Goal: Transaction & Acquisition: Purchase product/service

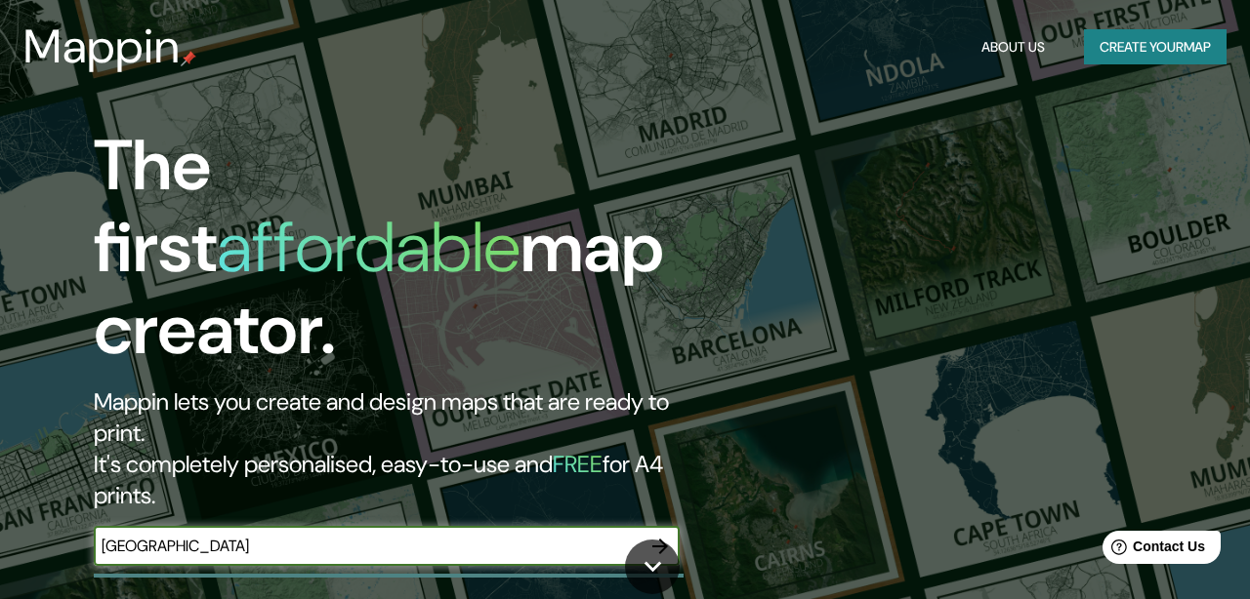
type input "[GEOGRAPHIC_DATA]"
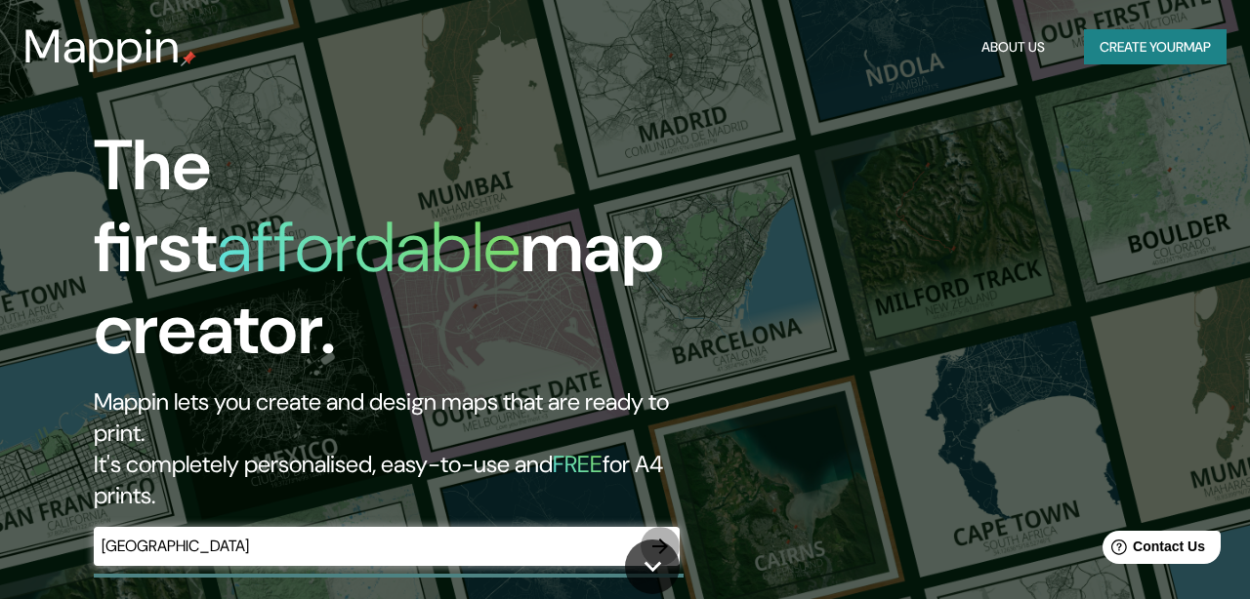
click at [654, 535] on icon "button" at bounding box center [659, 546] width 23 height 23
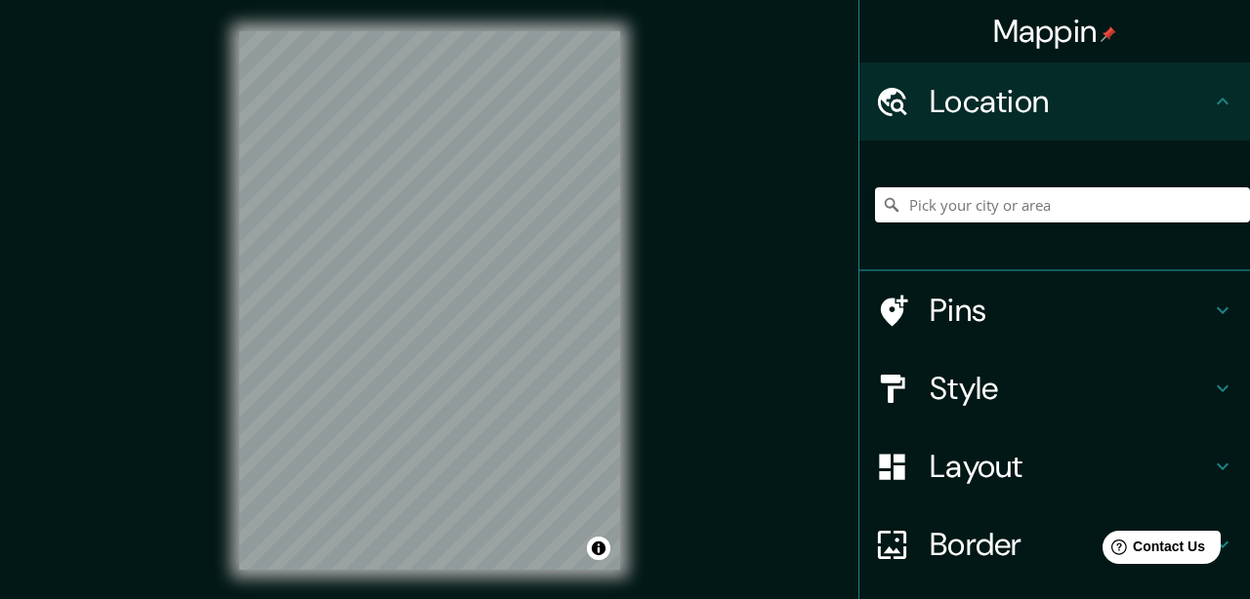
click at [1221, 301] on icon at bounding box center [1222, 310] width 23 height 23
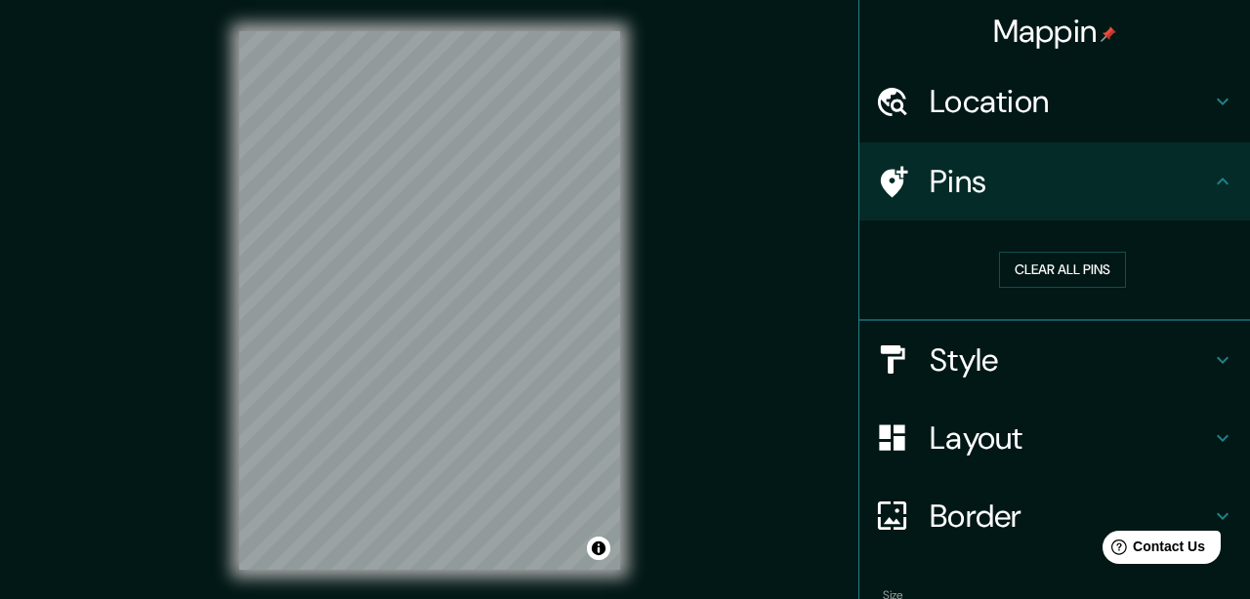
click at [1230, 181] on icon at bounding box center [1222, 181] width 23 height 23
click at [1229, 108] on icon at bounding box center [1222, 101] width 23 height 23
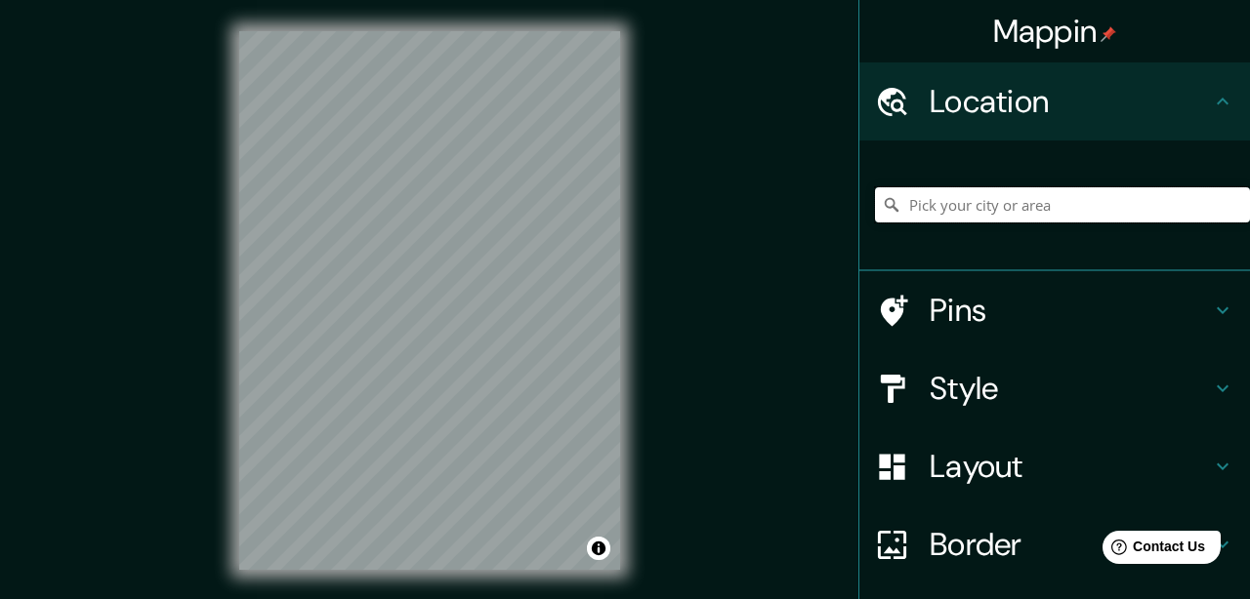
click at [1078, 192] on input "Pick your city or area" at bounding box center [1062, 204] width 375 height 35
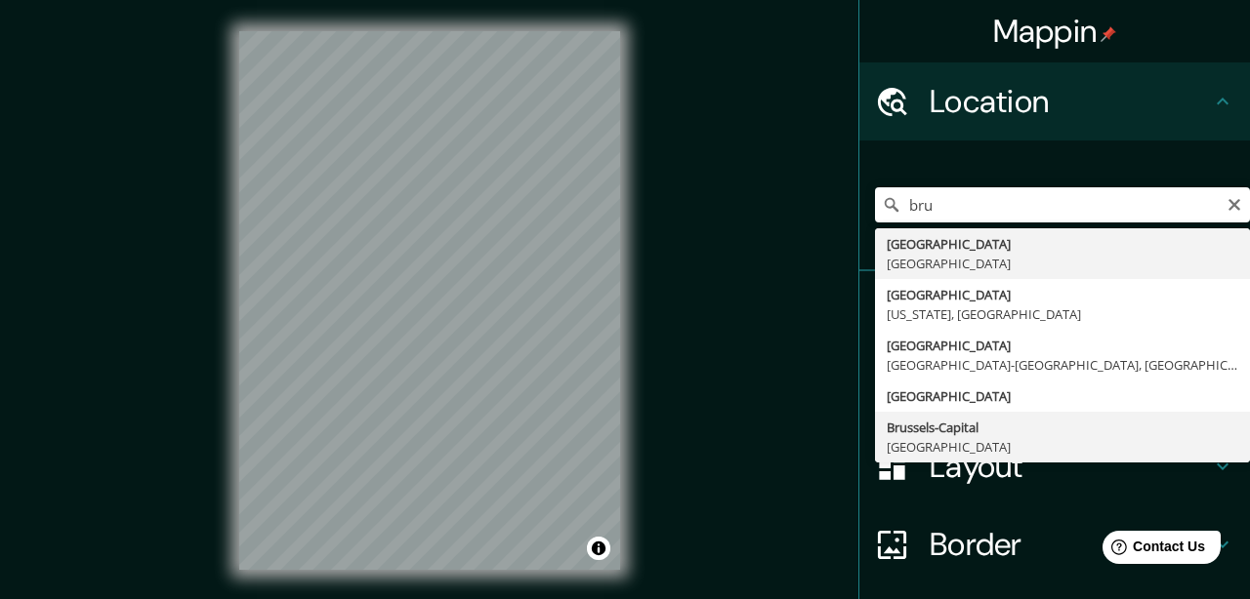
type input "[GEOGRAPHIC_DATA]-[GEOGRAPHIC_DATA], [GEOGRAPHIC_DATA]"
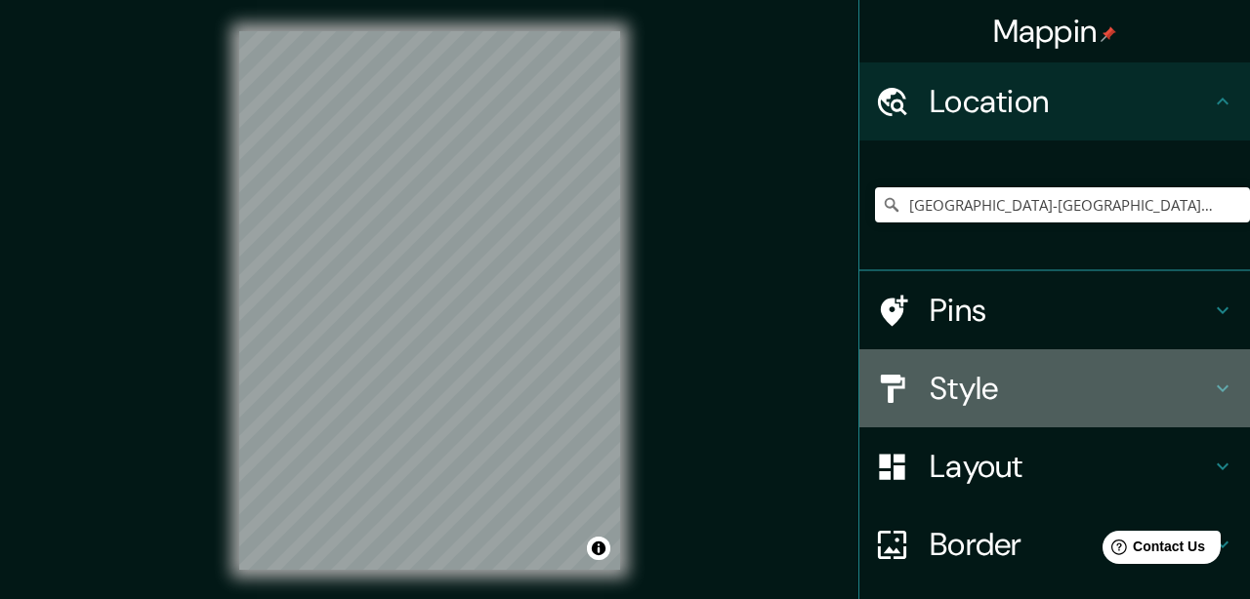
click at [1209, 380] on h4 "Style" at bounding box center [1070, 388] width 281 height 39
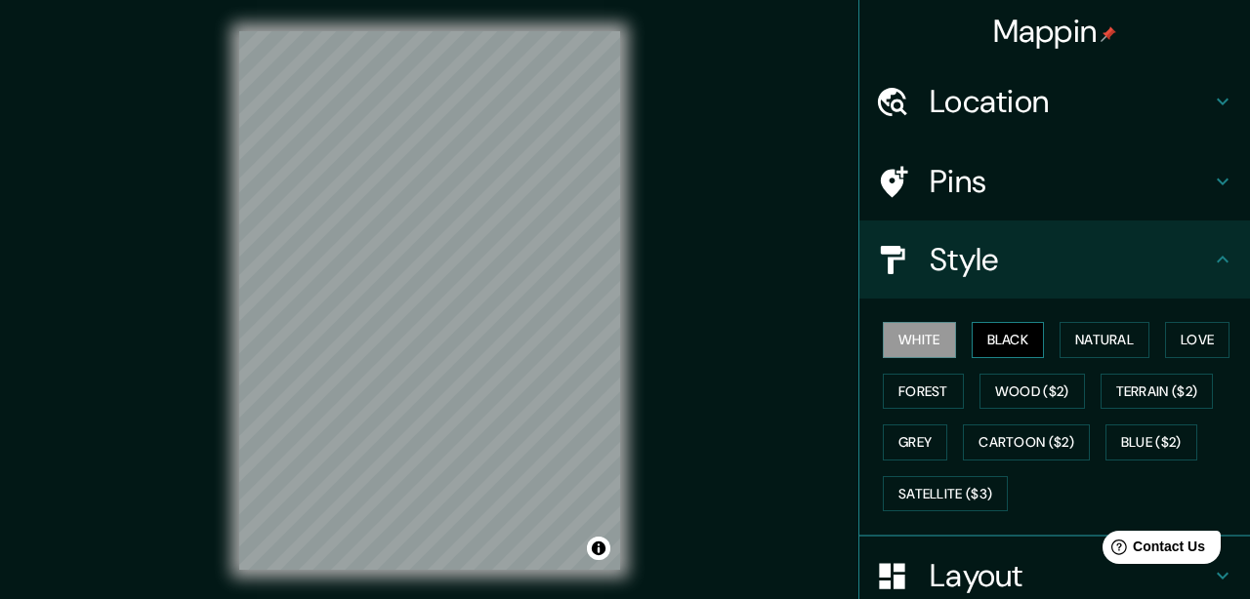
click at [1024, 349] on button "Black" at bounding box center [1007, 340] width 73 height 36
click at [1095, 345] on button "Natural" at bounding box center [1104, 340] width 90 height 36
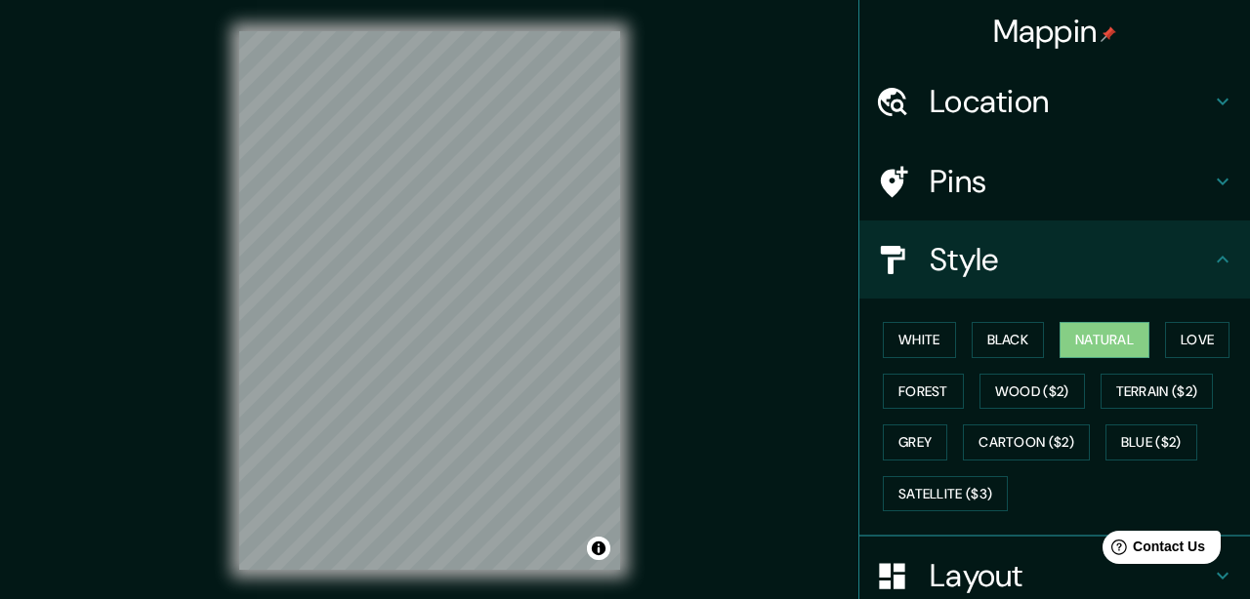
click at [1180, 336] on button "Love" at bounding box center [1197, 340] width 64 height 36
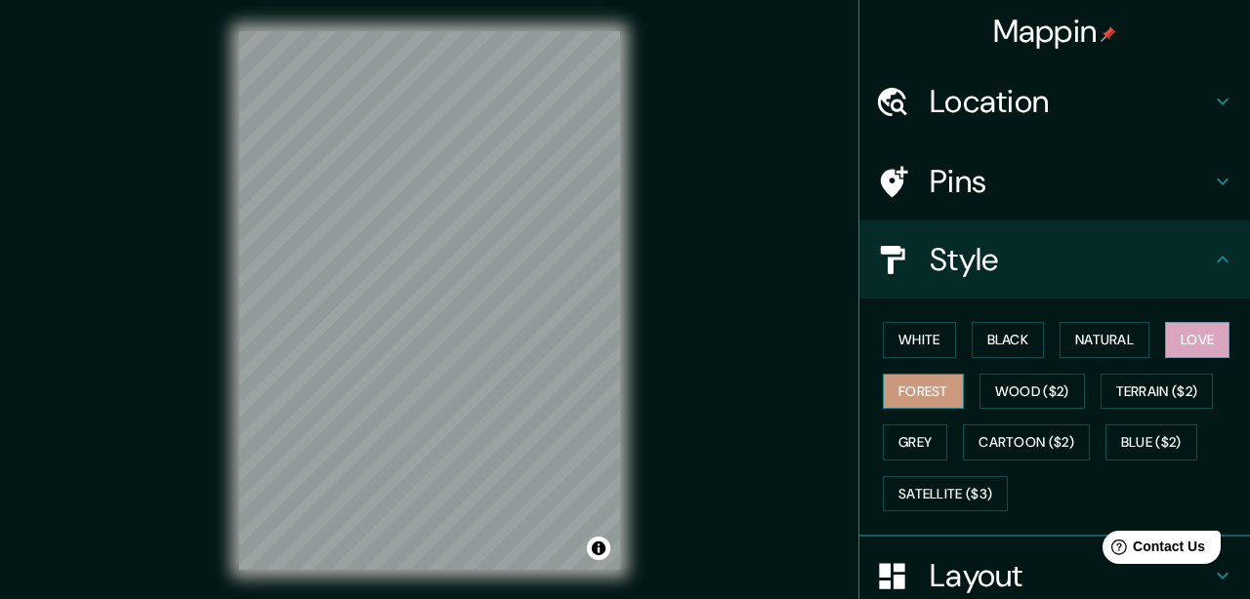
click at [929, 384] on button "Forest" at bounding box center [923, 392] width 81 height 36
click at [1031, 389] on button "Wood ($2)" at bounding box center [1031, 392] width 105 height 36
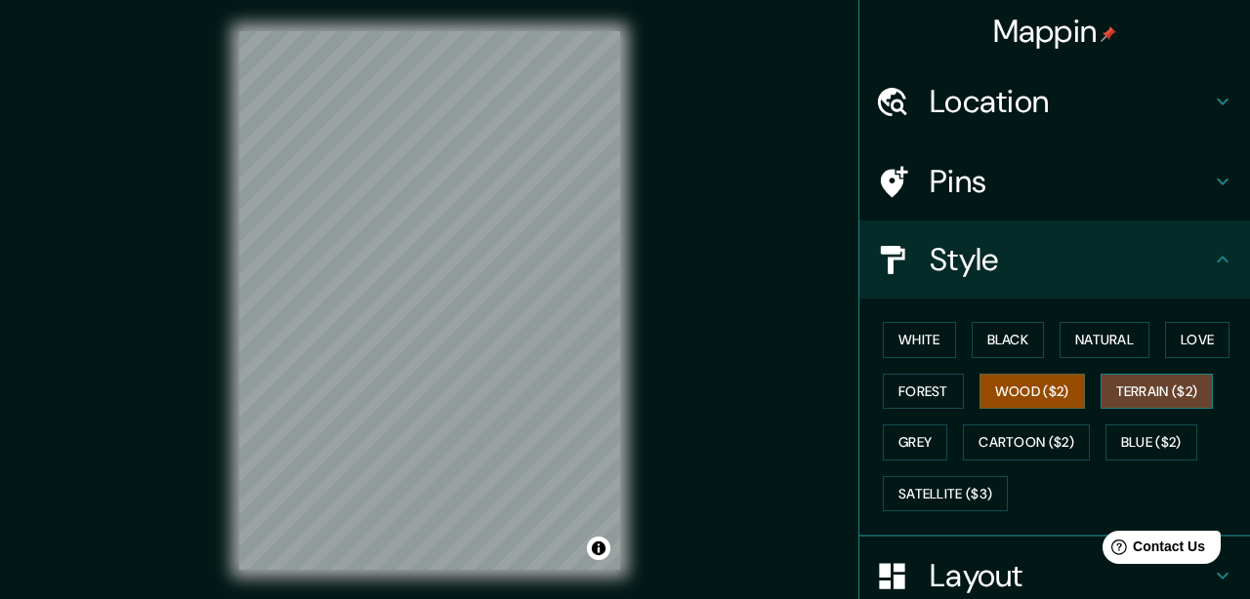
click at [1126, 394] on button "Terrain ($2)" at bounding box center [1156, 392] width 113 height 36
click at [931, 453] on button "Grey" at bounding box center [915, 443] width 64 height 36
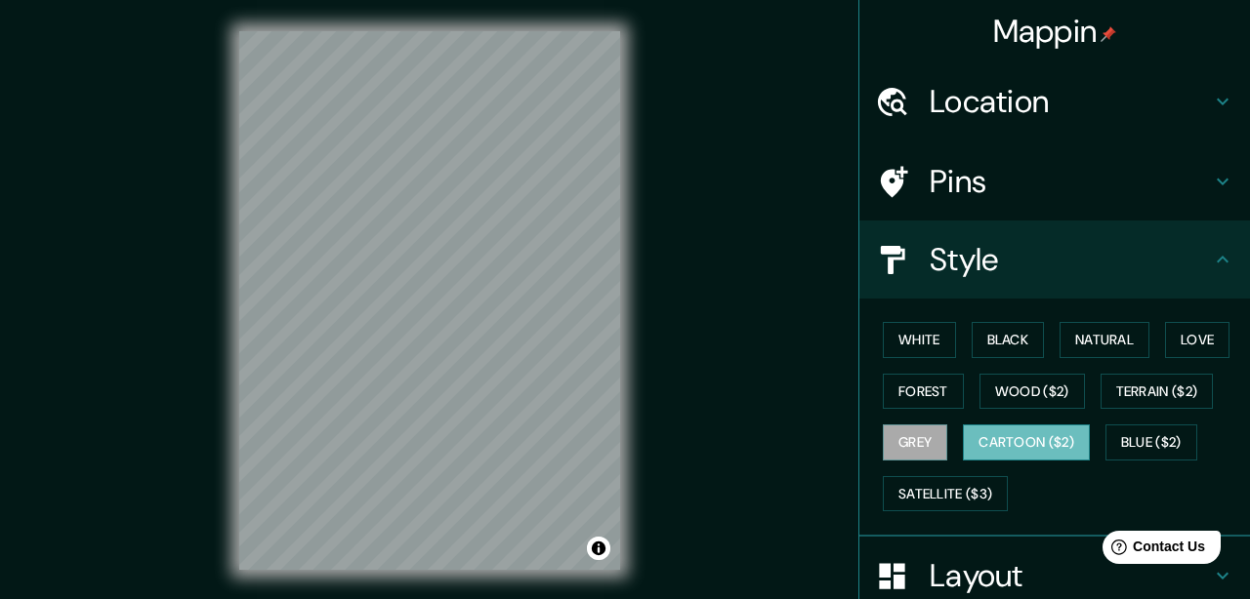
click at [1027, 456] on button "Cartoon ($2)" at bounding box center [1026, 443] width 127 height 36
click at [1148, 447] on button "Blue ($2)" at bounding box center [1151, 443] width 92 height 36
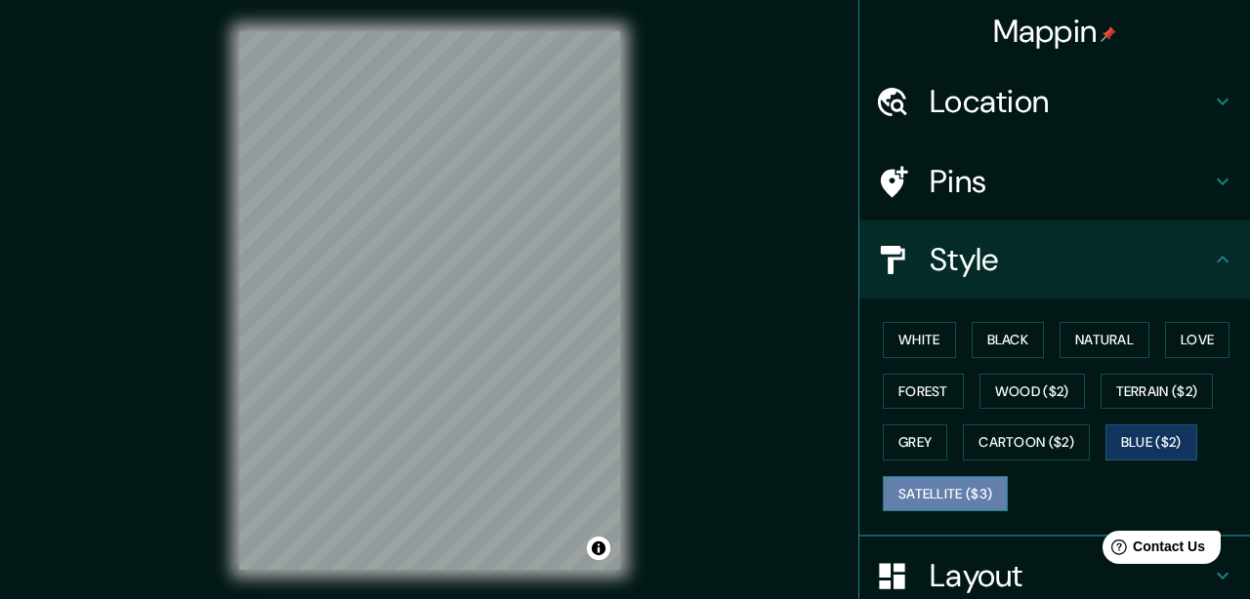
click at [977, 500] on button "Satellite ($3)" at bounding box center [945, 494] width 125 height 36
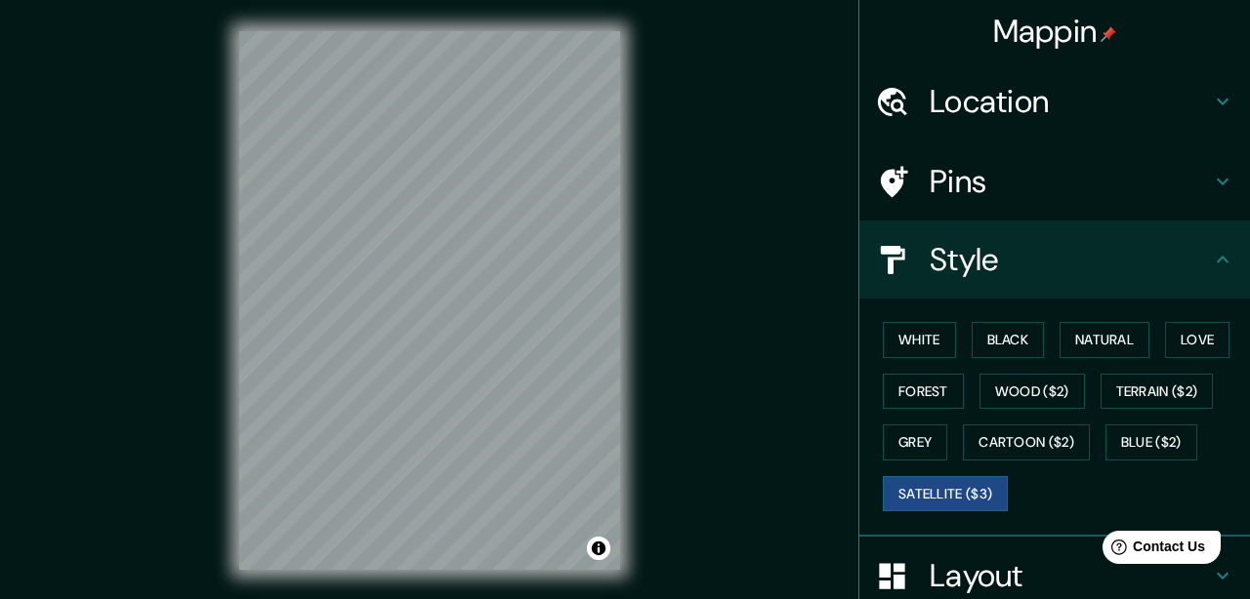
click at [942, 330] on button "White" at bounding box center [919, 340] width 73 height 36
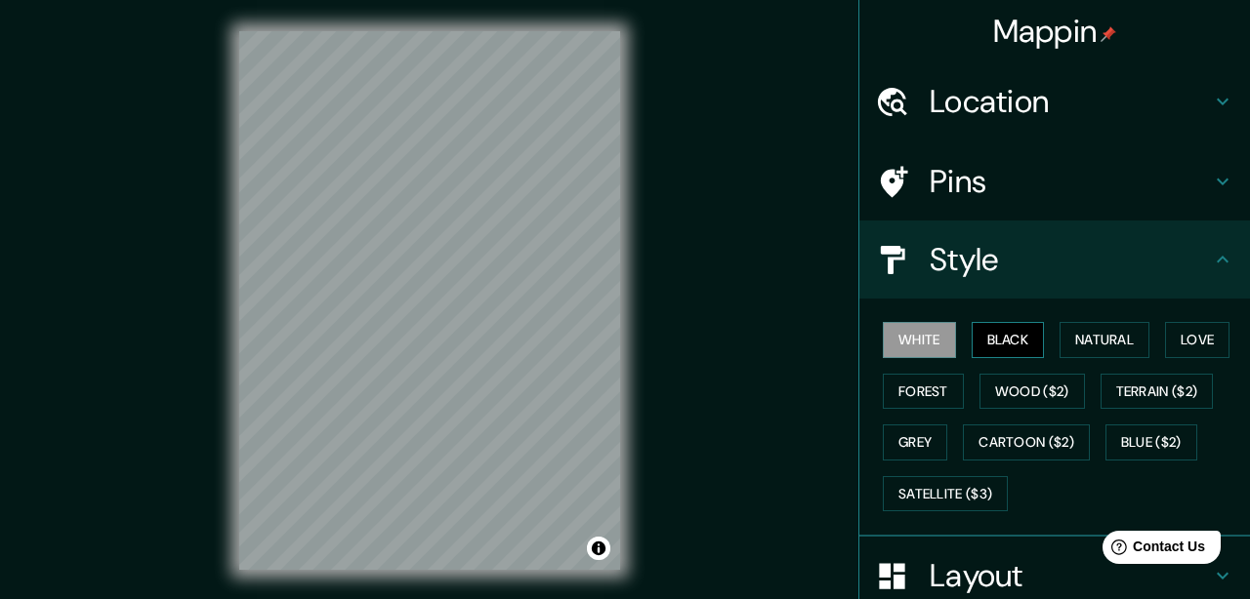
click at [1032, 330] on button "Black" at bounding box center [1007, 340] width 73 height 36
click at [1083, 329] on button "Natural" at bounding box center [1104, 340] width 90 height 36
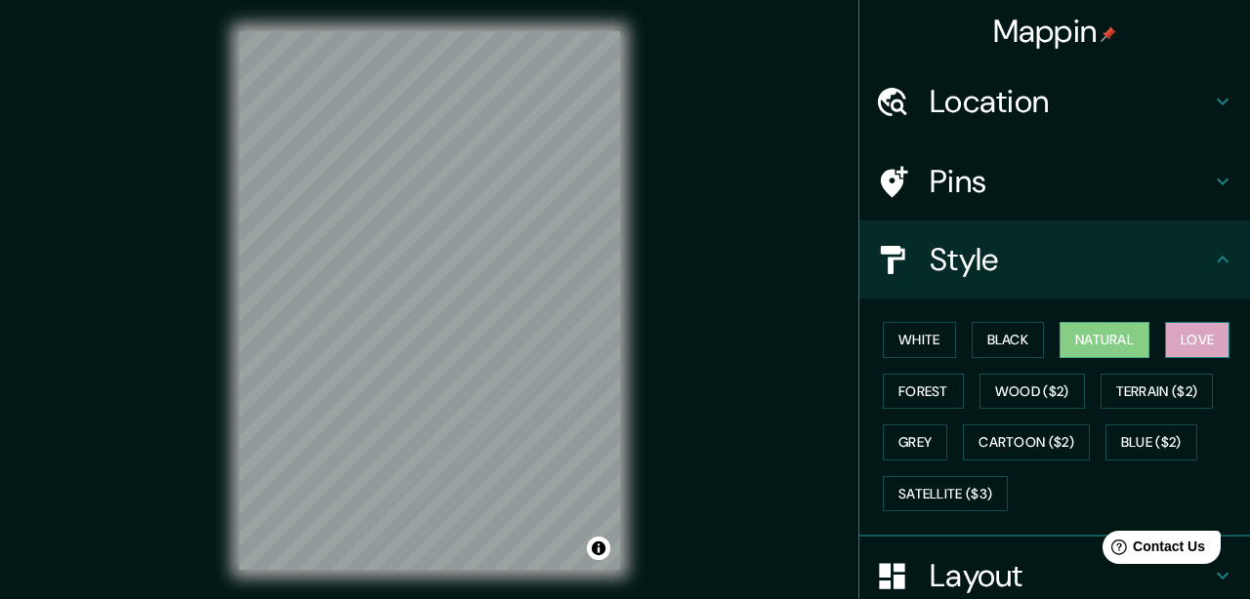
click at [1197, 331] on button "Love" at bounding box center [1197, 340] width 64 height 36
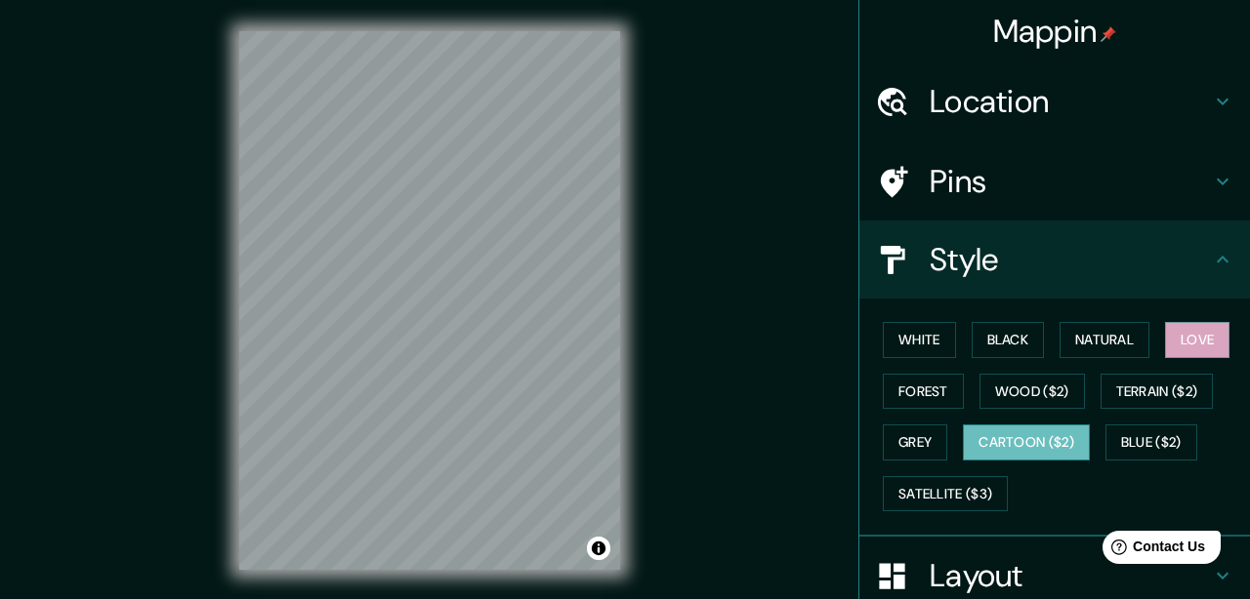
click at [1043, 433] on button "Cartoon ($2)" at bounding box center [1026, 443] width 127 height 36
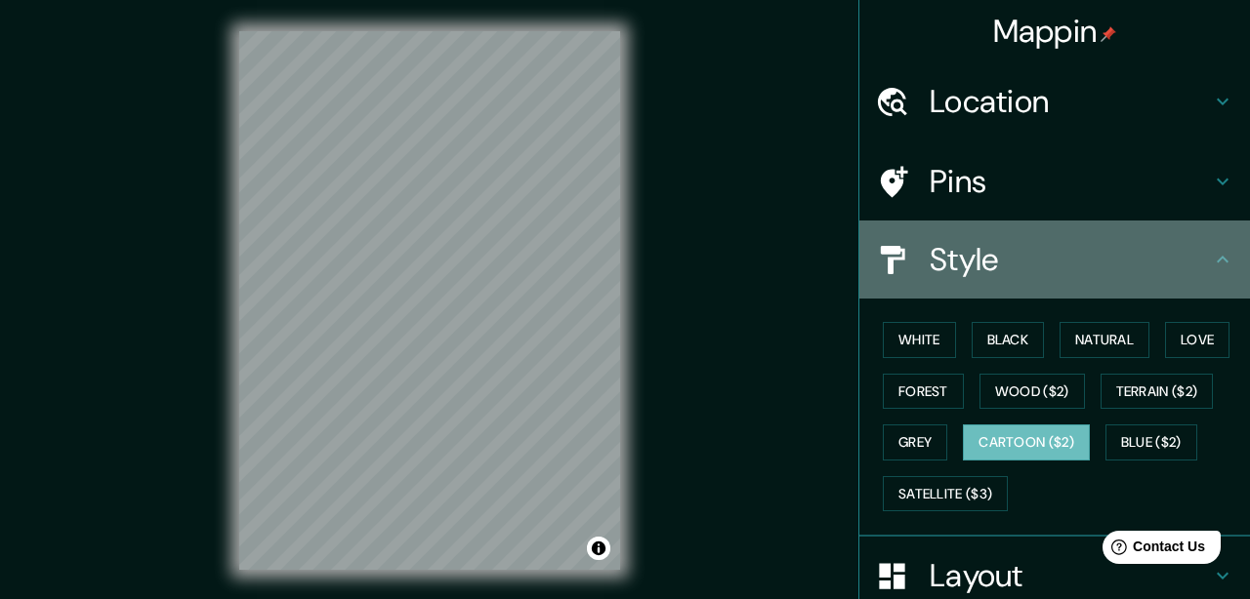
click at [1218, 251] on icon at bounding box center [1222, 259] width 23 height 23
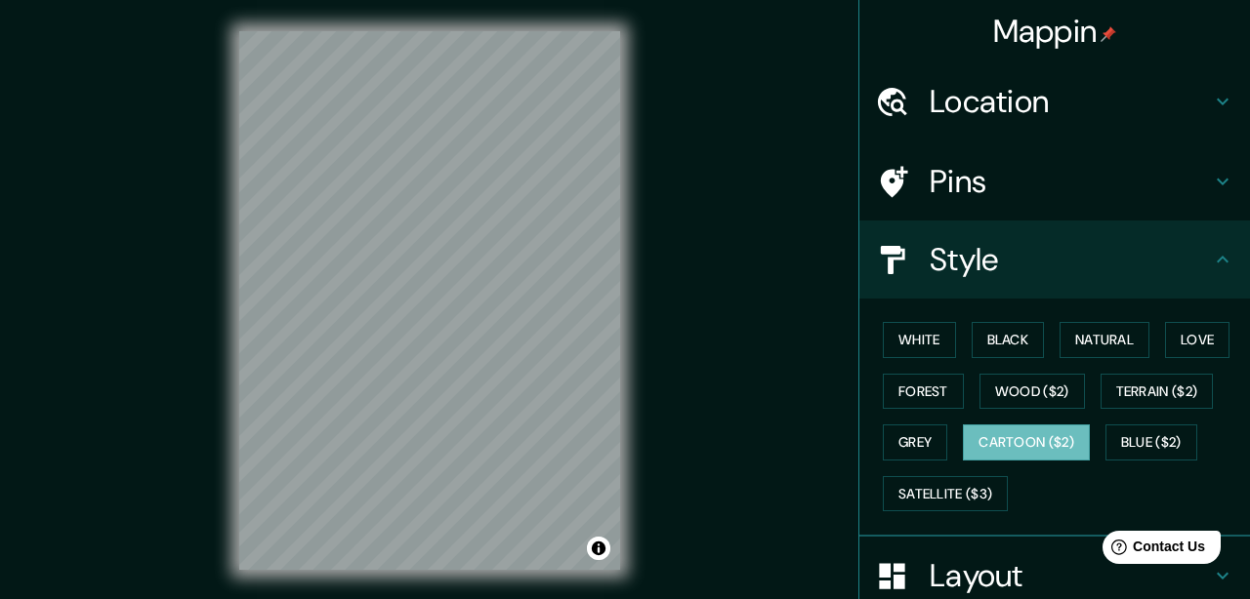
click at [1219, 266] on icon at bounding box center [1222, 259] width 23 height 23
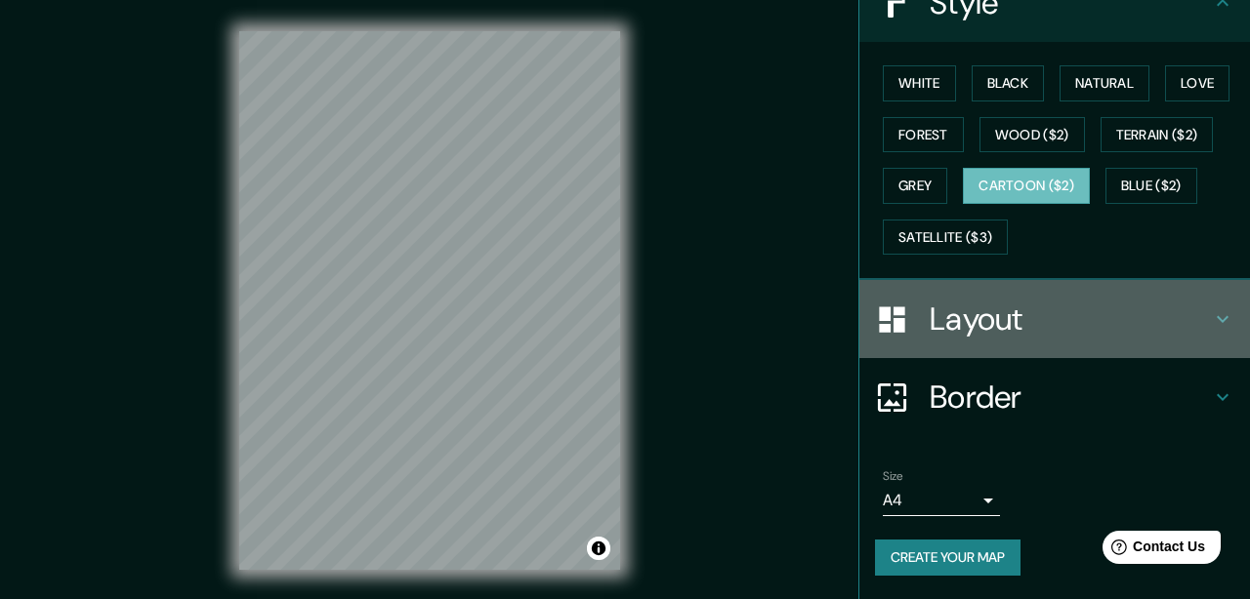
click at [1220, 315] on icon at bounding box center [1222, 319] width 23 height 23
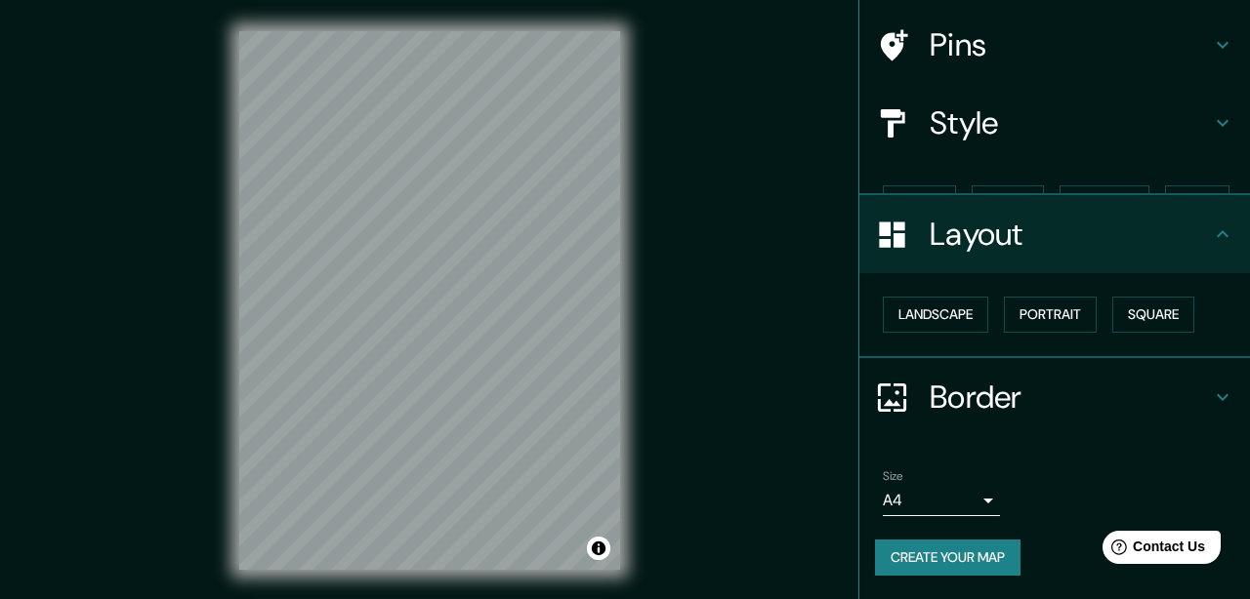
scroll to position [103, 0]
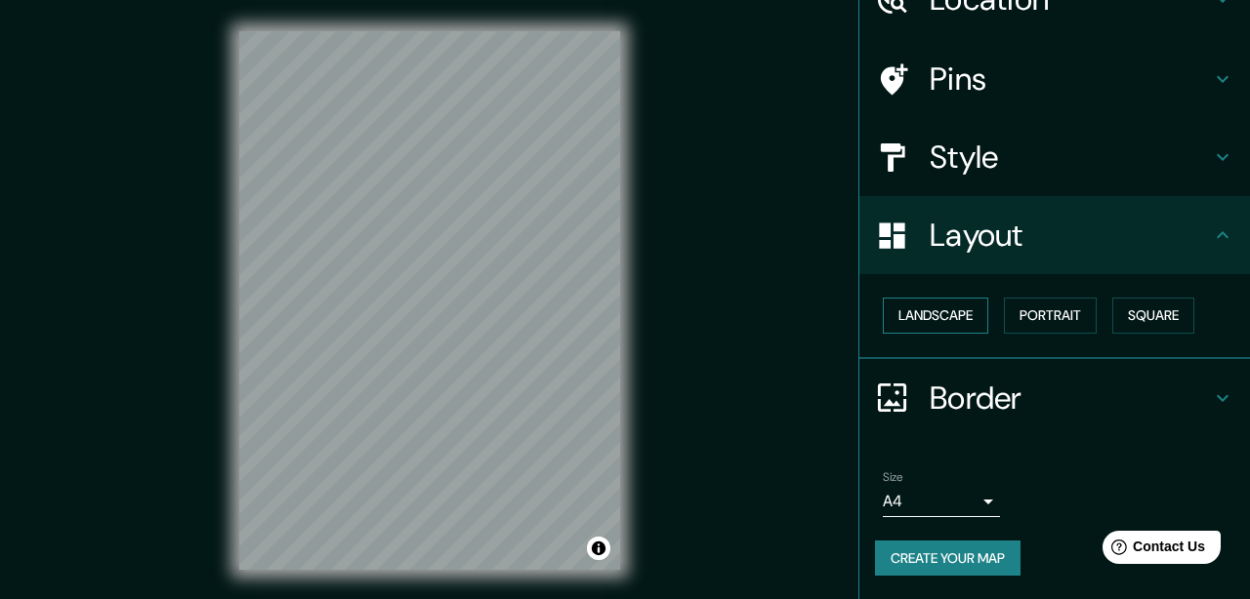
click at [968, 315] on button "Landscape" at bounding box center [935, 316] width 105 height 36
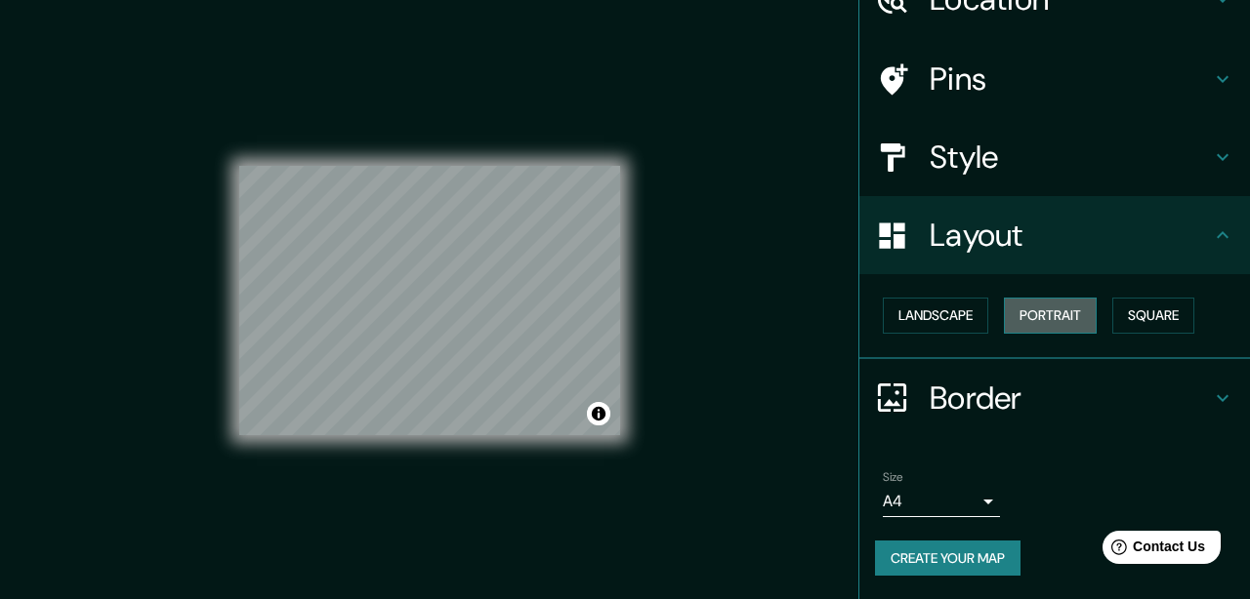
click at [1048, 308] on button "Portrait" at bounding box center [1050, 316] width 93 height 36
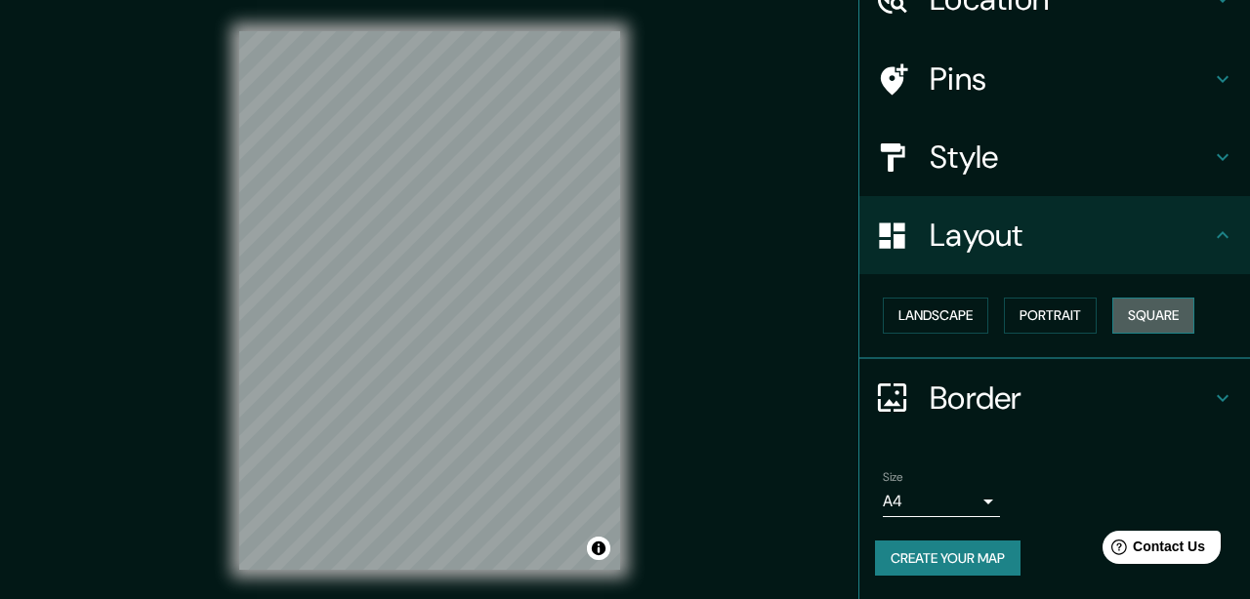
click at [1151, 310] on button "Square" at bounding box center [1153, 316] width 82 height 36
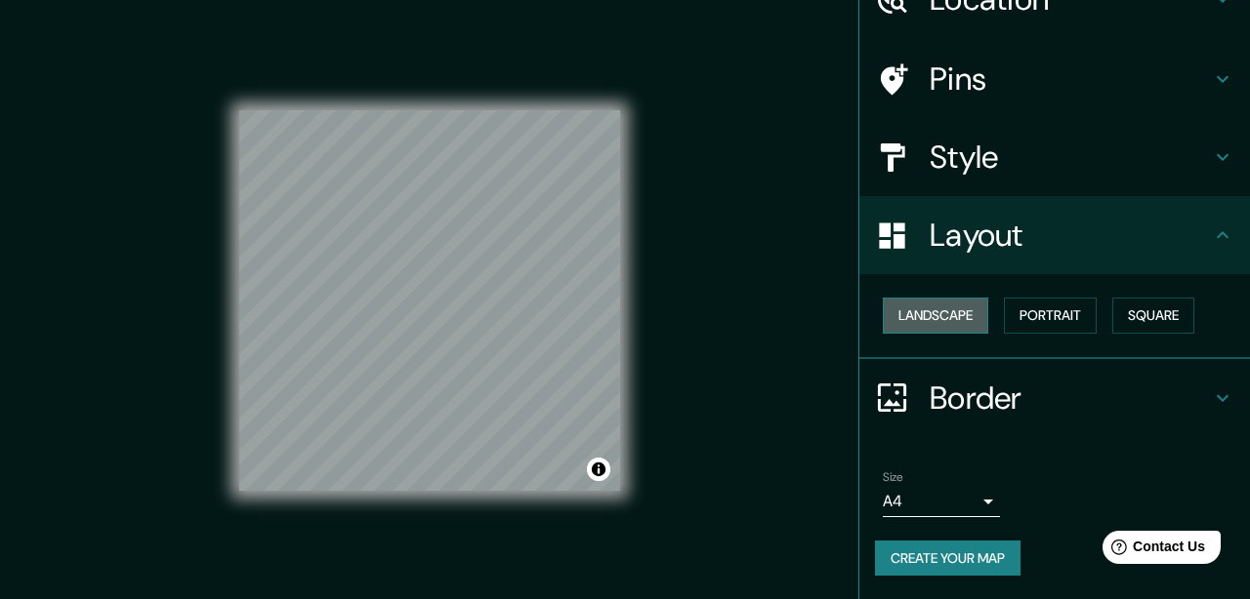
click at [923, 314] on button "Landscape" at bounding box center [935, 316] width 105 height 36
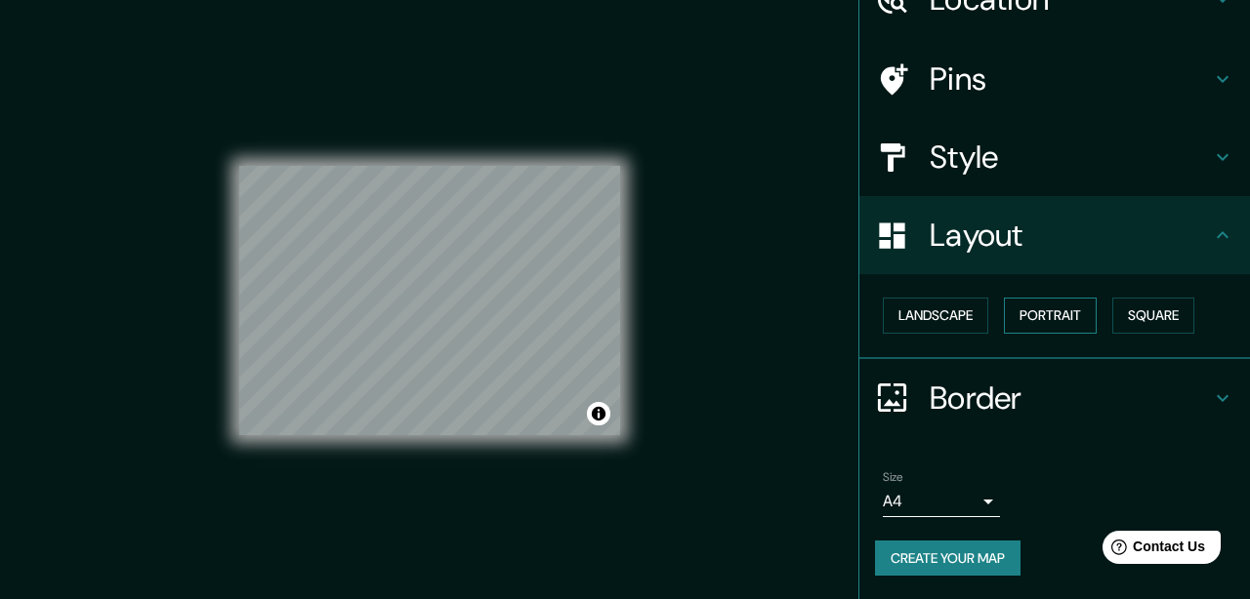
click at [1044, 315] on button "Portrait" at bounding box center [1050, 316] width 93 height 36
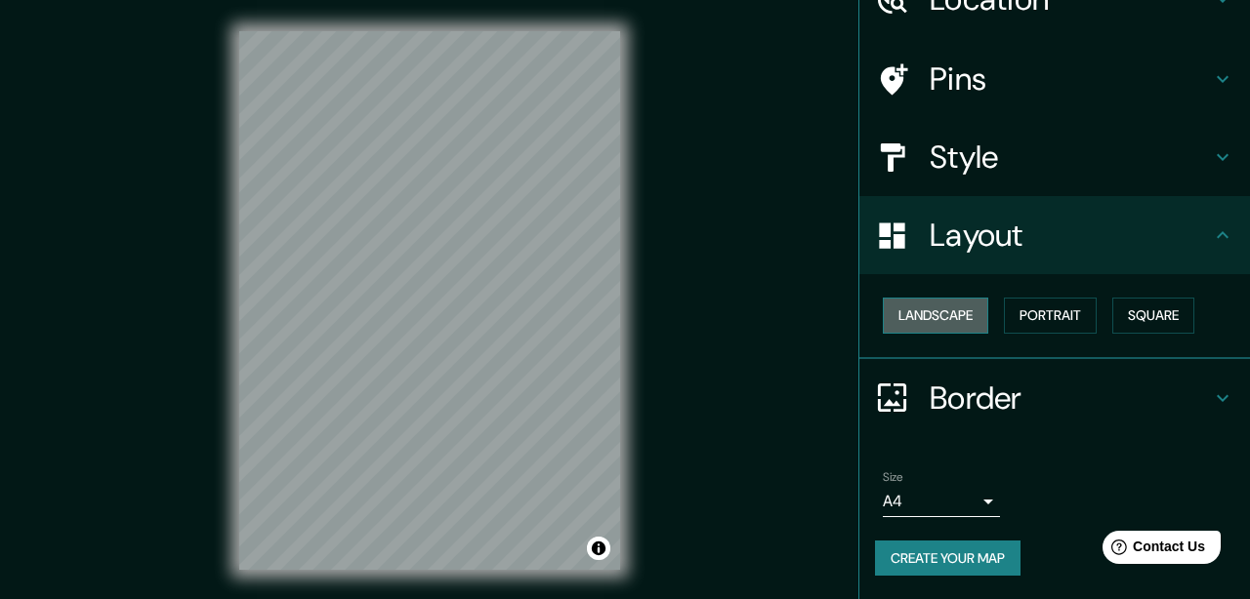
click at [906, 311] on button "Landscape" at bounding box center [935, 316] width 105 height 36
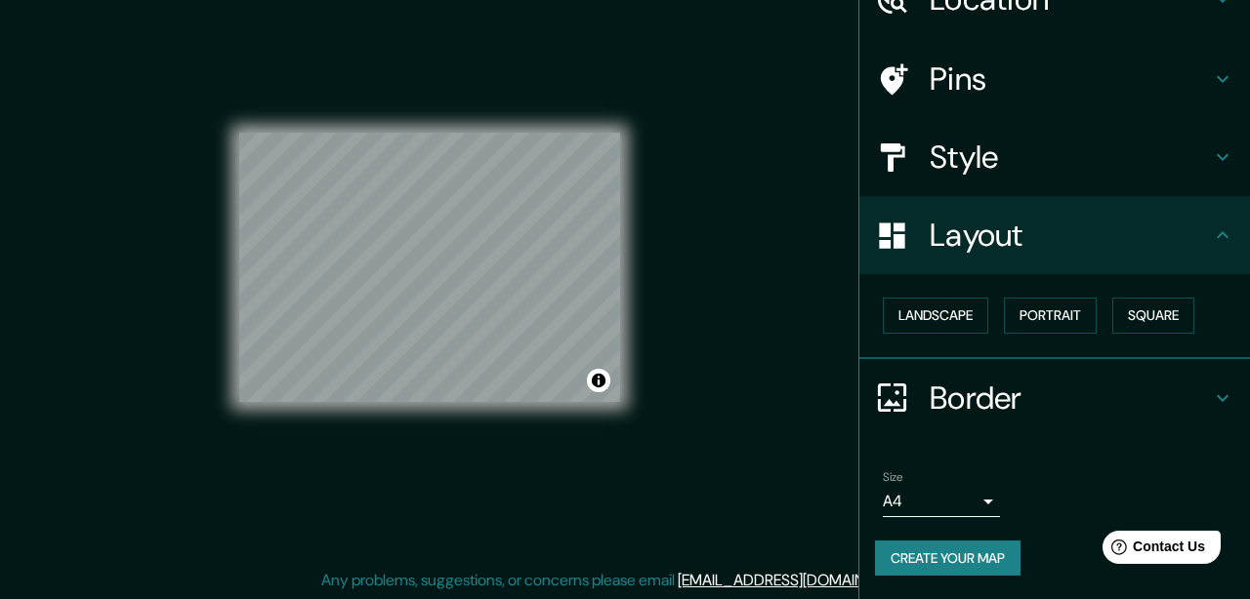
scroll to position [33, 0]
click at [995, 498] on body "Mappin Location Brussels-Capital, Belgium Pins Style Layout Landscape Portrait …" at bounding box center [625, 266] width 1250 height 599
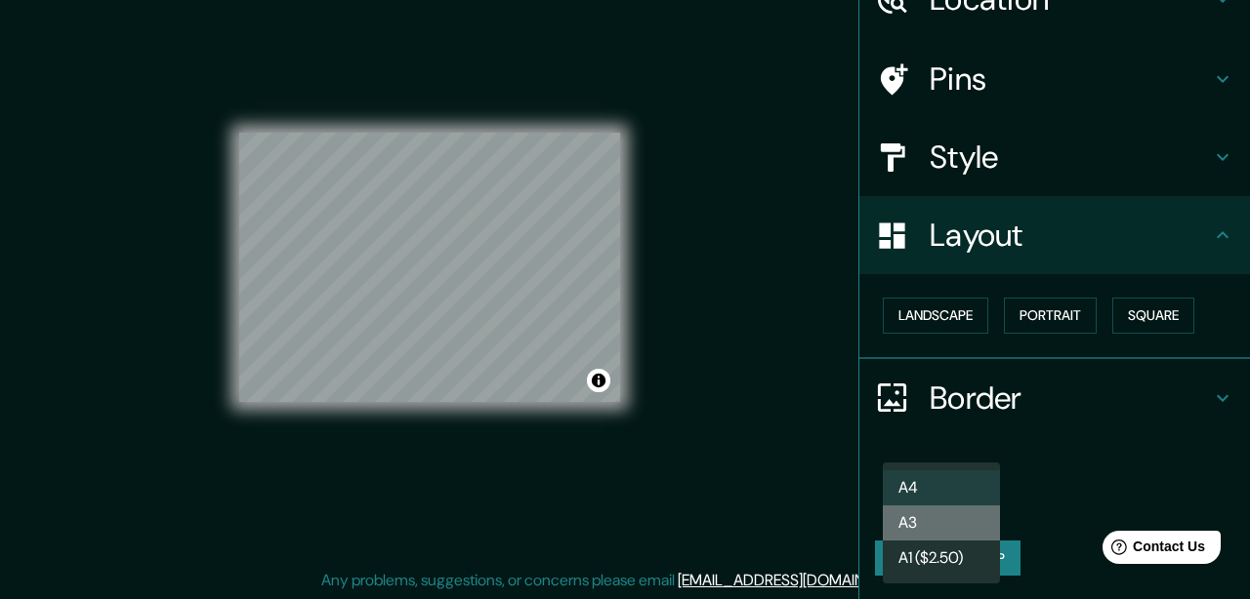
click at [968, 523] on li "A3" at bounding box center [941, 523] width 117 height 35
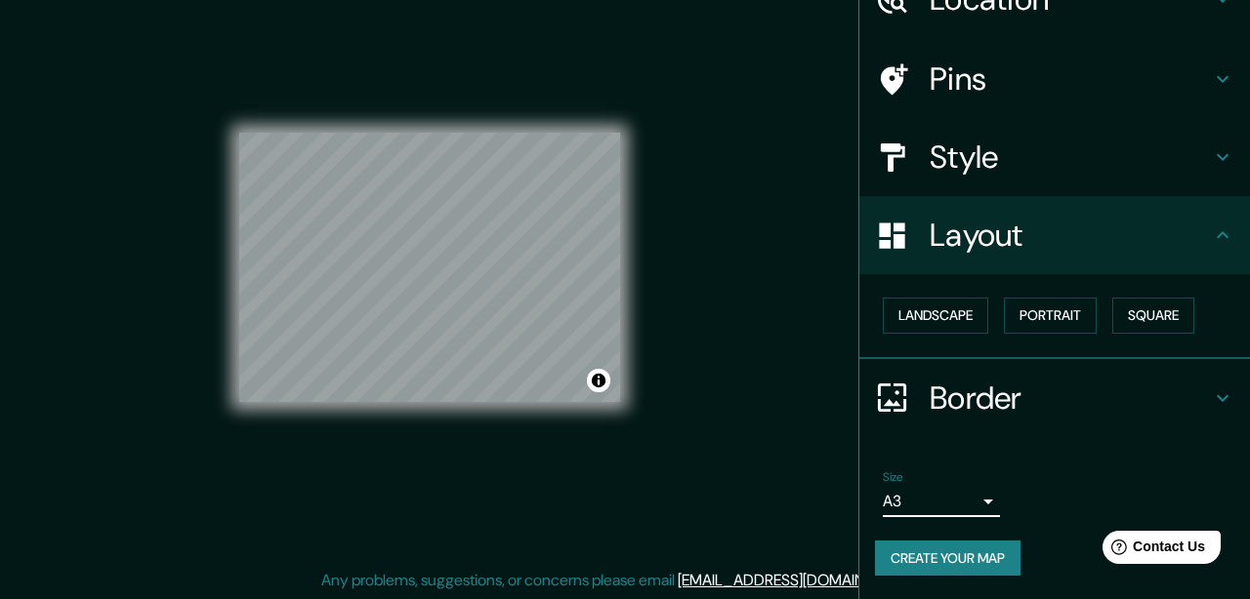
click at [989, 496] on body "Mappin Location Brussels-Capital, Belgium Pins Style Layout Landscape Portrait …" at bounding box center [625, 266] width 1250 height 599
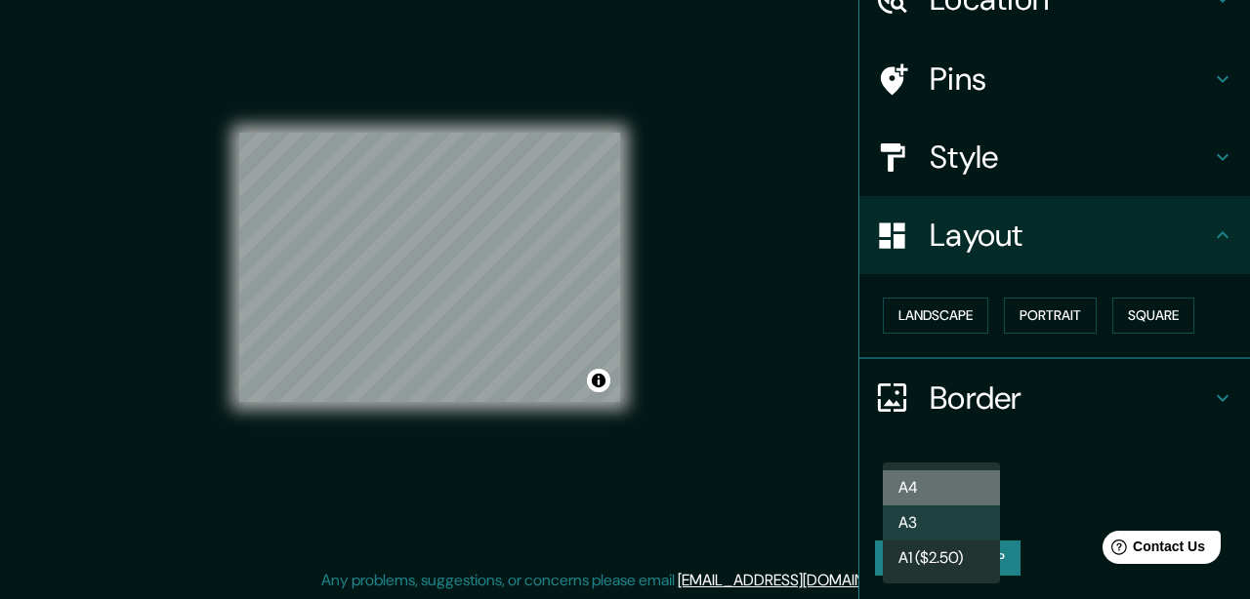
click at [969, 486] on li "A4" at bounding box center [941, 488] width 117 height 35
type input "single"
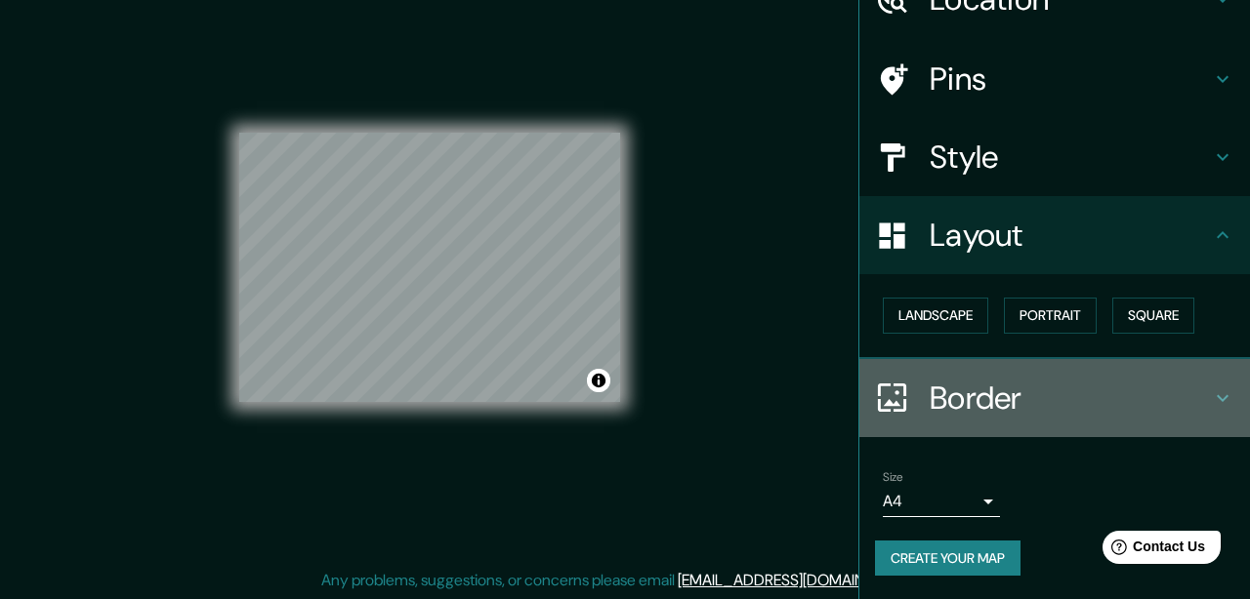
click at [1209, 398] on h4 "Border" at bounding box center [1070, 398] width 281 height 39
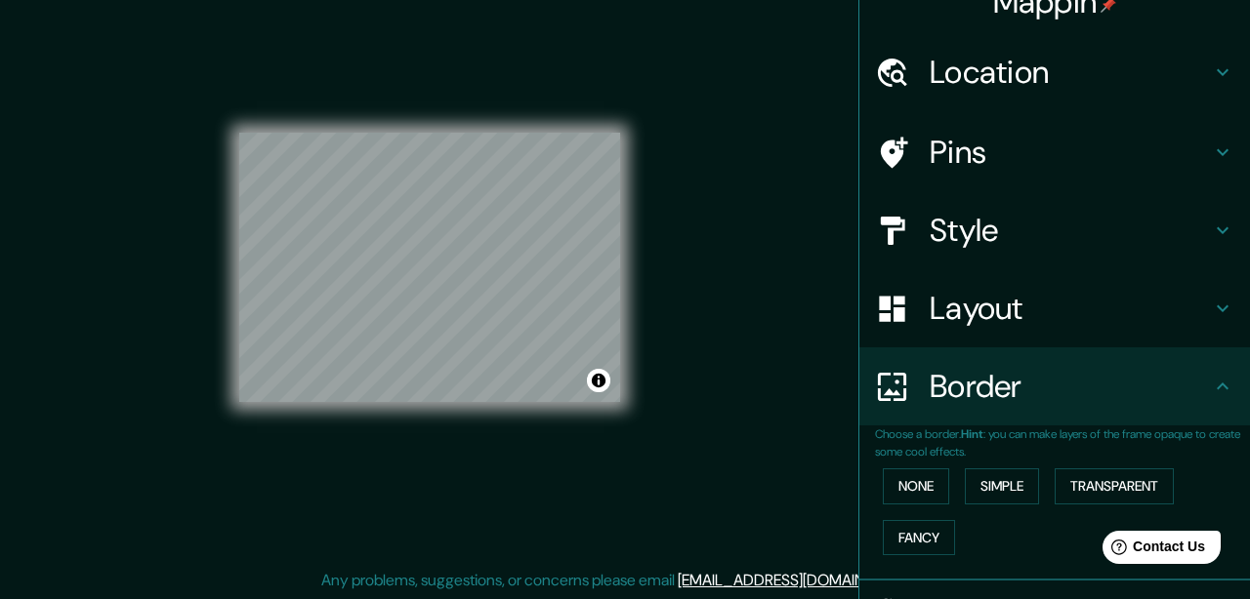
scroll to position [0, 0]
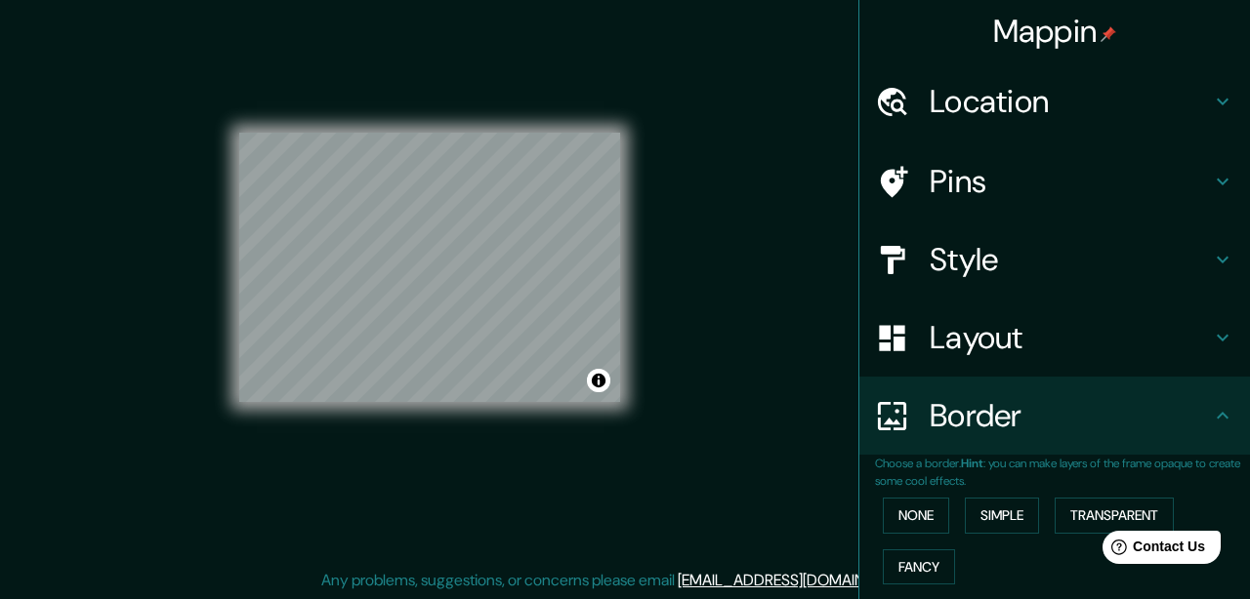
click at [1217, 171] on icon at bounding box center [1222, 181] width 23 height 23
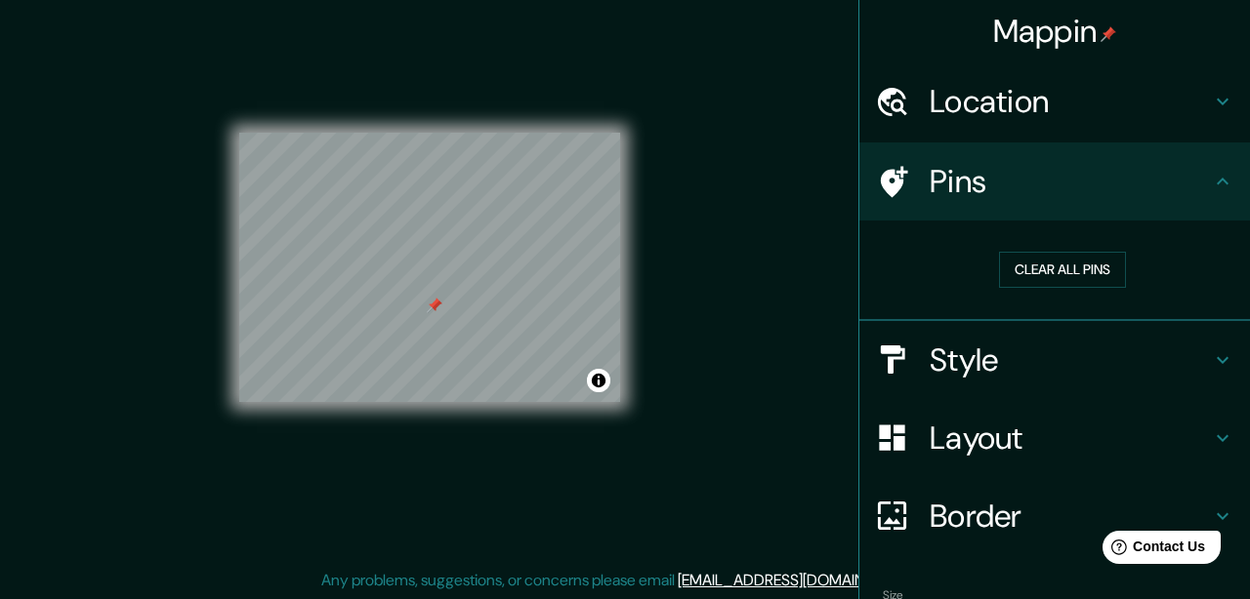
click at [456, 411] on div "© Mapbox © OpenStreetMap Improve this map" at bounding box center [429, 268] width 381 height 540
click at [1034, 269] on button "Clear all pins" at bounding box center [1062, 270] width 127 height 36
click at [1025, 261] on button "Clear all pins" at bounding box center [1062, 270] width 127 height 36
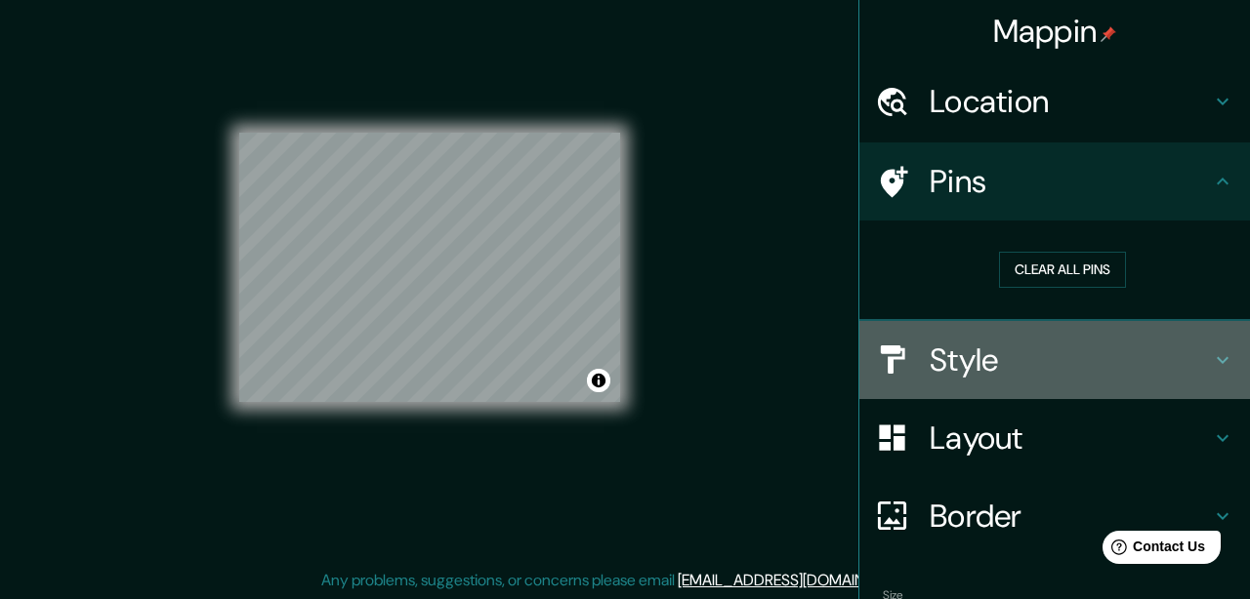
click at [1222, 351] on icon at bounding box center [1222, 360] width 23 height 23
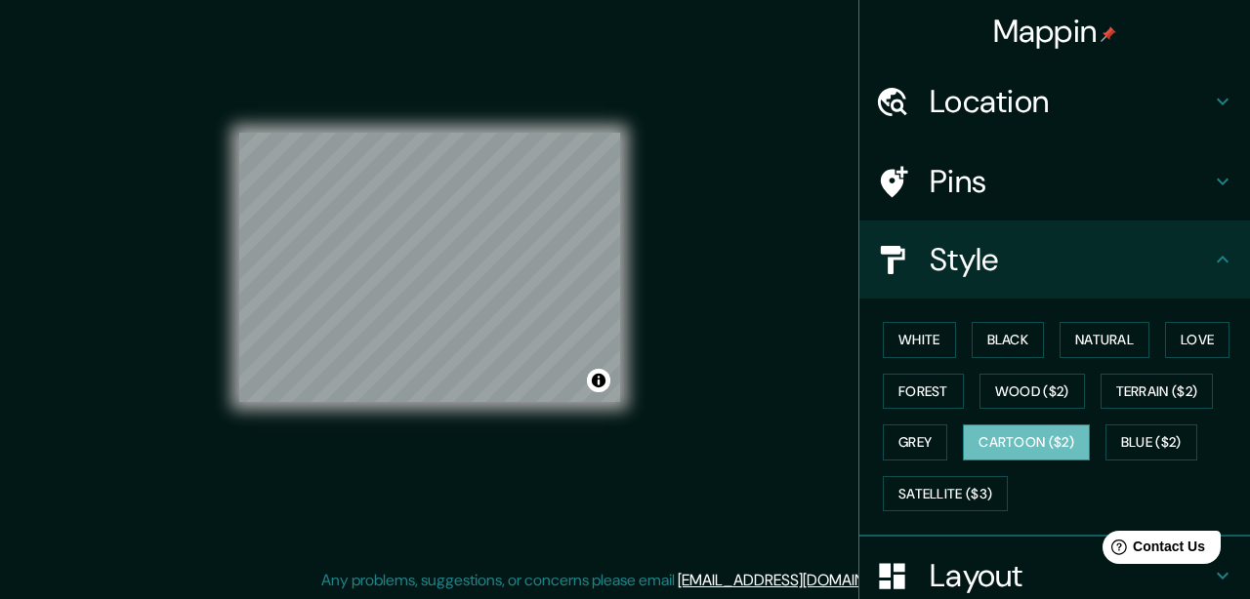
click at [1052, 439] on button "Cartoon ($2)" at bounding box center [1026, 443] width 127 height 36
click at [1040, 394] on button "Wood ($2)" at bounding box center [1031, 392] width 105 height 36
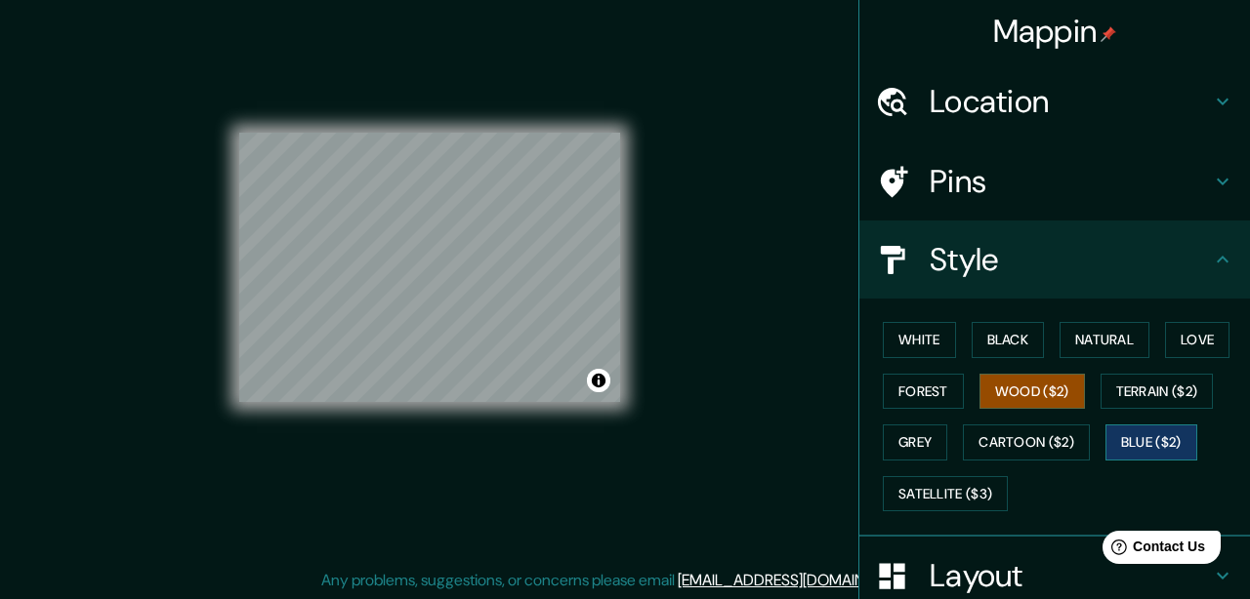
click at [1137, 437] on button "Blue ($2)" at bounding box center [1151, 443] width 92 height 36
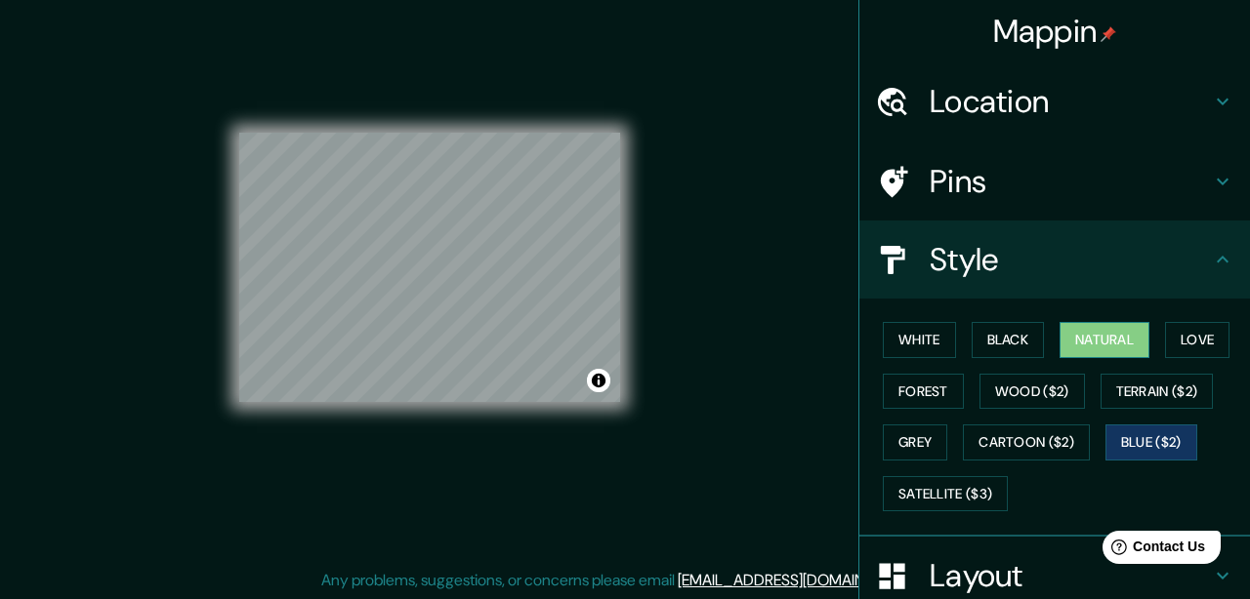
click at [1116, 348] on button "Natural" at bounding box center [1104, 340] width 90 height 36
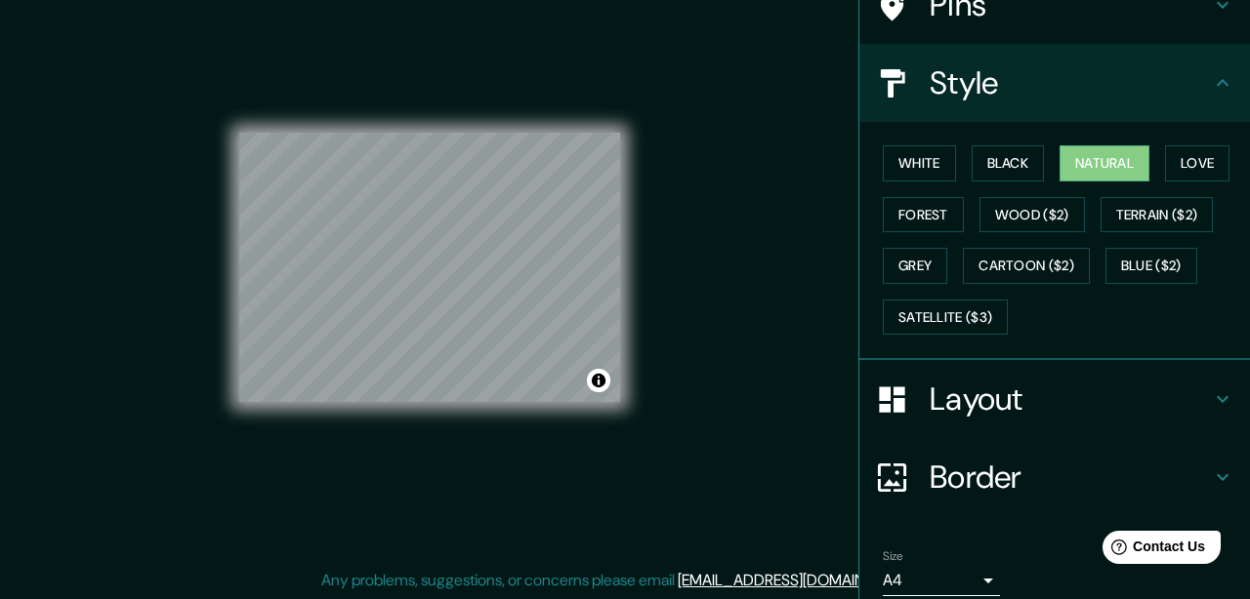
scroll to position [257, 0]
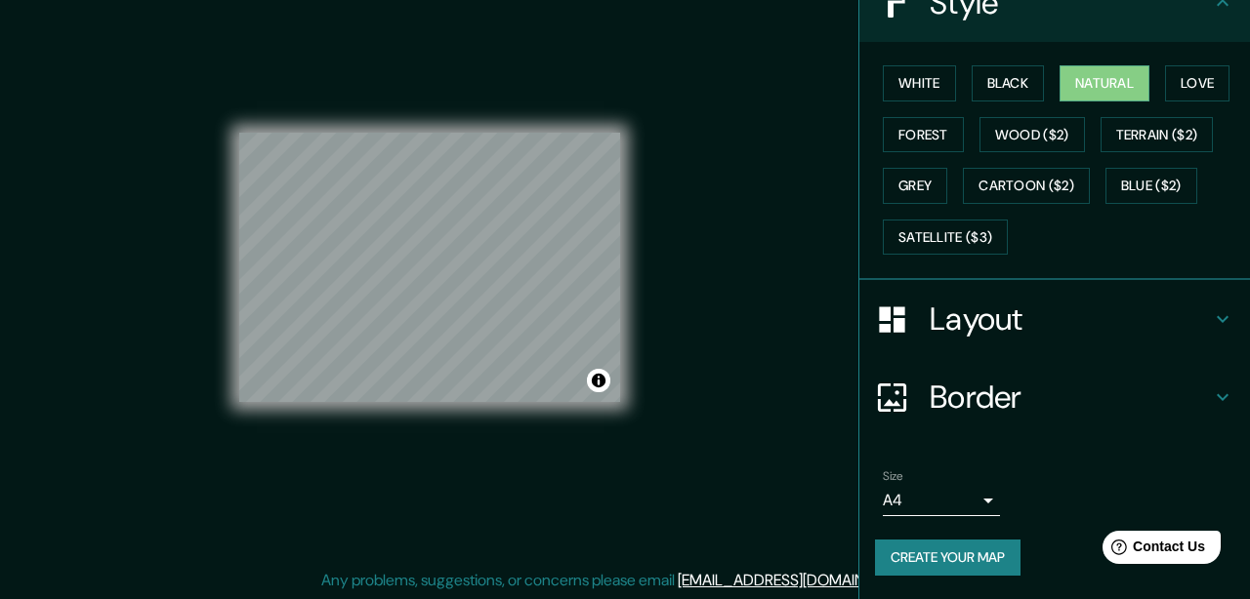
click at [978, 551] on button "Create your map" at bounding box center [947, 558] width 145 height 36
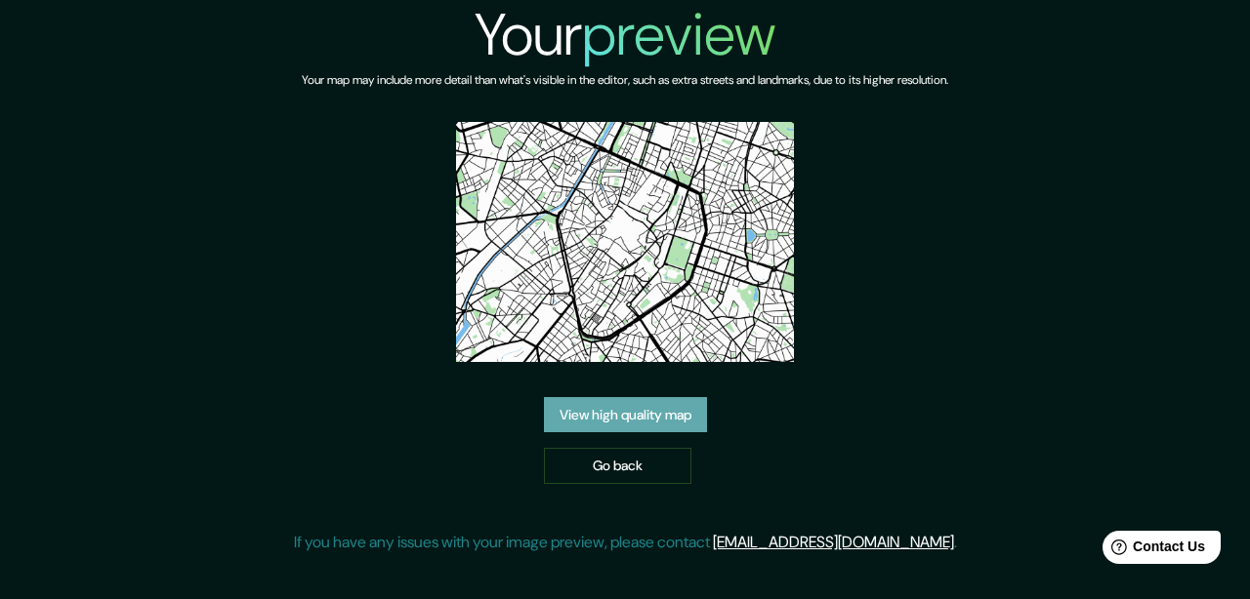
click at [672, 407] on link "View high quality map" at bounding box center [625, 415] width 163 height 36
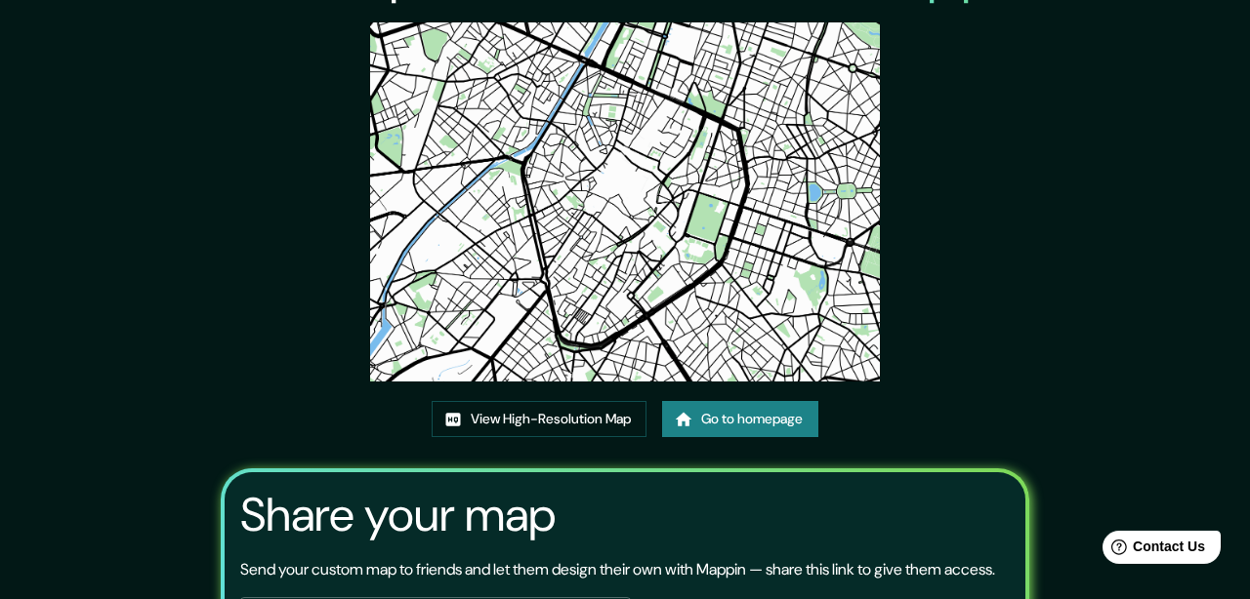
scroll to position [103, 0]
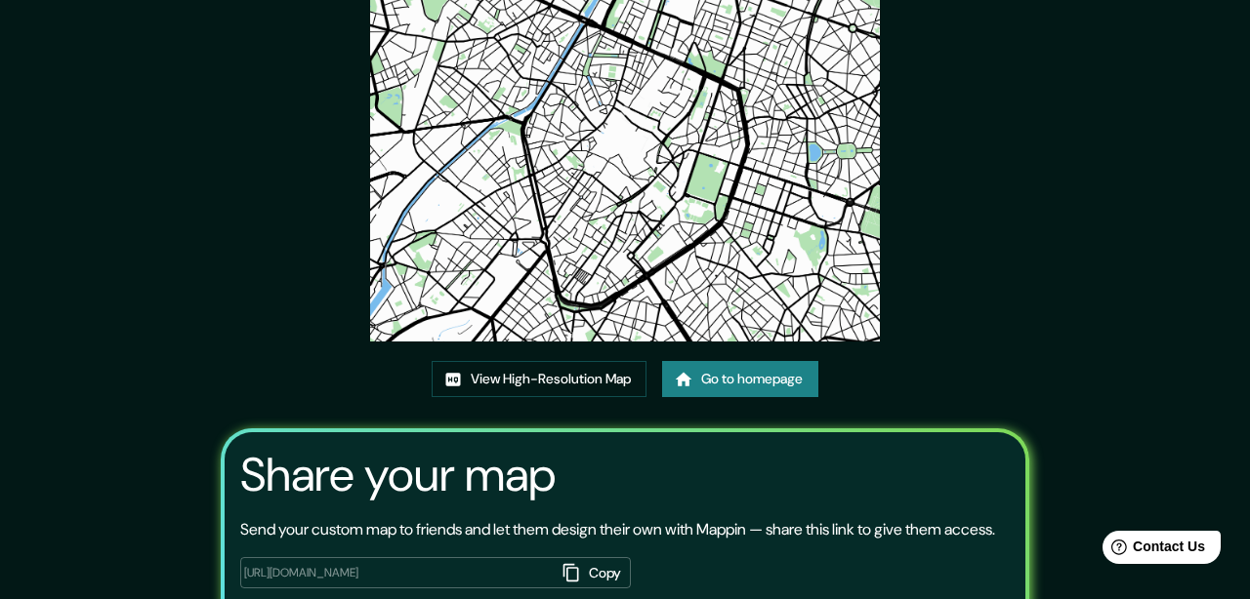
click at [686, 292] on img at bounding box center [624, 161] width 509 height 359
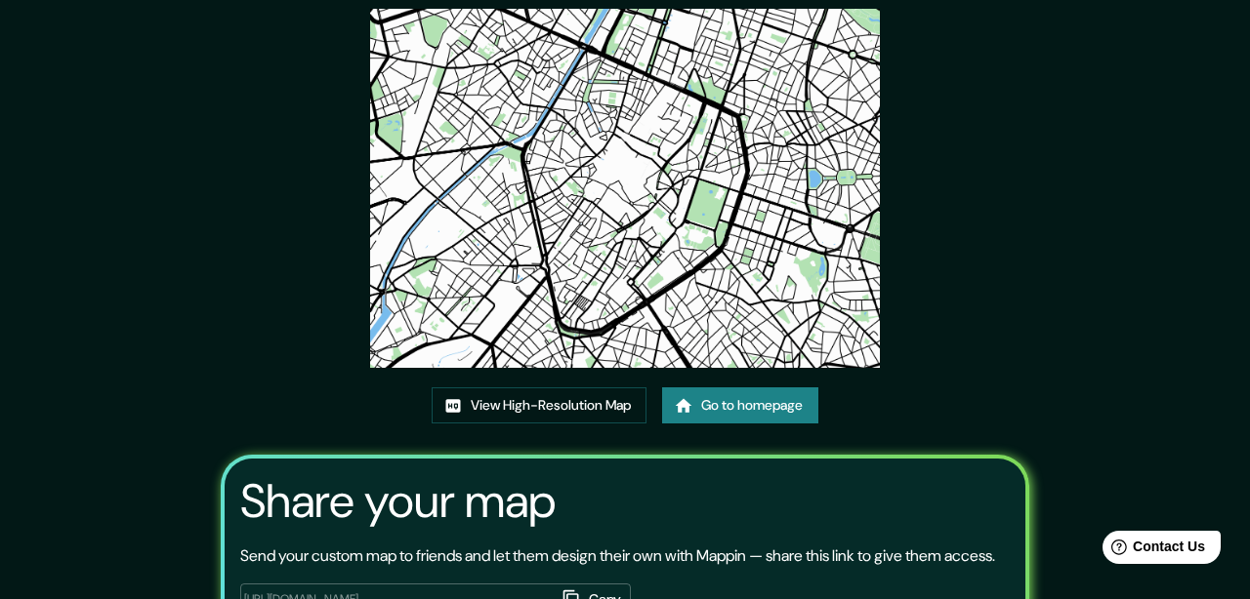
scroll to position [0, 0]
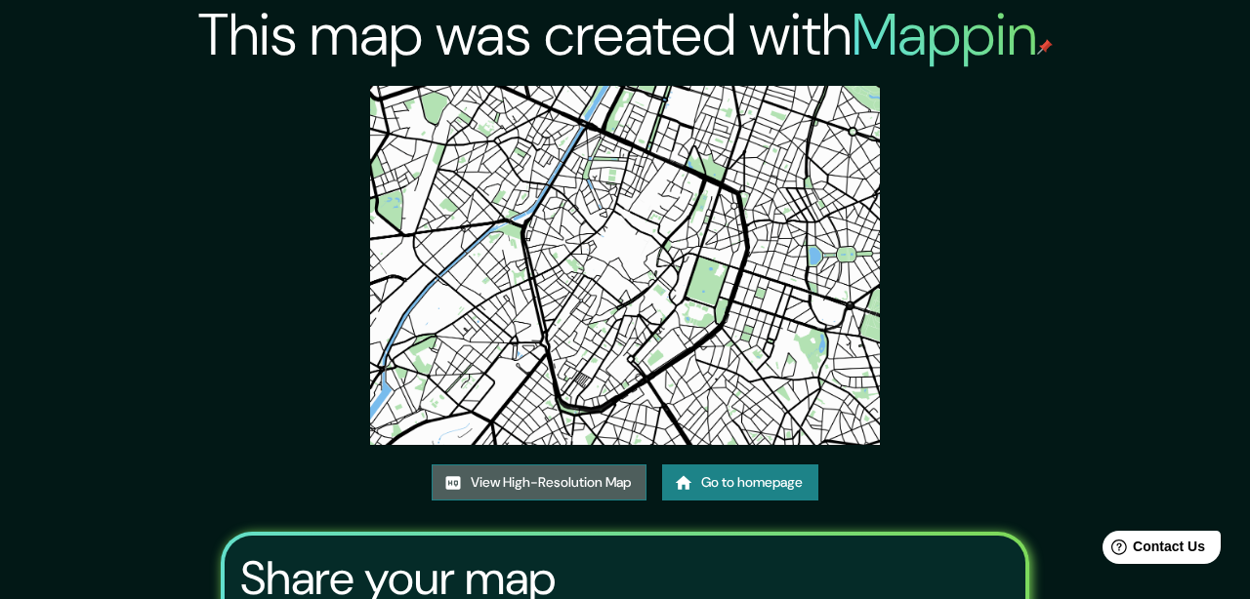
click at [487, 477] on link "View High-Resolution Map" at bounding box center [539, 483] width 215 height 36
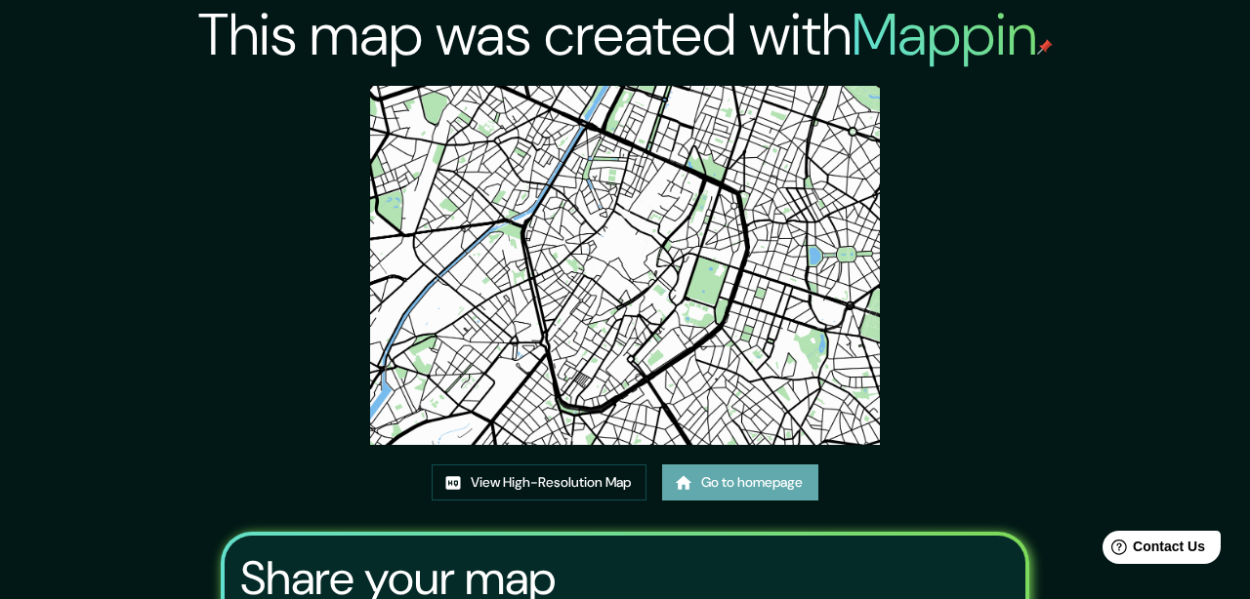
click at [707, 479] on link "Go to homepage" at bounding box center [740, 483] width 156 height 36
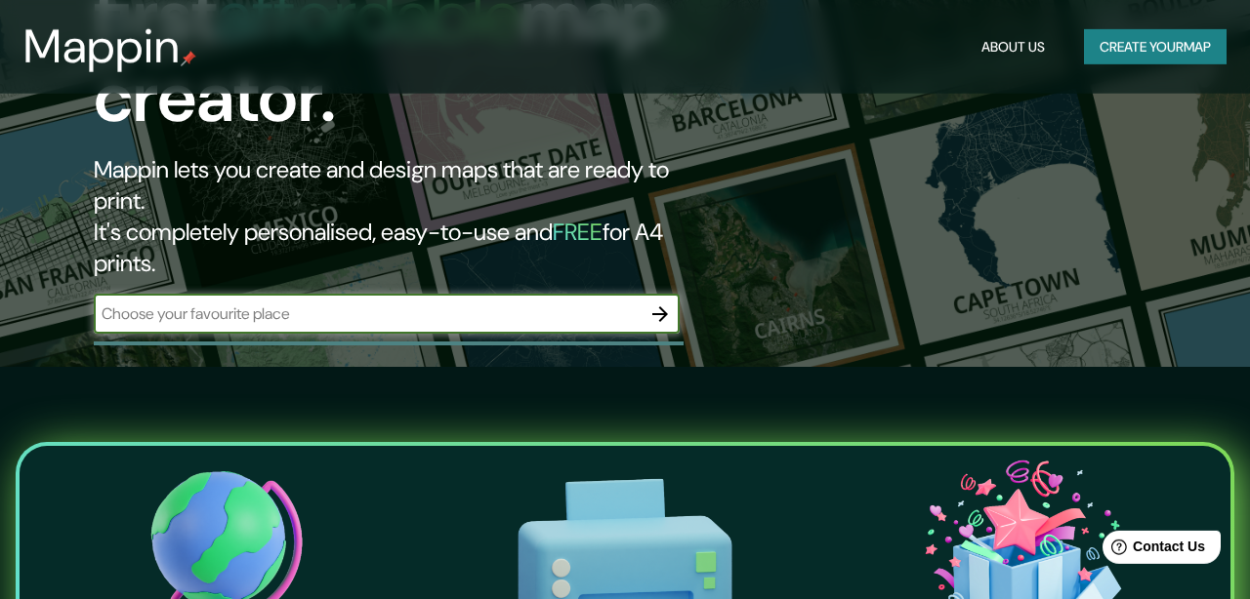
scroll to position [184, 0]
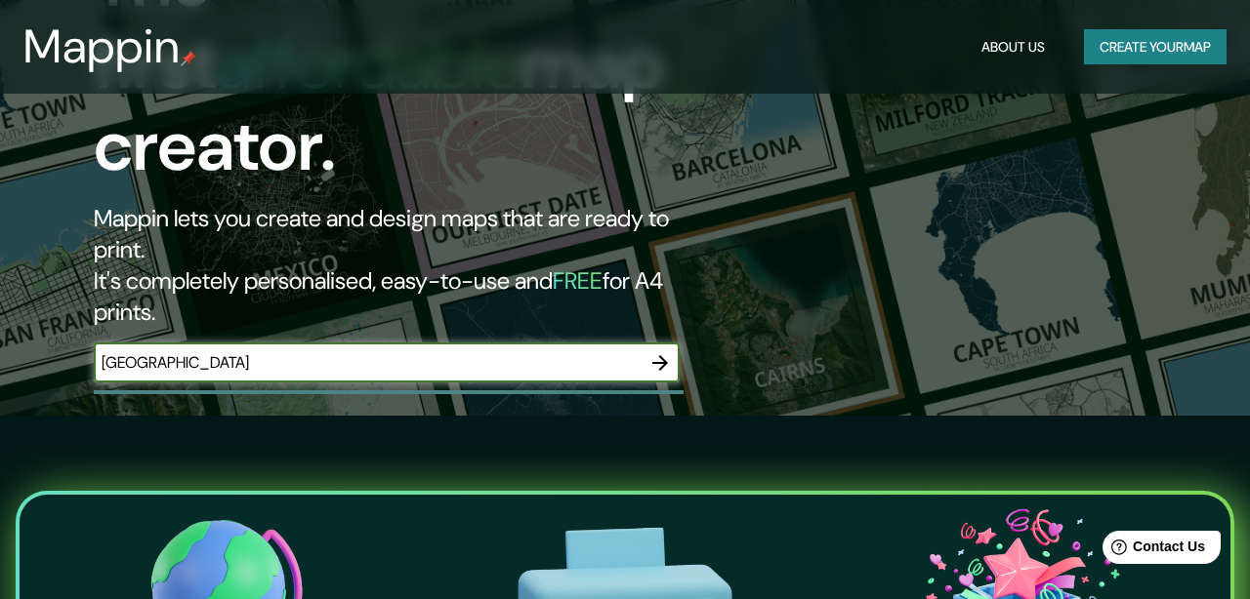
type input "amsterdam"
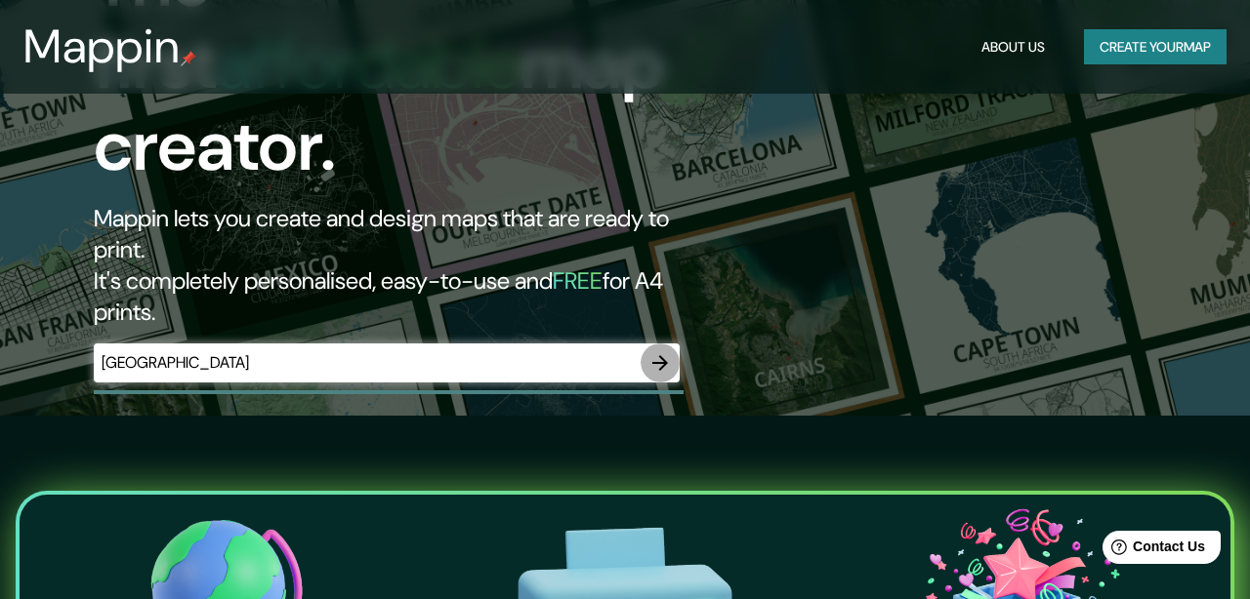
click at [670, 351] on icon "button" at bounding box center [659, 362] width 23 height 23
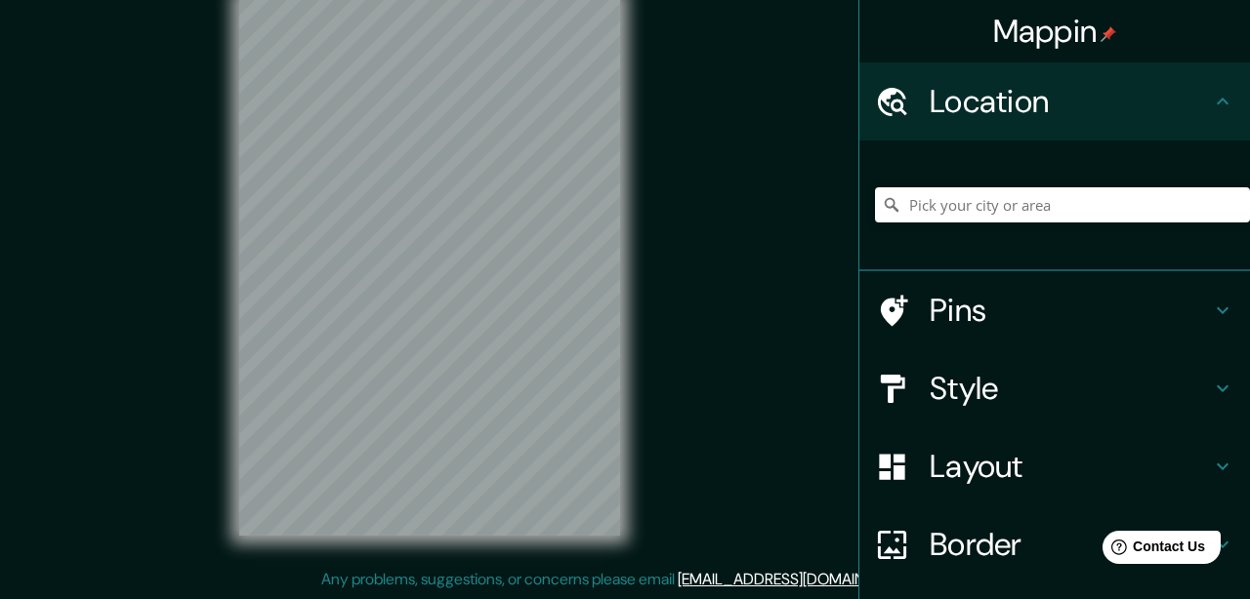
scroll to position [33, 0]
click at [379, 565] on div "© Mapbox © OpenStreetMap Improve this map" at bounding box center [429, 268] width 443 height 602
click at [951, 197] on input "Pick your city or area" at bounding box center [1062, 204] width 375 height 35
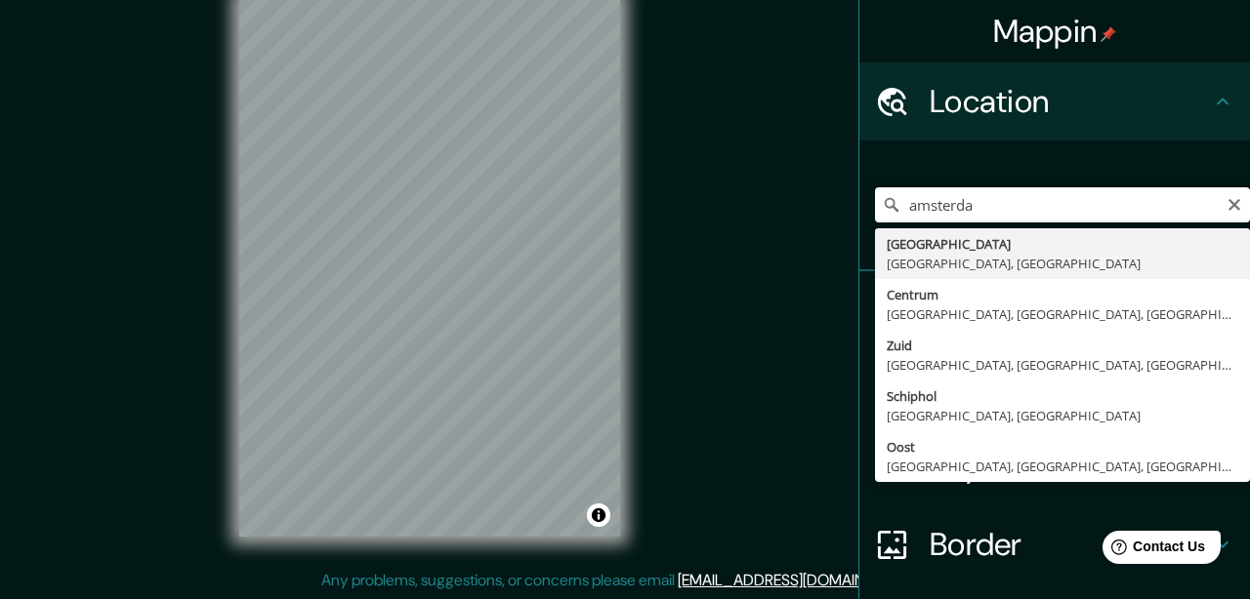
type input "Amsterdam, North Holland, Netherlands"
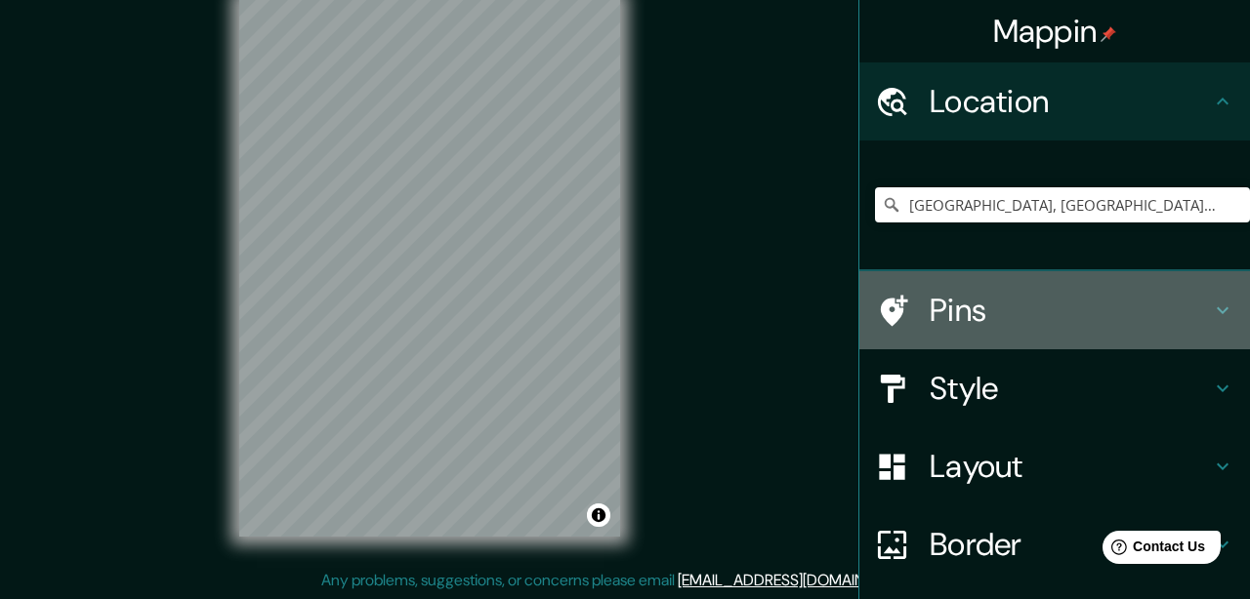
click at [1220, 317] on icon at bounding box center [1222, 310] width 23 height 23
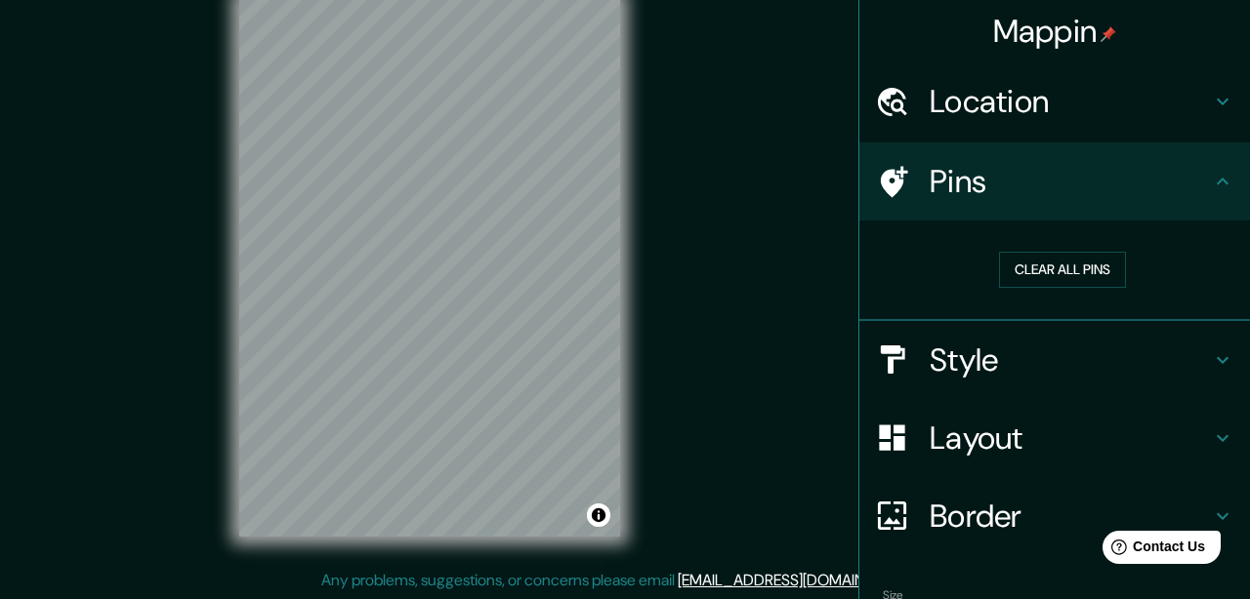
click at [1224, 346] on div "Style" at bounding box center [1054, 360] width 391 height 78
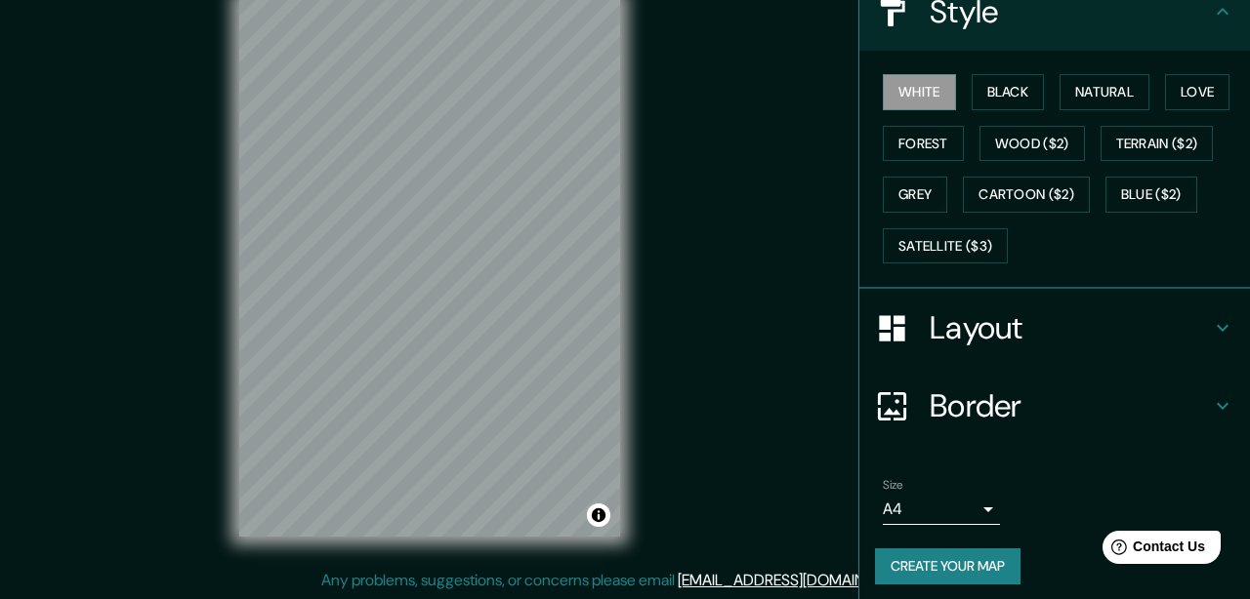
scroll to position [257, 0]
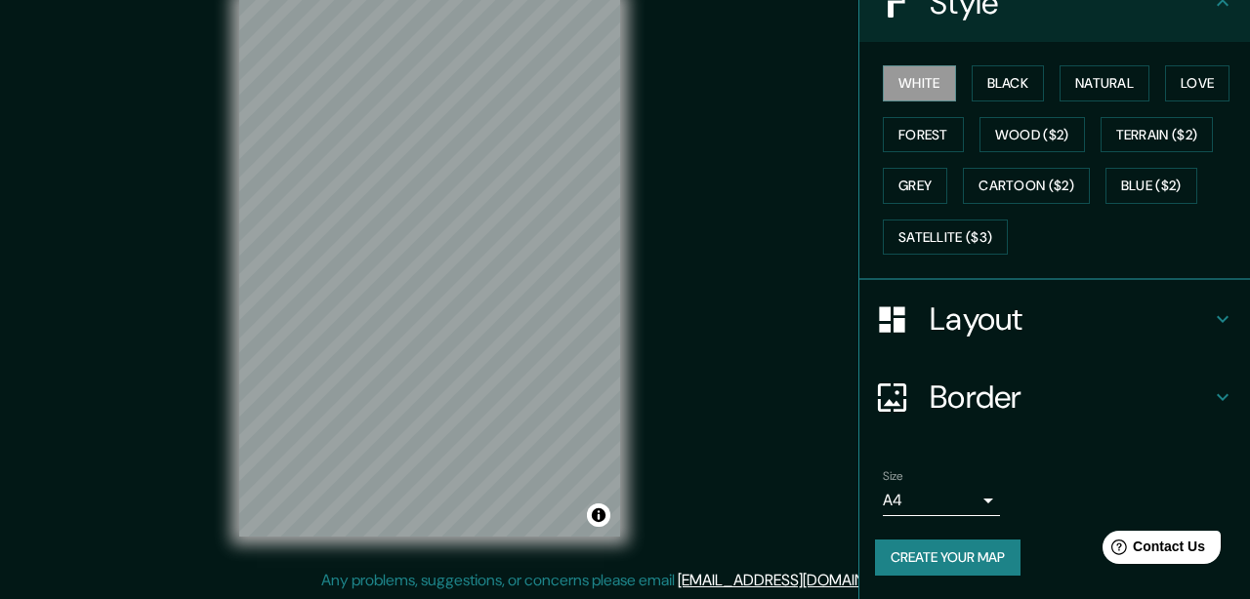
click at [1237, 380] on div "Border" at bounding box center [1054, 397] width 391 height 78
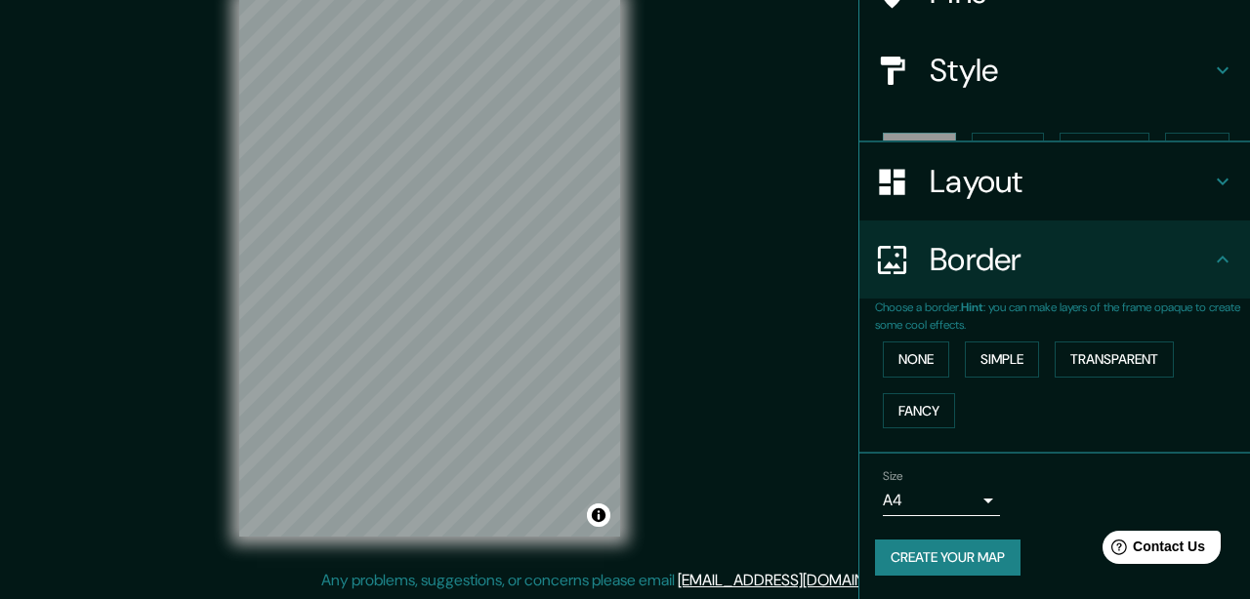
scroll to position [156, 0]
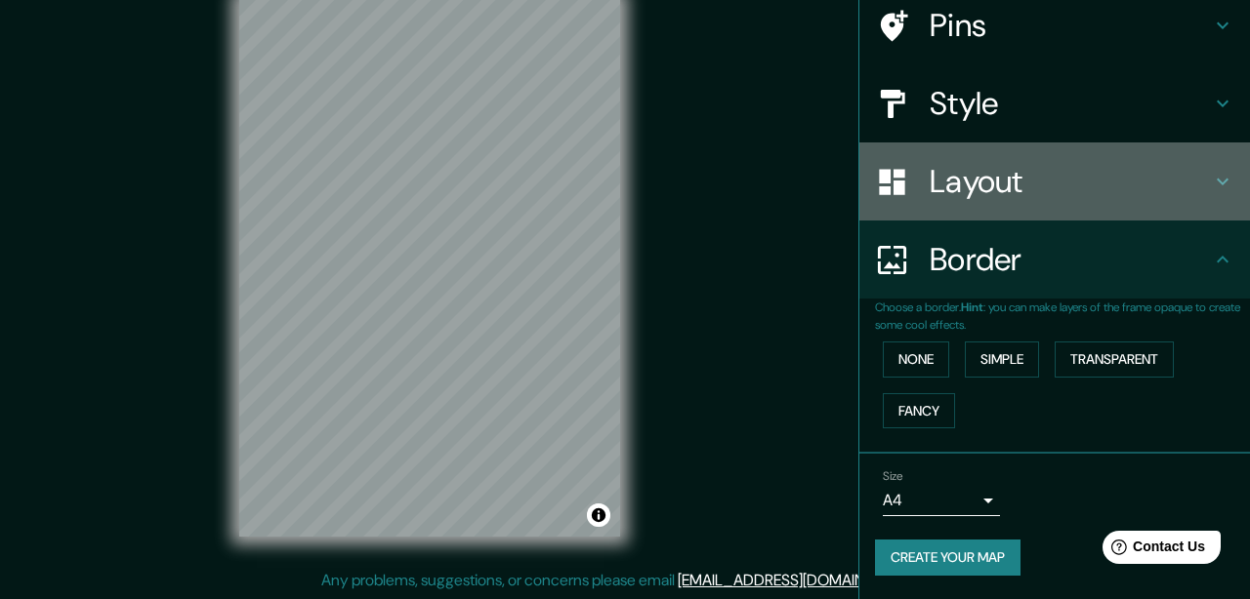
click at [1227, 185] on icon at bounding box center [1222, 181] width 23 height 23
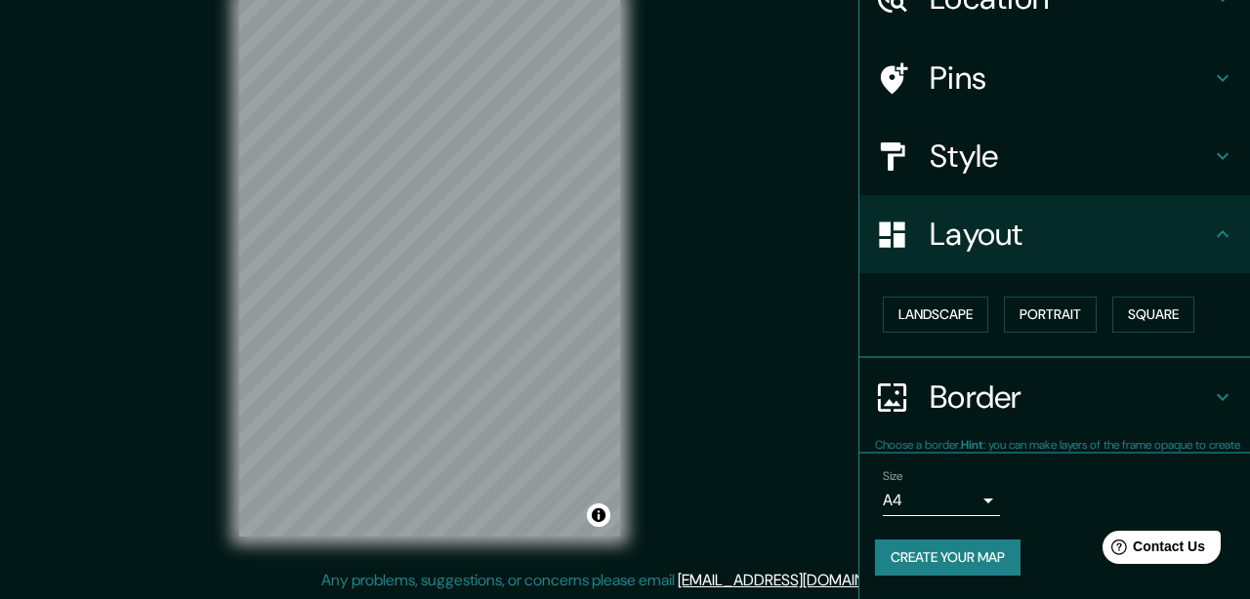
scroll to position [103, 0]
click at [1043, 318] on button "Portrait" at bounding box center [1050, 316] width 93 height 36
click at [1047, 315] on button "Portrait" at bounding box center [1050, 316] width 93 height 36
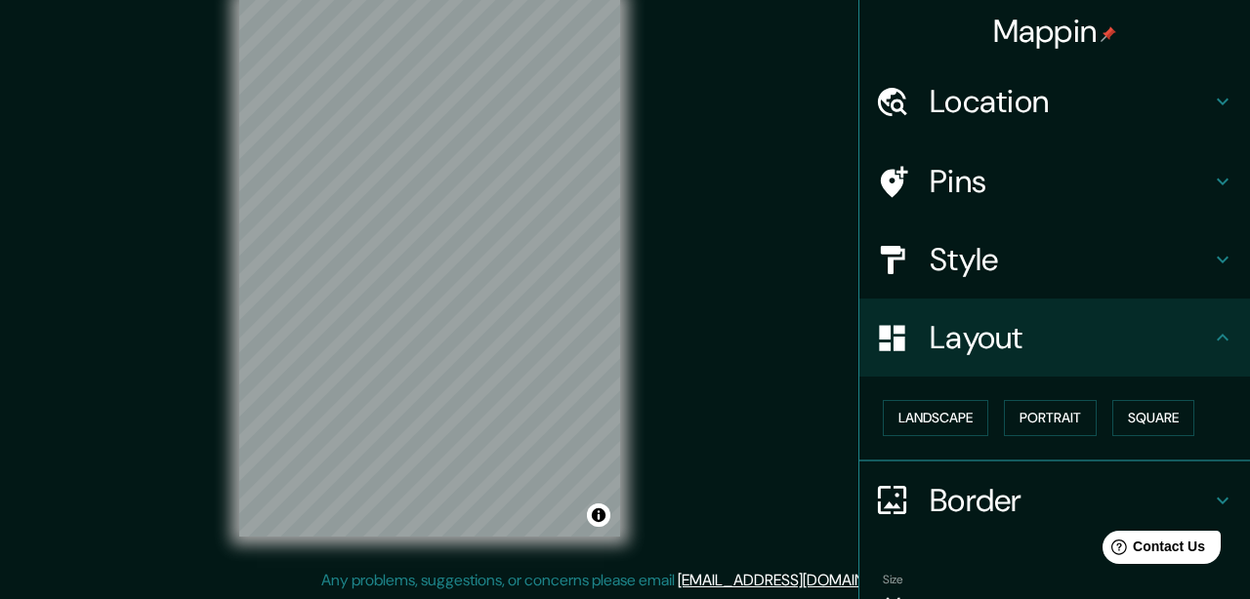
scroll to position [0, 0]
click at [1186, 552] on span "Contact Us" at bounding box center [1169, 547] width 75 height 17
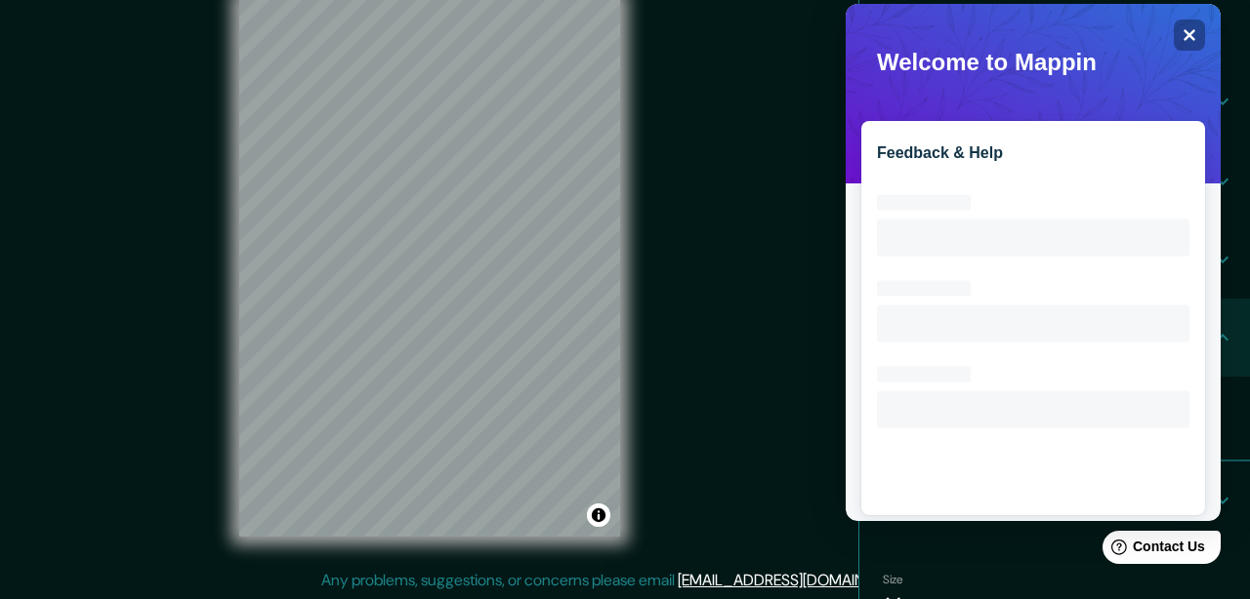
click at [1188, 42] on span "Oops! Something went wrong while trying to perform this action." at bounding box center [1033, 50] width 344 height 60
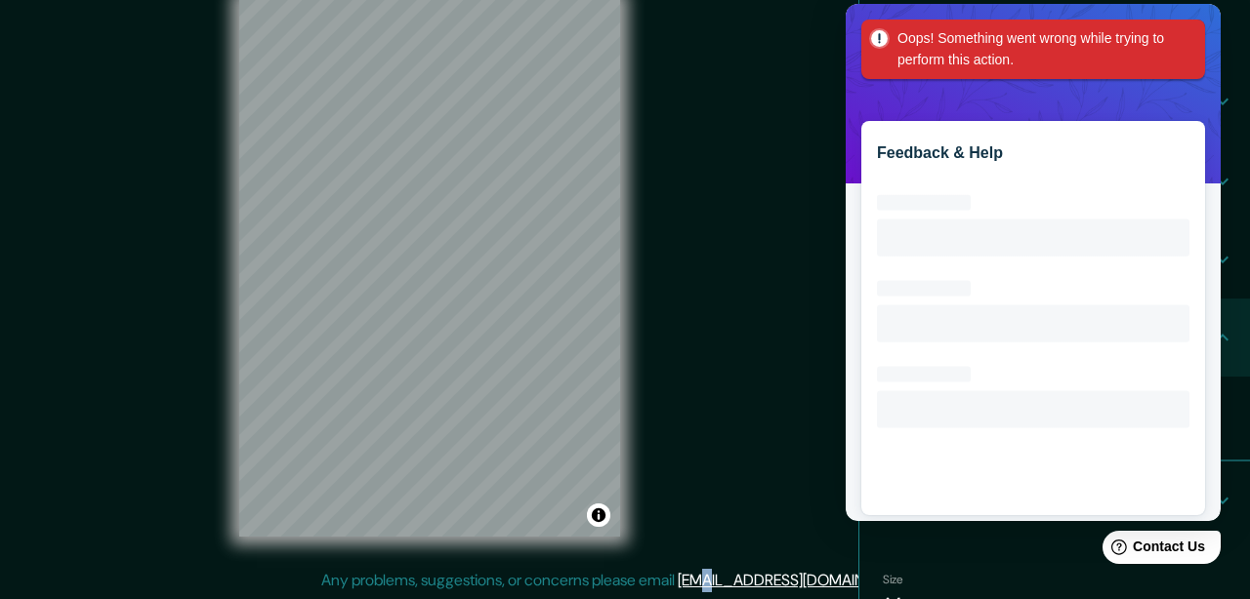
click at [773, 158] on div "Mappin Location Amsterdam, North Holland, Netherlands Pins Style Layout Landsca…" at bounding box center [625, 284] width 1250 height 634
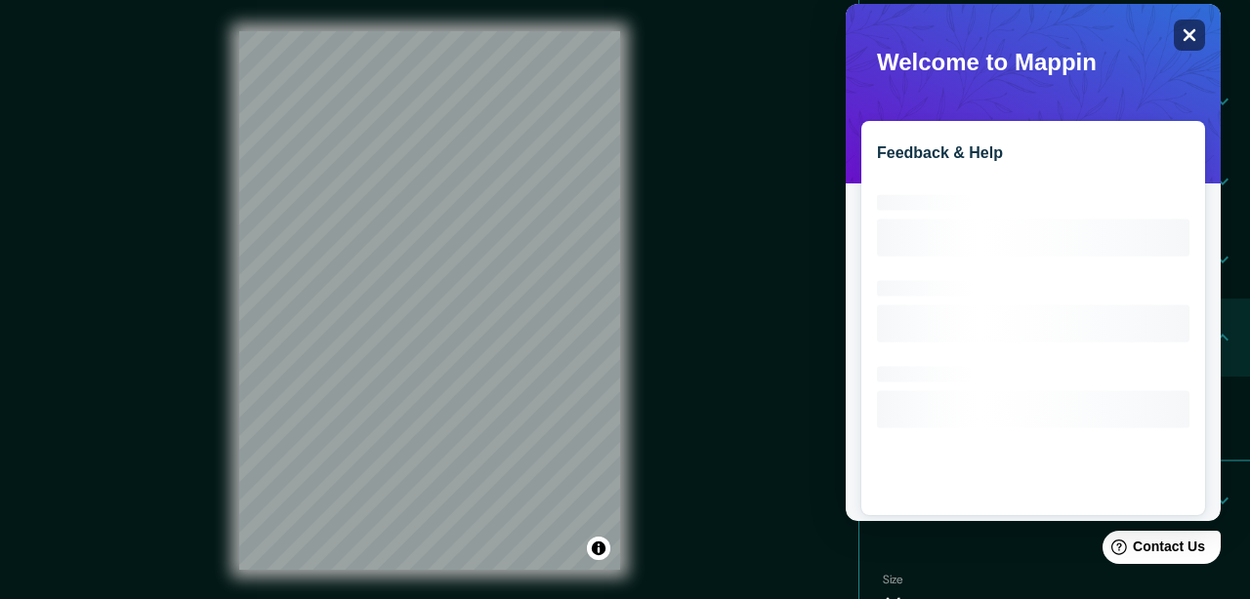
click at [1182, 28] on icon "Close" at bounding box center [1188, 34] width 15 height 15
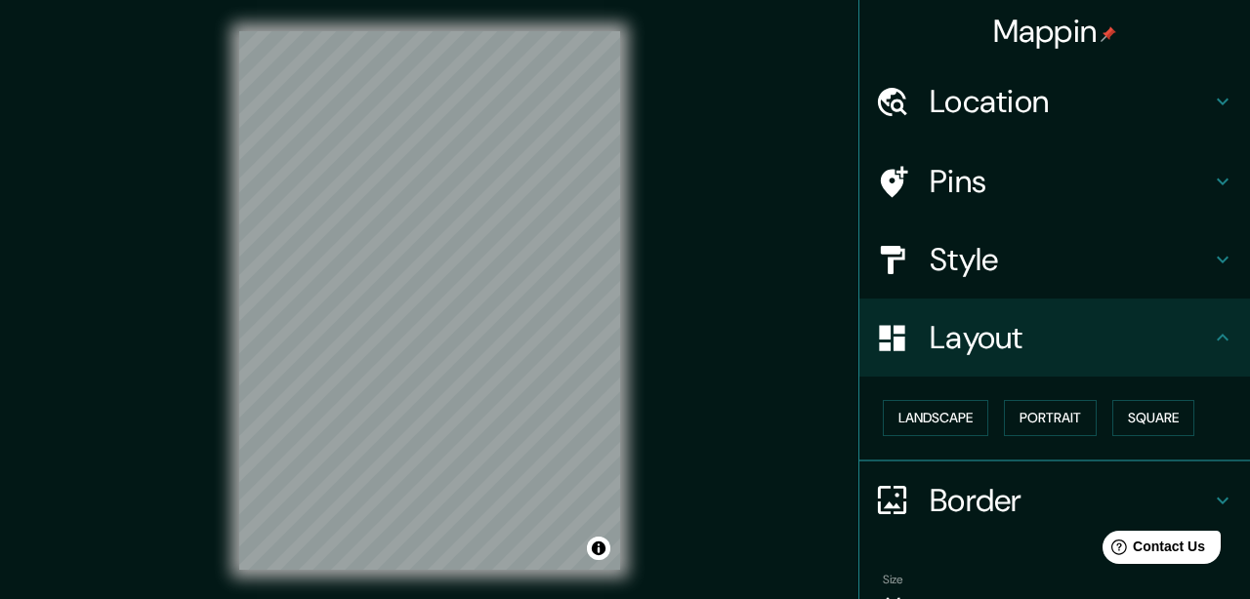
click at [992, 99] on h4 "Location" at bounding box center [1070, 101] width 281 height 39
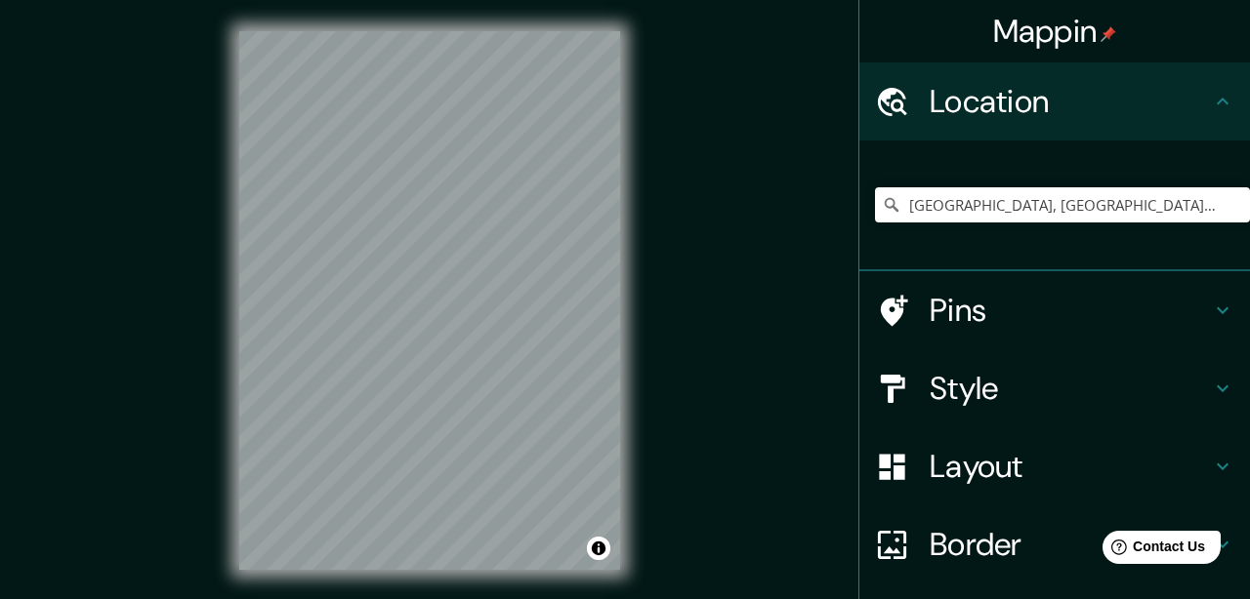
click at [1050, 24] on h4 "Mappin" at bounding box center [1055, 31] width 124 height 39
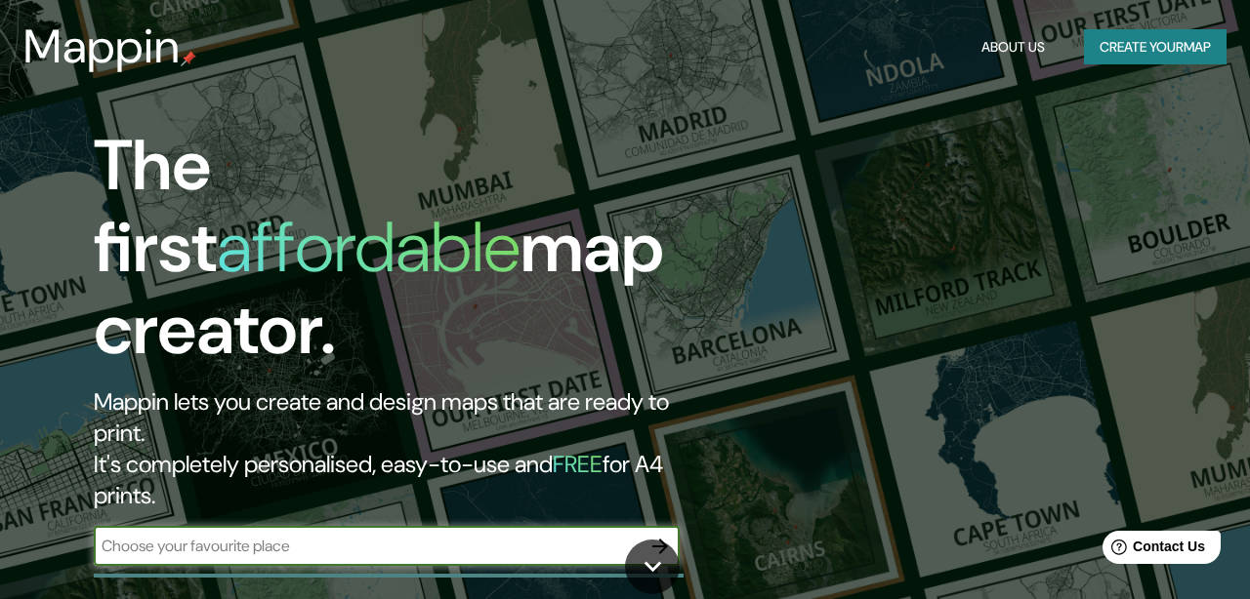
click at [64, 50] on h3 "Mappin" at bounding box center [101, 47] width 157 height 55
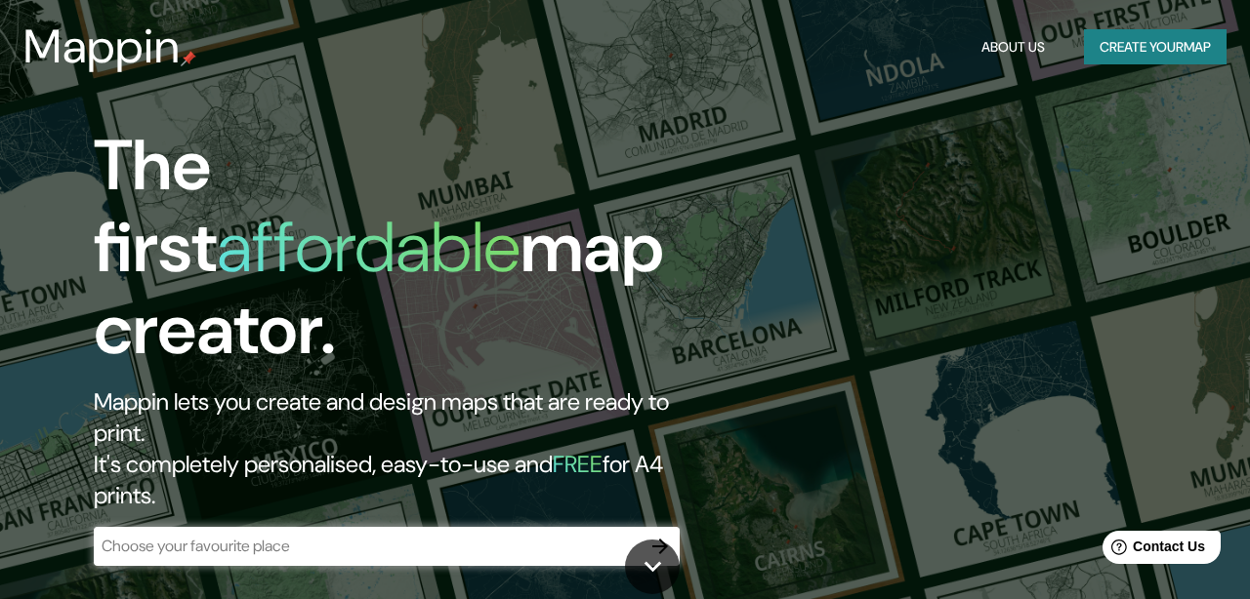
click at [181, 60] on img at bounding box center [189, 59] width 16 height 16
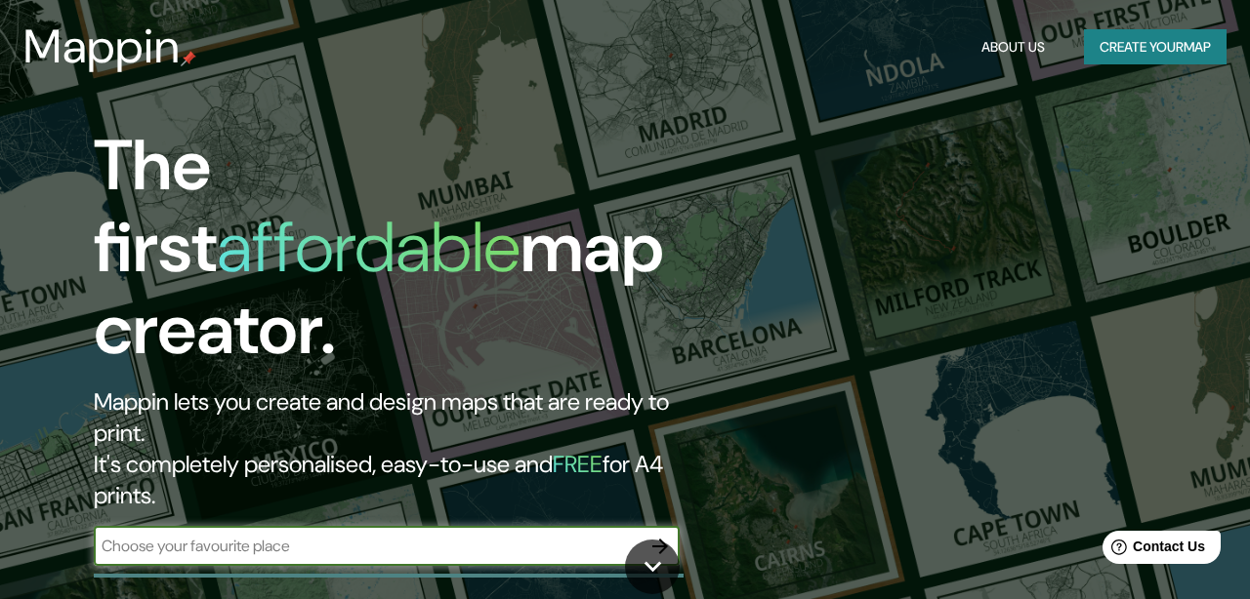
click at [500, 535] on input "text" at bounding box center [367, 546] width 547 height 22
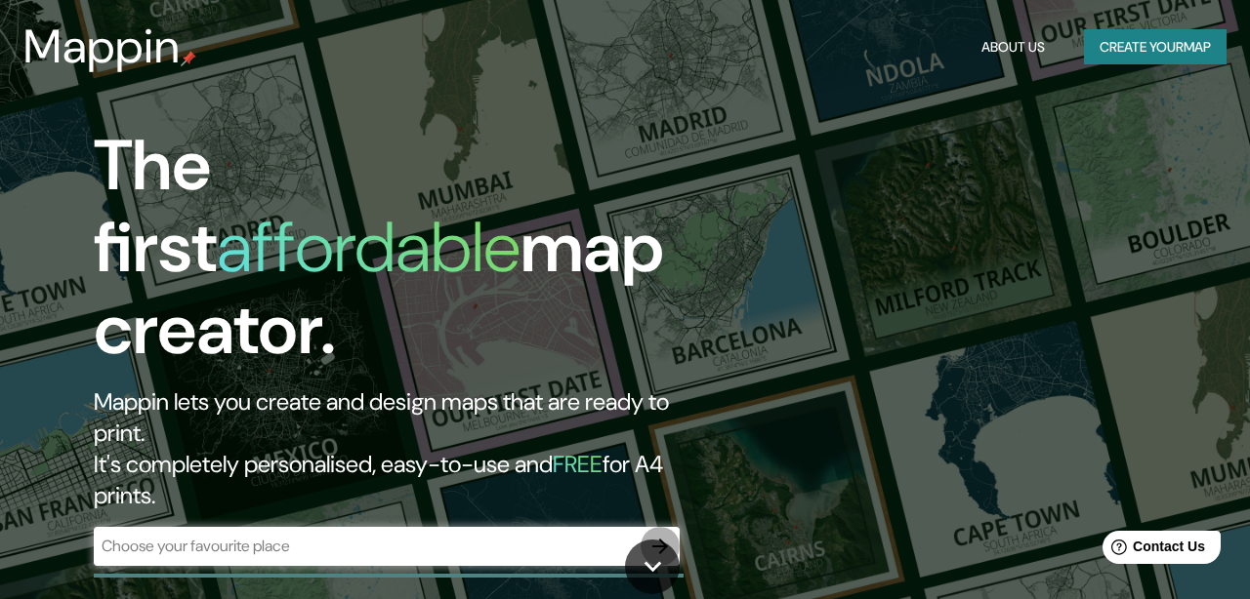
click at [669, 535] on icon "button" at bounding box center [659, 546] width 23 height 23
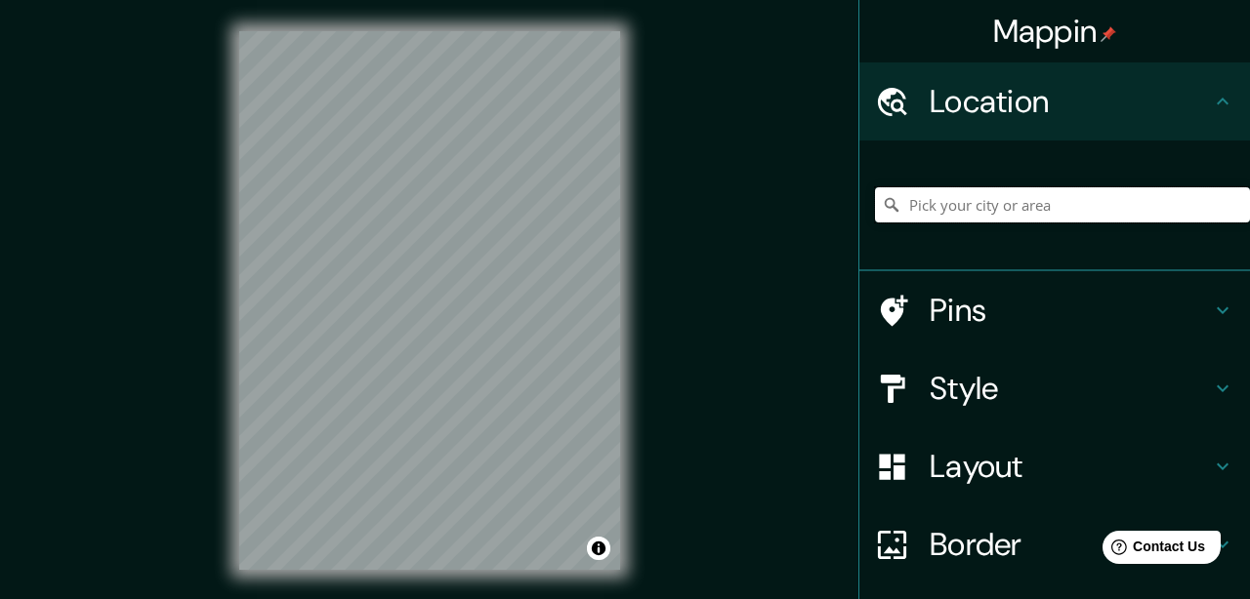
click at [979, 203] on input "Pick your city or area" at bounding box center [1062, 204] width 375 height 35
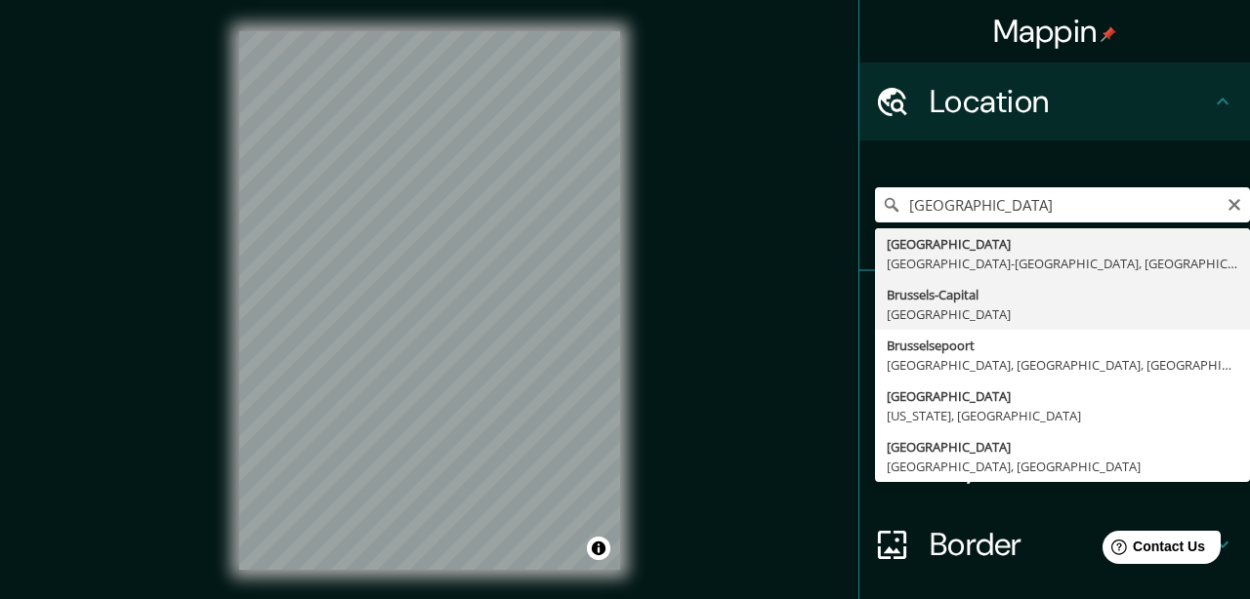
type input "Brussels-Capital, Belgium"
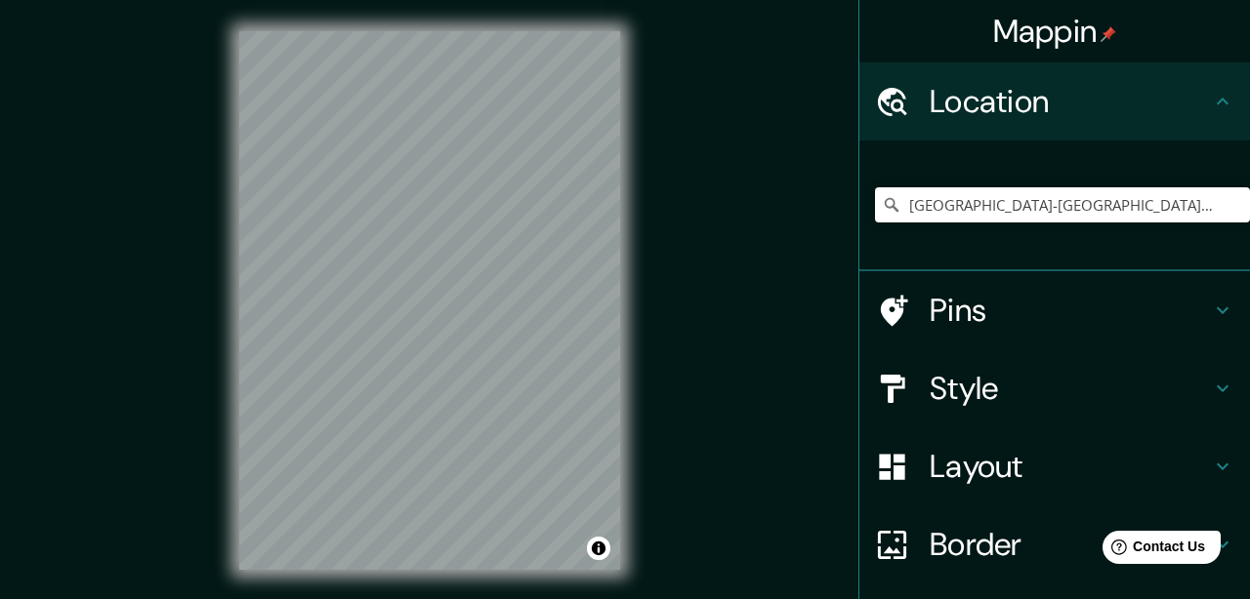
click at [1218, 385] on icon at bounding box center [1222, 388] width 23 height 23
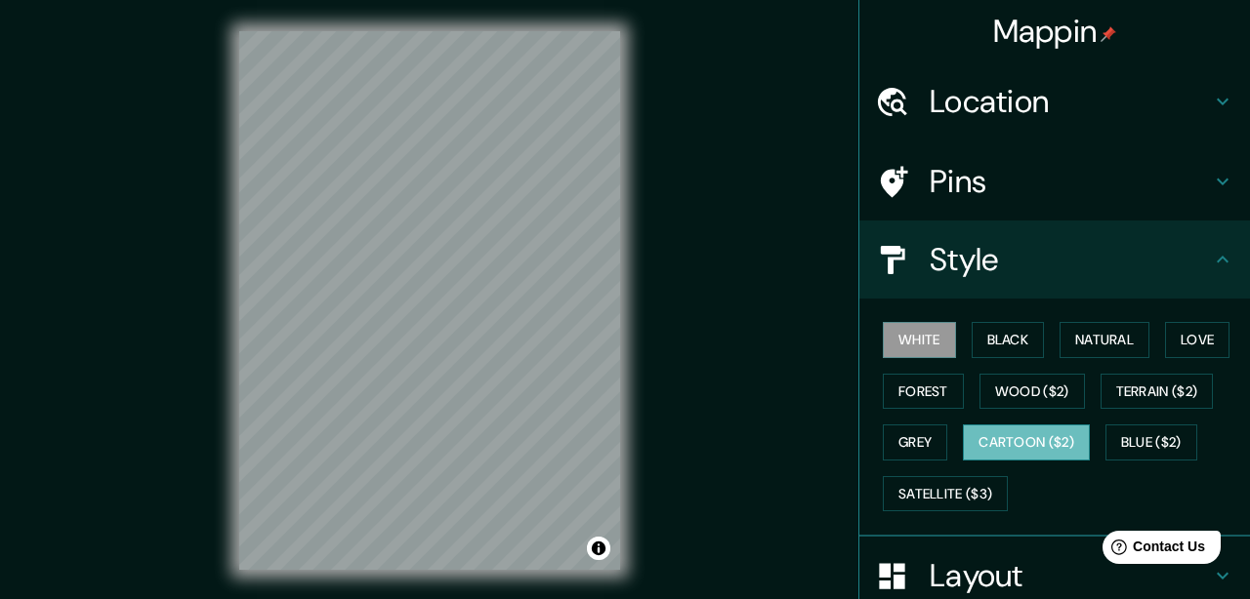
click at [1027, 437] on button "Cartoon ($2)" at bounding box center [1026, 443] width 127 height 36
click at [1106, 345] on button "Natural" at bounding box center [1104, 340] width 90 height 36
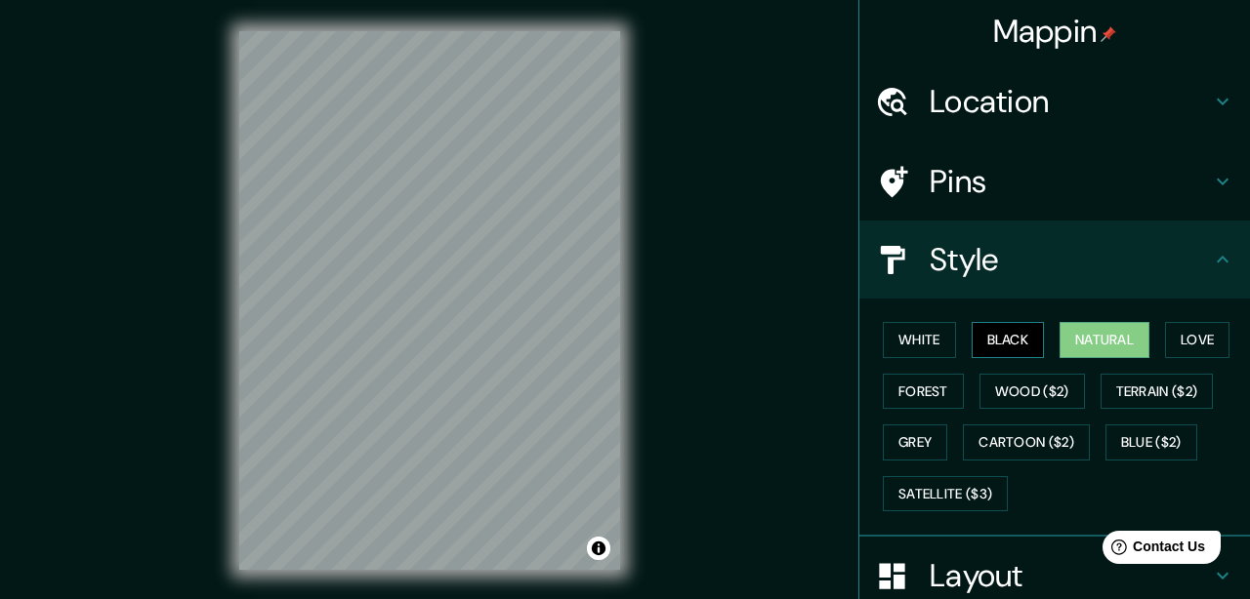
click at [1028, 345] on button "Black" at bounding box center [1007, 340] width 73 height 36
click at [923, 341] on button "White" at bounding box center [919, 340] width 73 height 36
click at [1123, 333] on button "Natural" at bounding box center [1104, 340] width 90 height 36
click at [1135, 443] on button "Blue ($2)" at bounding box center [1151, 443] width 92 height 36
click at [1118, 339] on button "Natural" at bounding box center [1104, 340] width 90 height 36
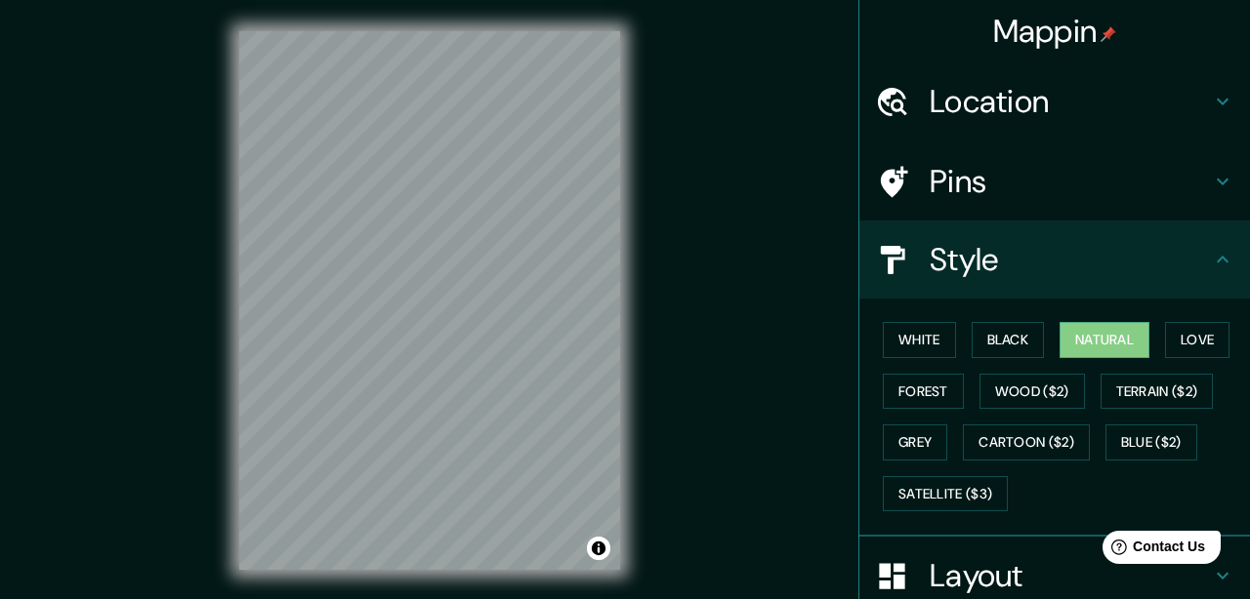
click at [1222, 262] on icon at bounding box center [1222, 259] width 23 height 23
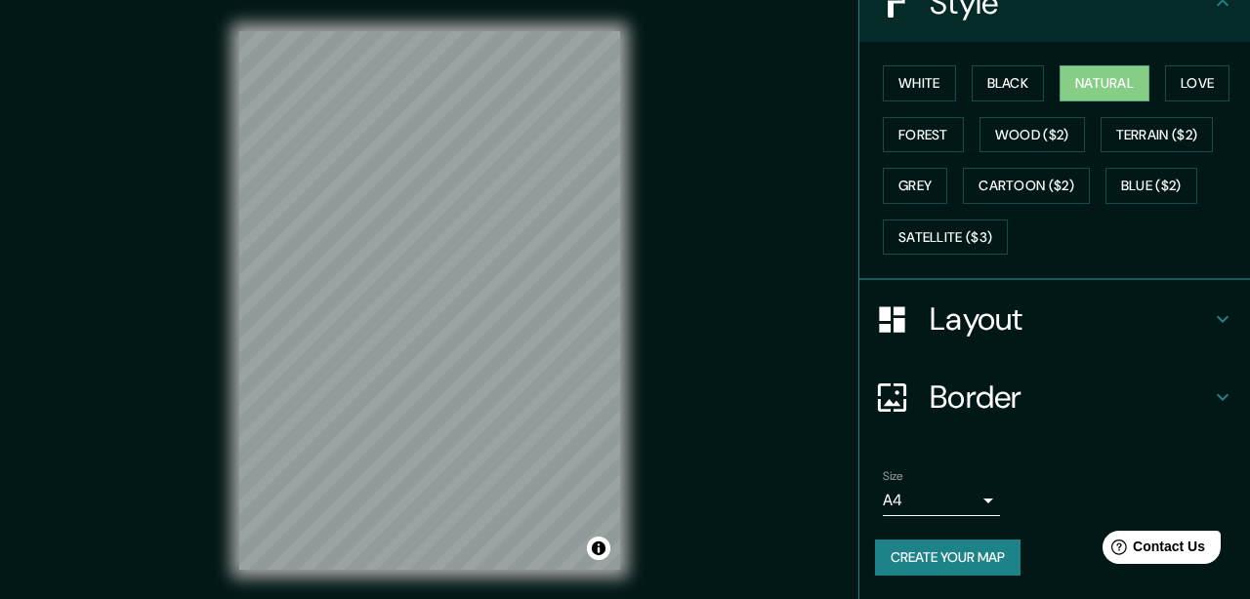
click at [1219, 329] on icon at bounding box center [1222, 319] width 23 height 23
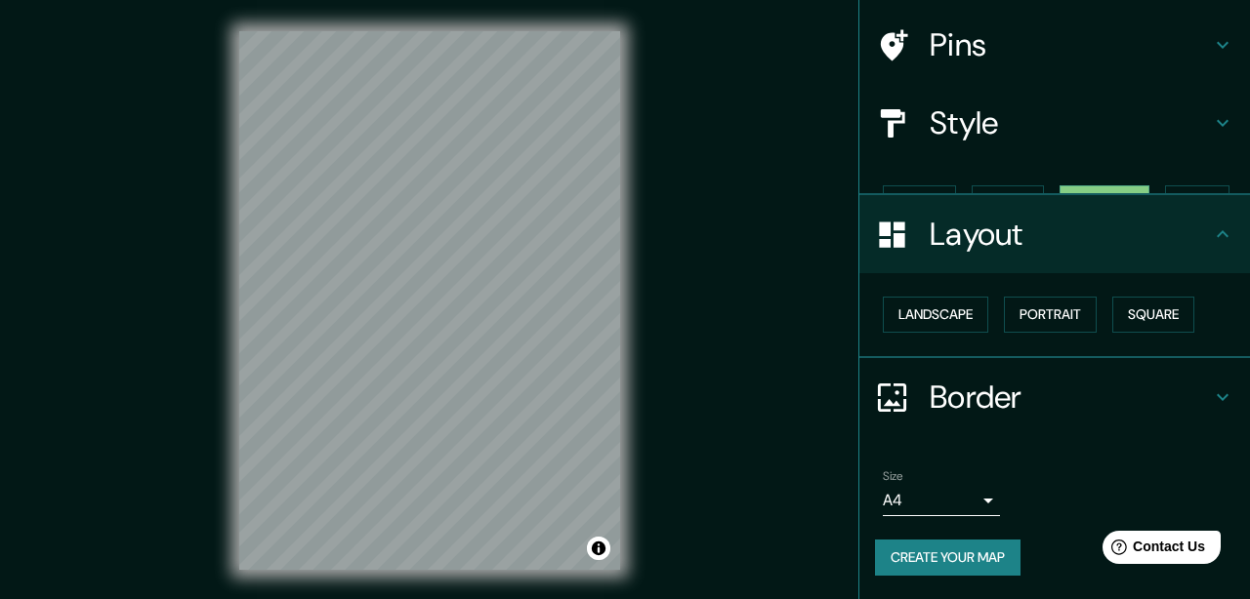
scroll to position [103, 0]
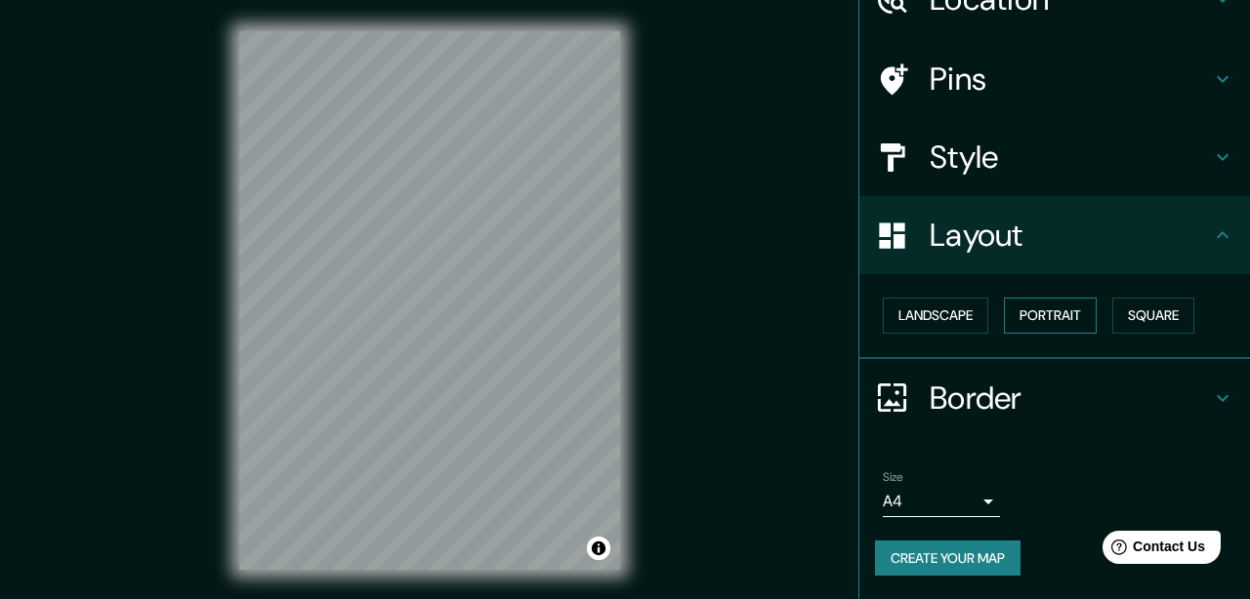
click at [1024, 315] on button "Portrait" at bounding box center [1050, 316] width 93 height 36
click at [1145, 317] on button "Square" at bounding box center [1153, 316] width 82 height 36
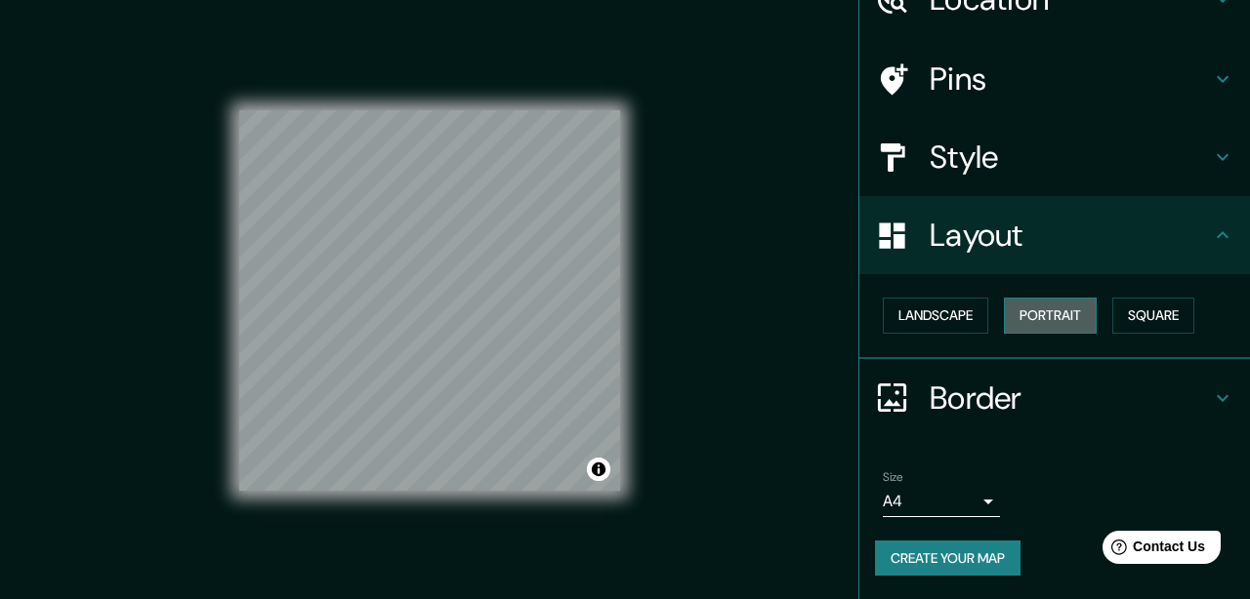
click at [1023, 322] on button "Portrait" at bounding box center [1050, 316] width 93 height 36
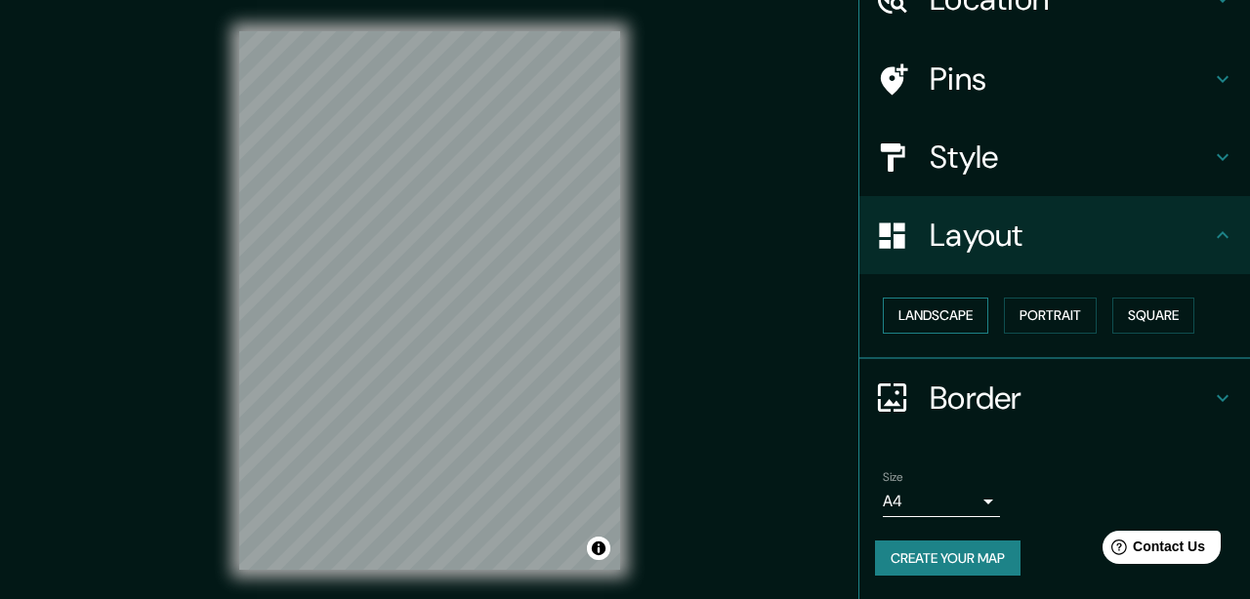
click at [950, 326] on button "Landscape" at bounding box center [935, 316] width 105 height 36
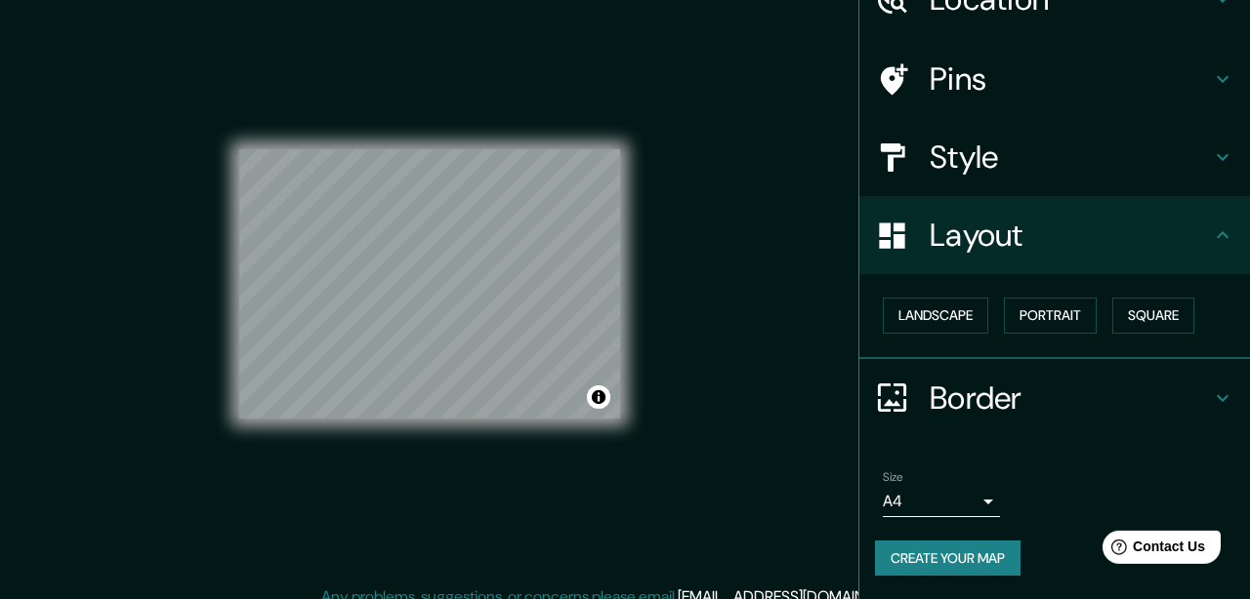
scroll to position [33, 0]
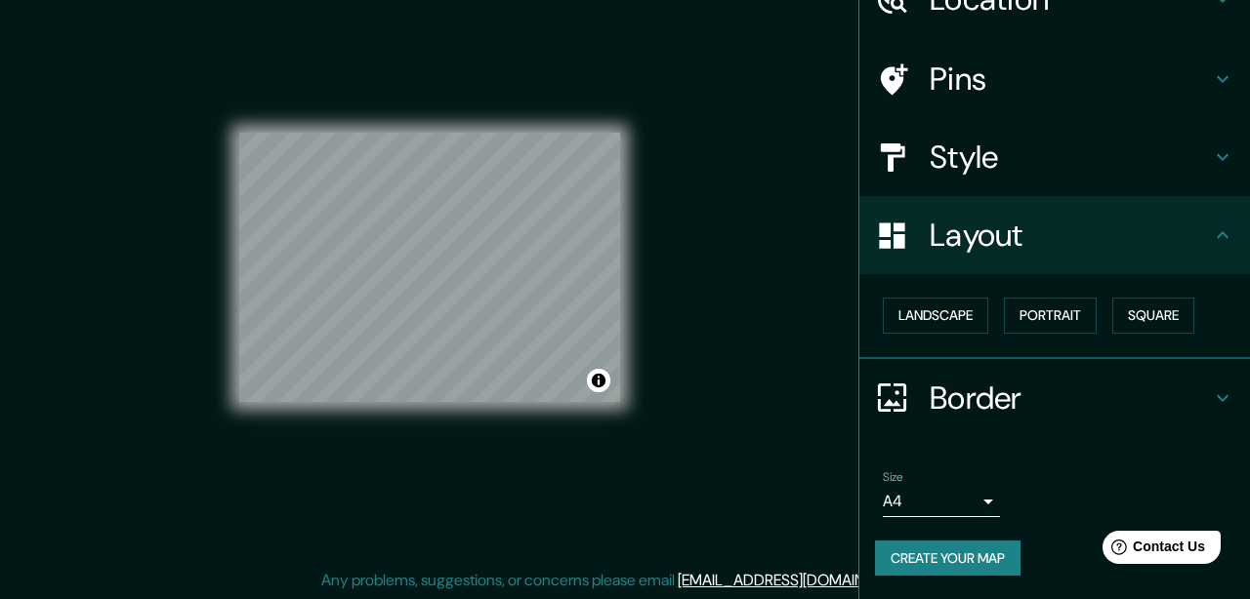
click at [987, 508] on body "Mappin Location Brussels-Capital, Belgium Pins Style Layout Landscape Portrait …" at bounding box center [625, 266] width 1250 height 599
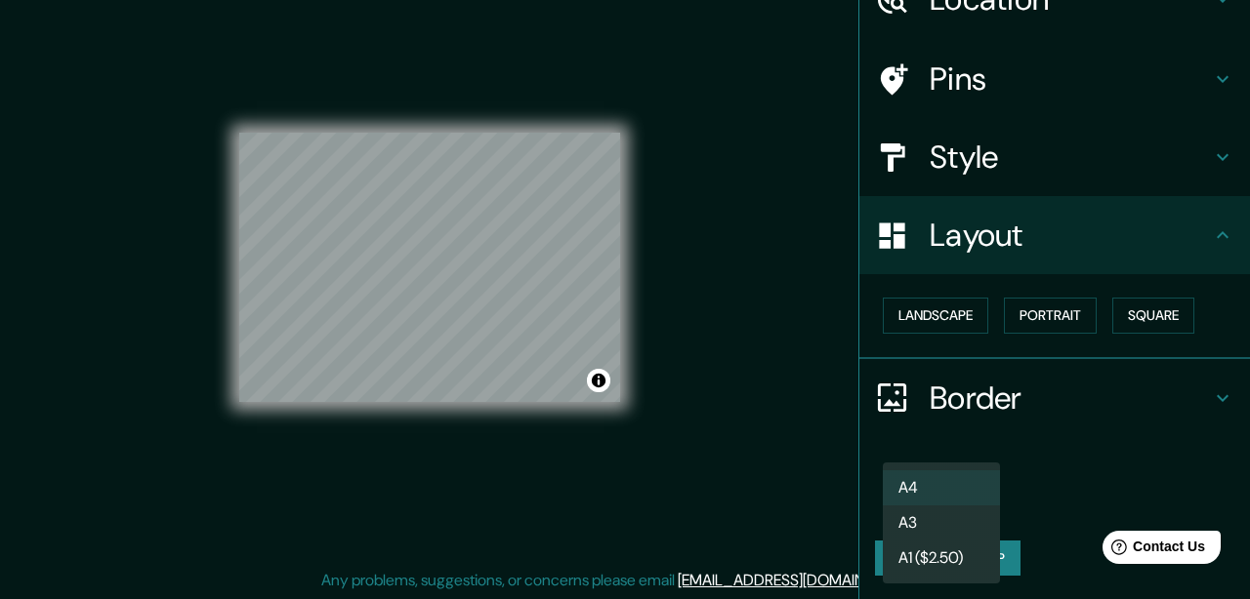
click at [1048, 451] on div at bounding box center [625, 299] width 1250 height 599
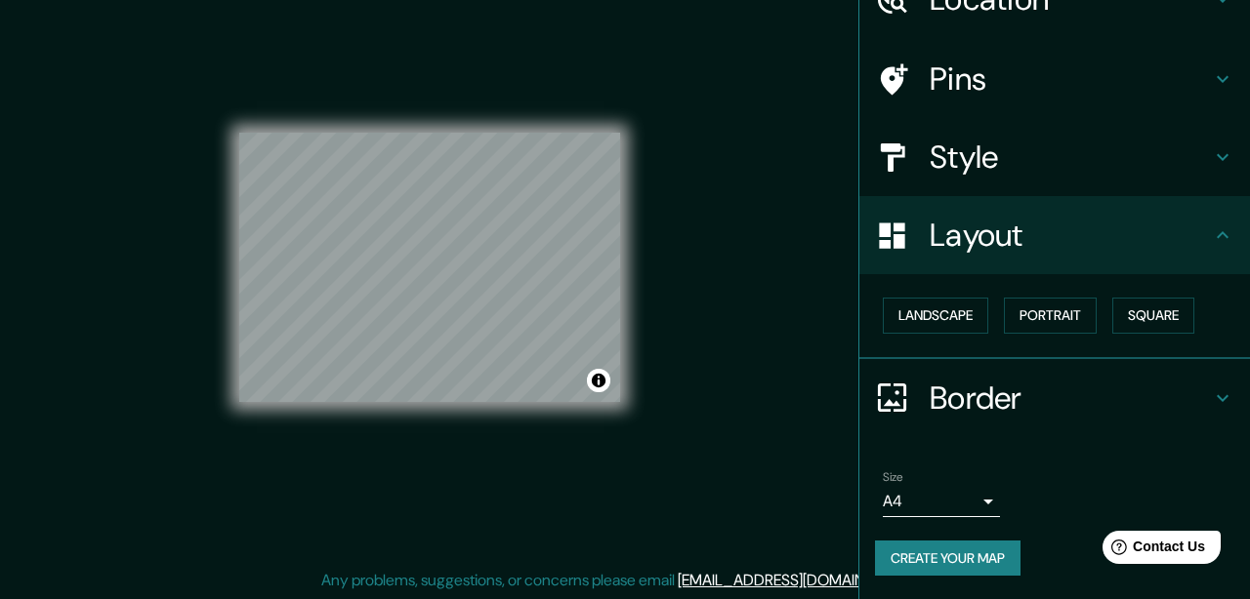
click at [980, 549] on button "Create your map" at bounding box center [947, 559] width 145 height 36
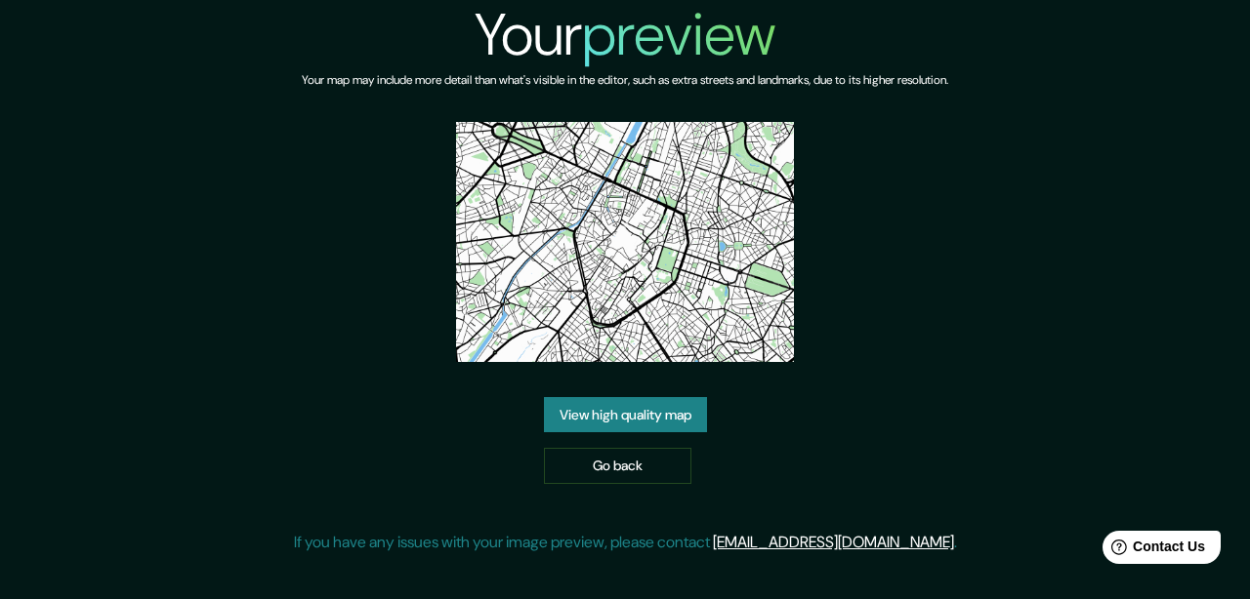
click at [609, 415] on link "View high quality map" at bounding box center [625, 415] width 163 height 36
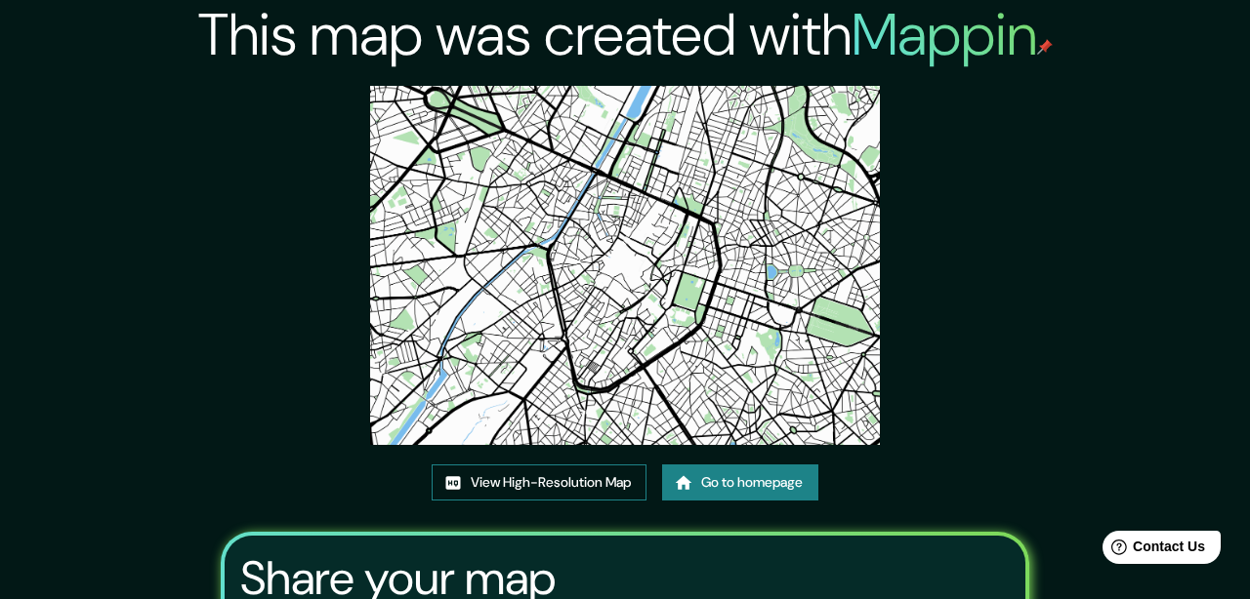
click at [558, 475] on link "View High-Resolution Map" at bounding box center [539, 483] width 215 height 36
click at [744, 185] on img at bounding box center [624, 265] width 509 height 359
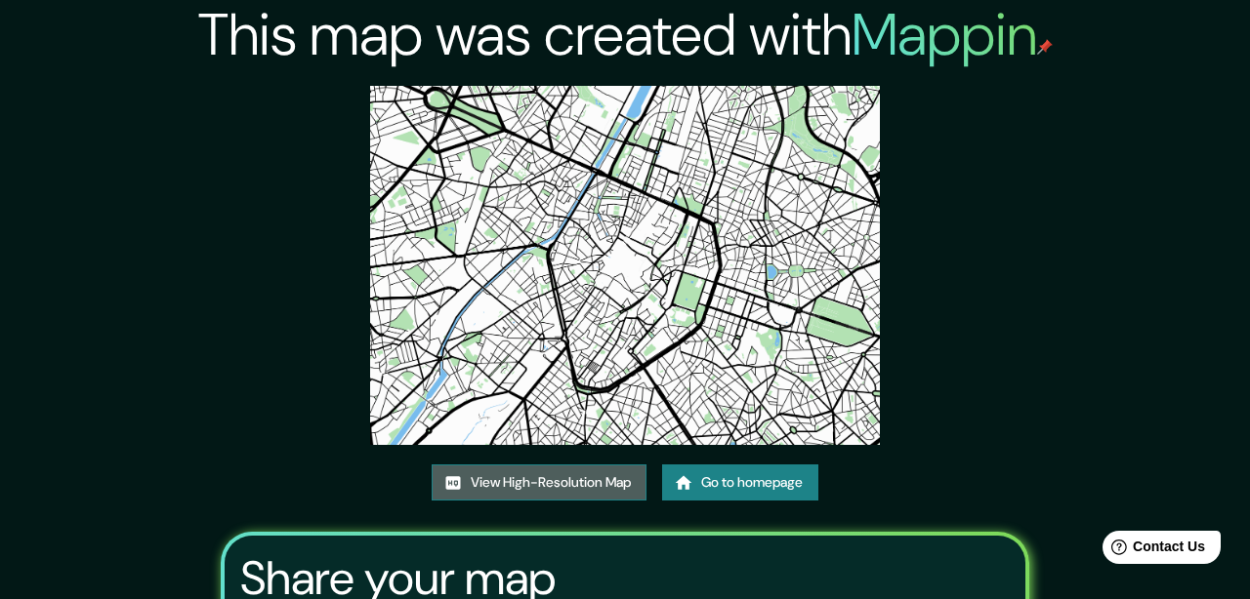
click at [564, 475] on link "View High-Resolution Map" at bounding box center [539, 483] width 215 height 36
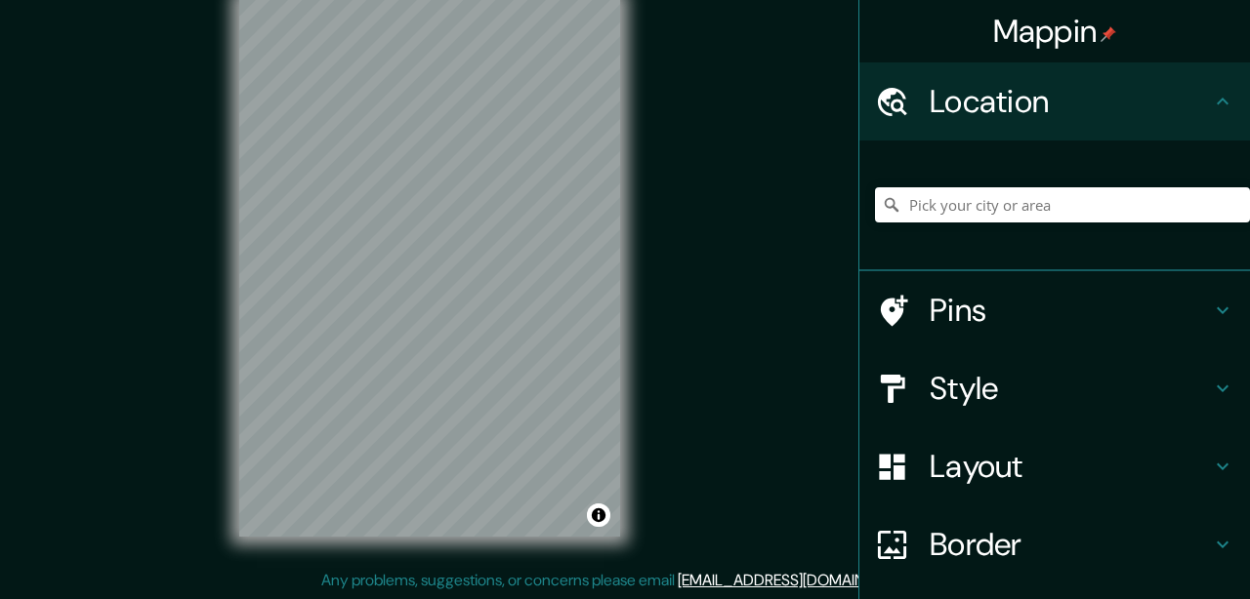
scroll to position [103, 0]
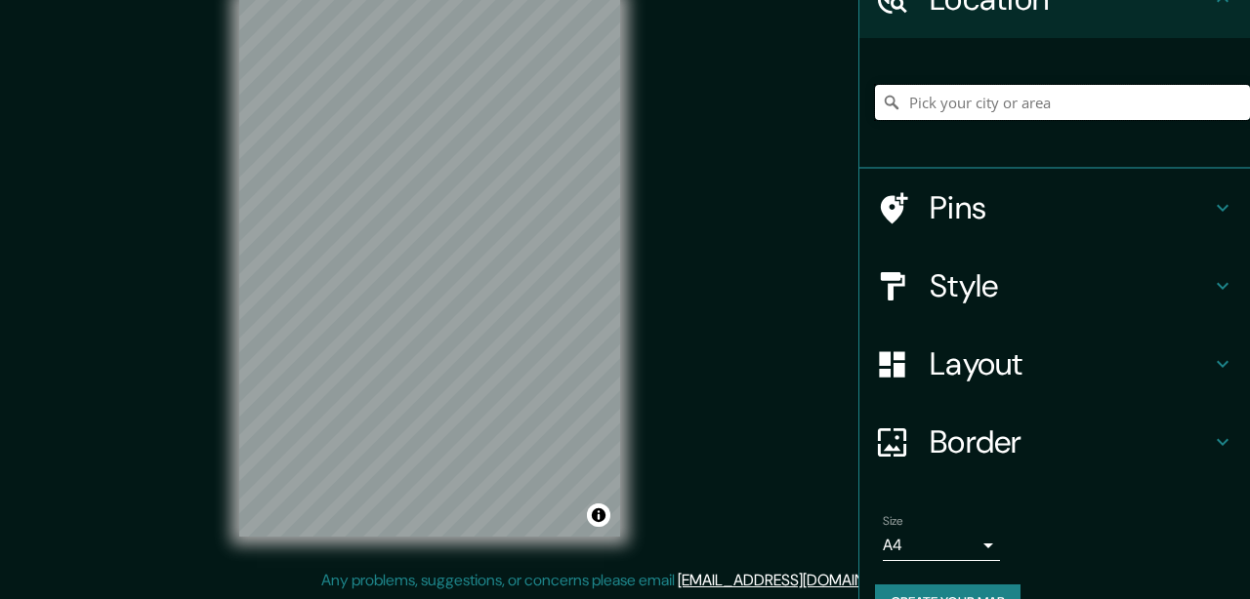
click at [1038, 107] on input "Pick your city or area" at bounding box center [1062, 102] width 375 height 35
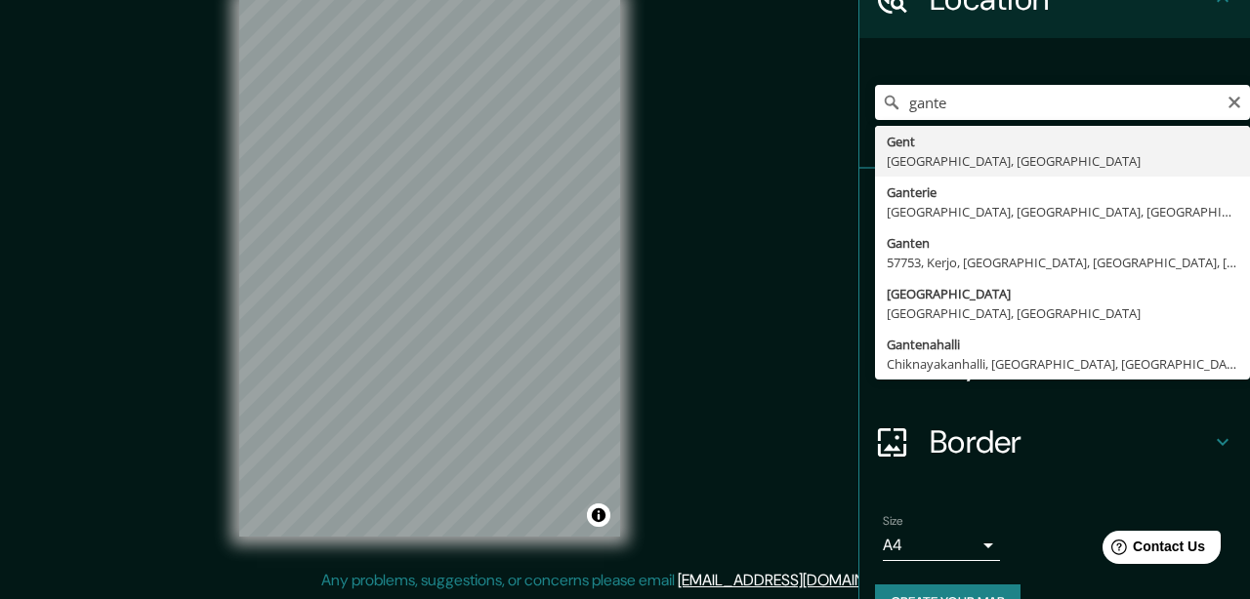
type input "Gent, East Flanders, Belgium"
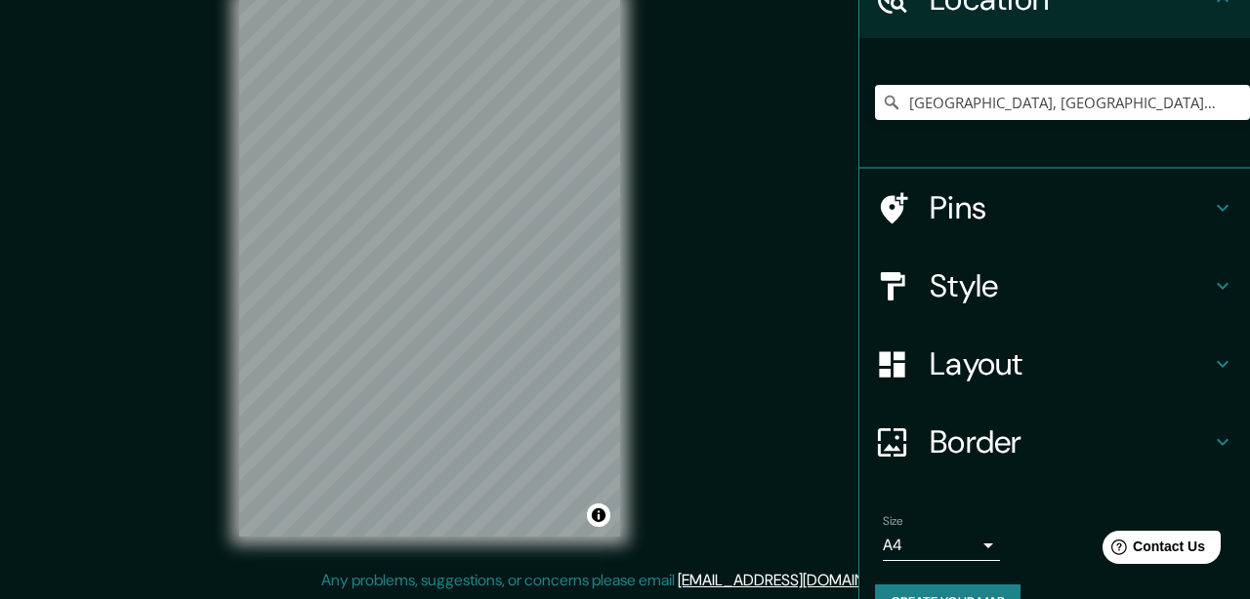
click at [1219, 368] on icon at bounding box center [1222, 363] width 23 height 23
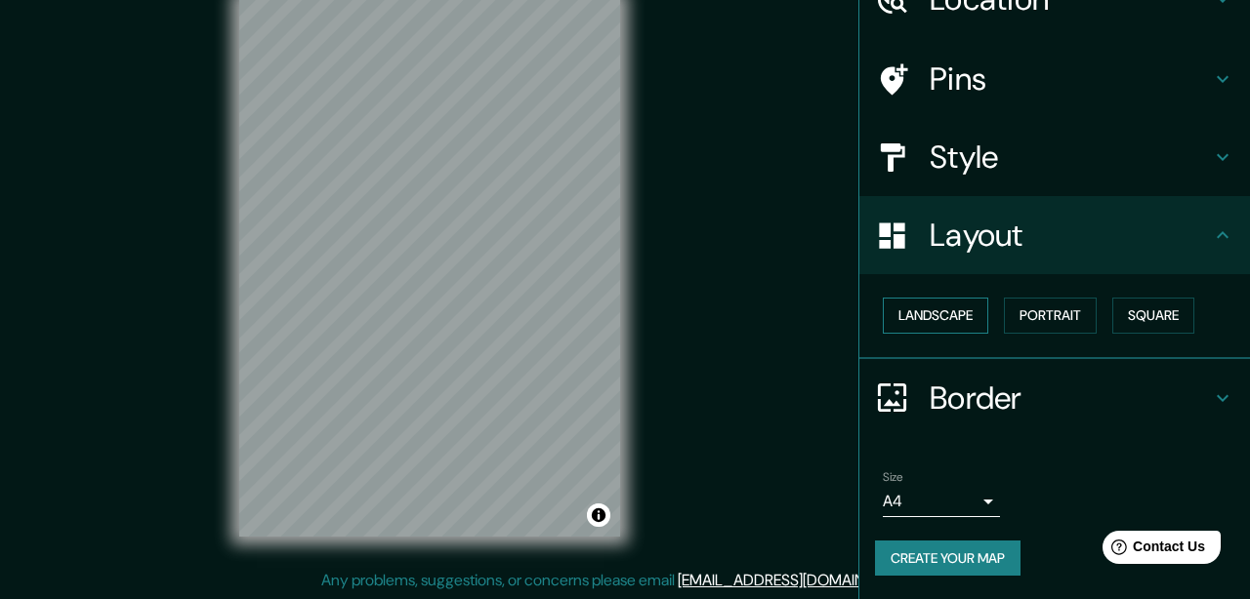
click at [957, 318] on button "Landscape" at bounding box center [935, 316] width 105 height 36
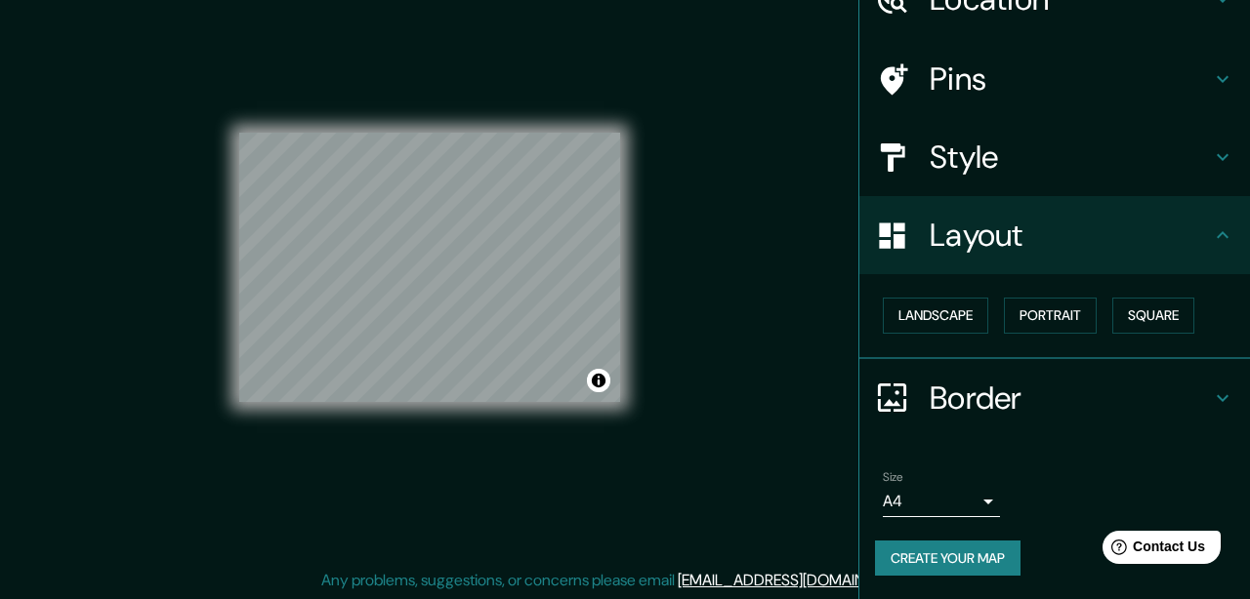
click at [1222, 154] on icon at bounding box center [1222, 156] width 23 height 23
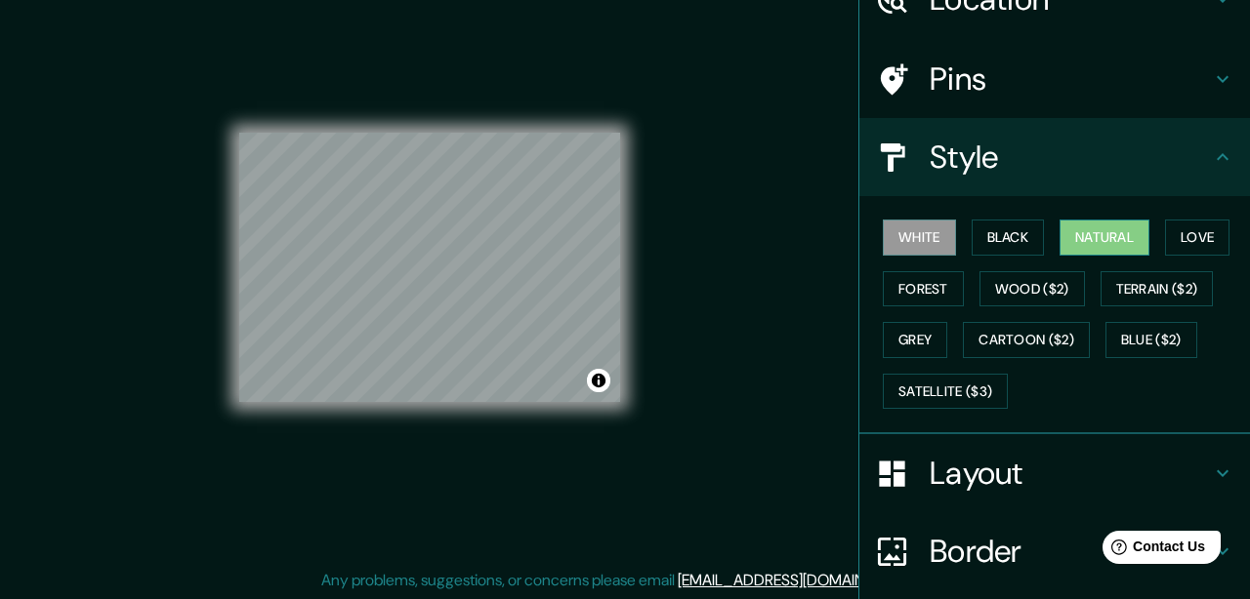
click at [1131, 236] on button "Natural" at bounding box center [1104, 238] width 90 height 36
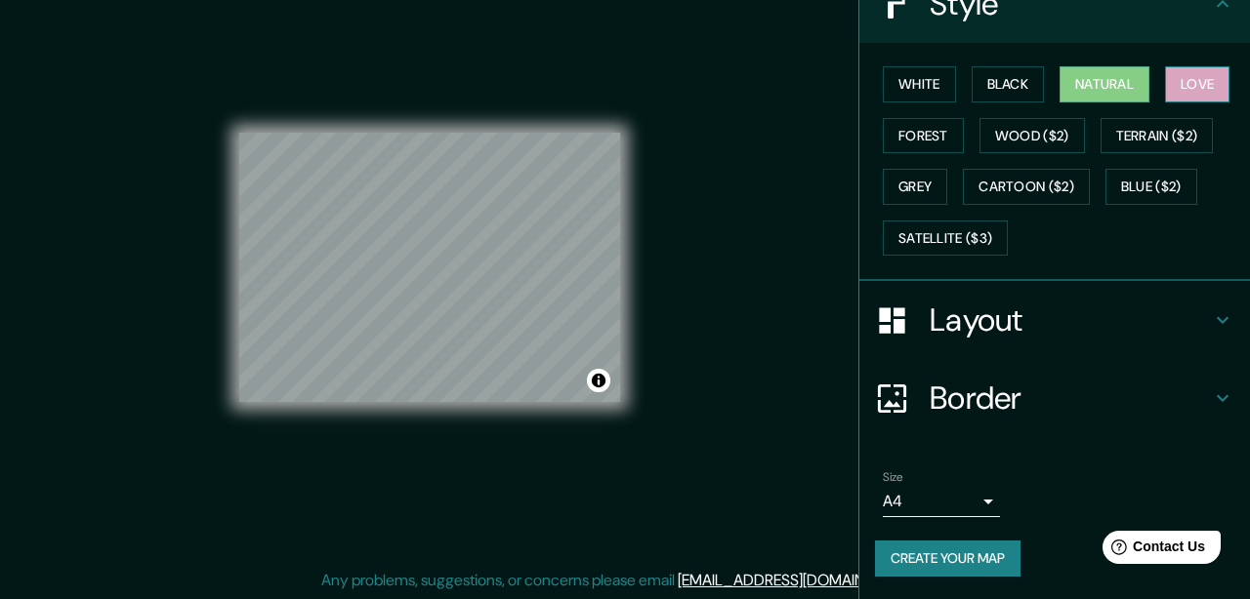
scroll to position [257, 0]
click at [1232, 394] on icon at bounding box center [1222, 397] width 23 height 23
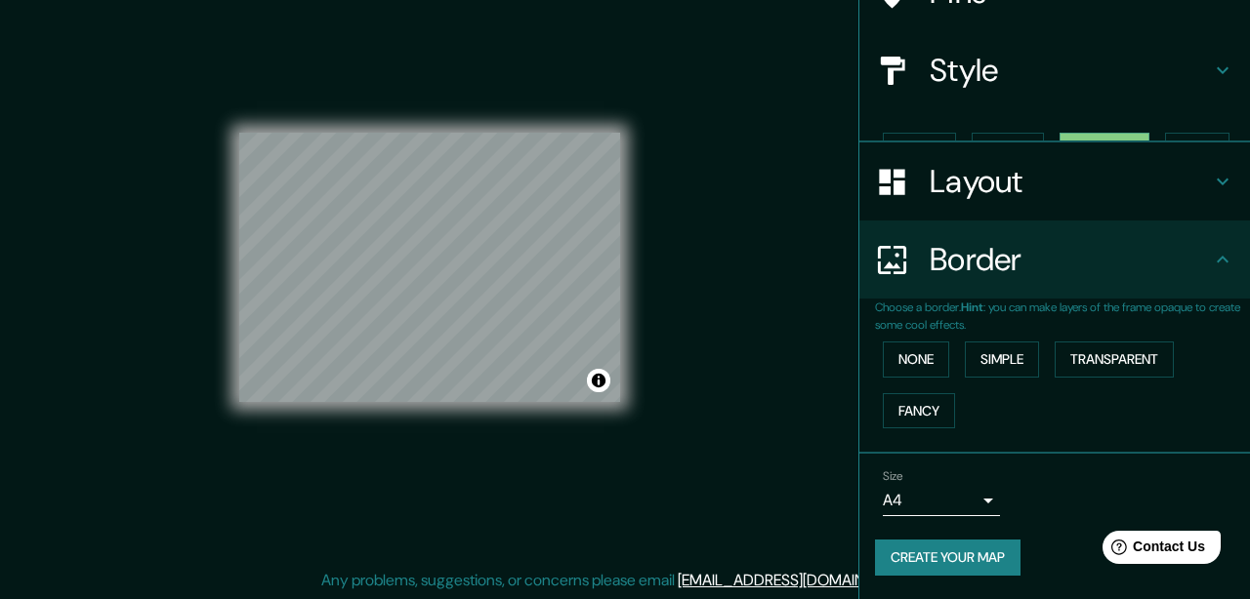
scroll to position [156, 0]
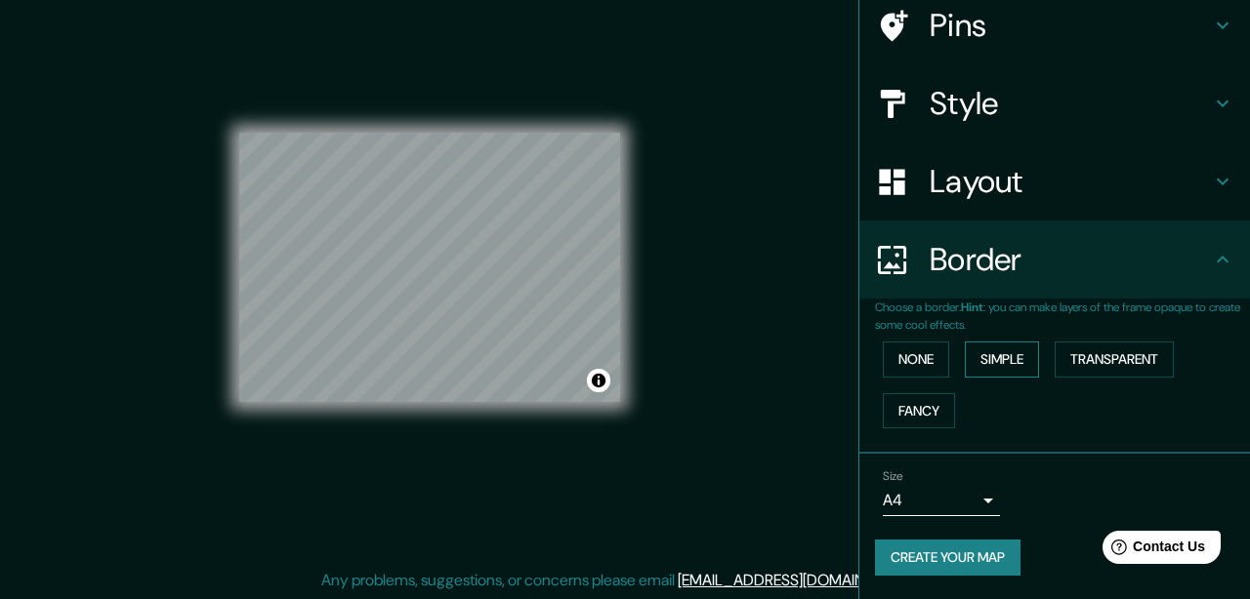
click at [1012, 364] on button "Simple" at bounding box center [1002, 360] width 74 height 36
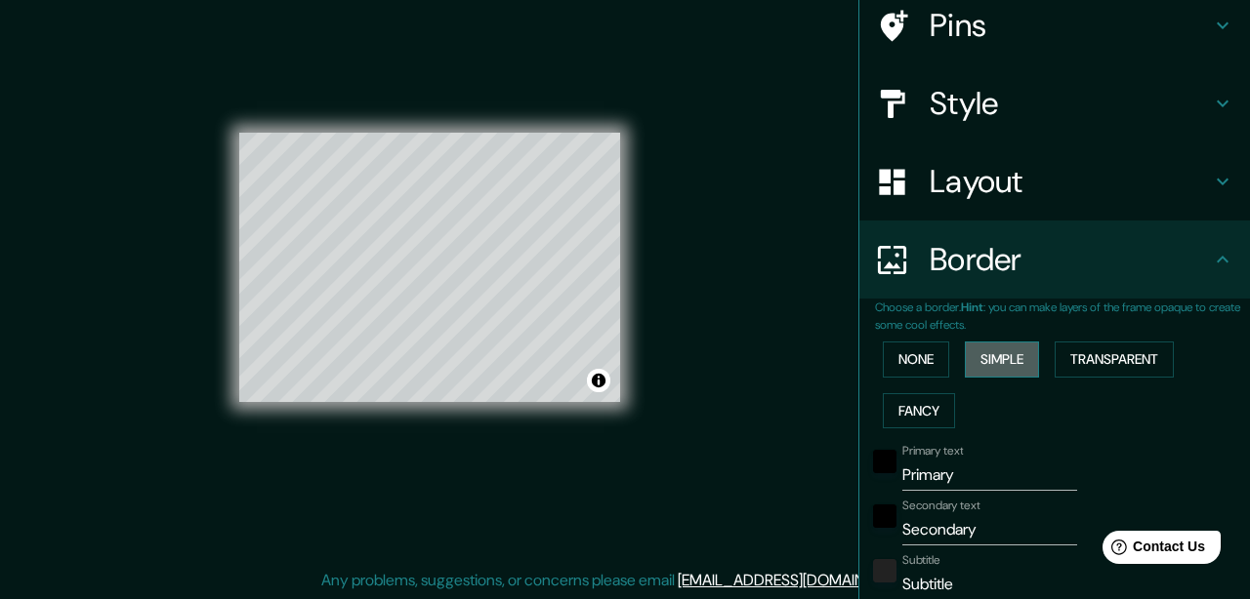
click at [1021, 366] on button "Simple" at bounding box center [1002, 360] width 74 height 36
type input "31"
click at [1095, 368] on button "Transparent" at bounding box center [1113, 360] width 119 height 36
click at [926, 403] on button "Fancy" at bounding box center [919, 411] width 72 height 36
click at [1002, 366] on button "Simple" at bounding box center [1002, 360] width 74 height 36
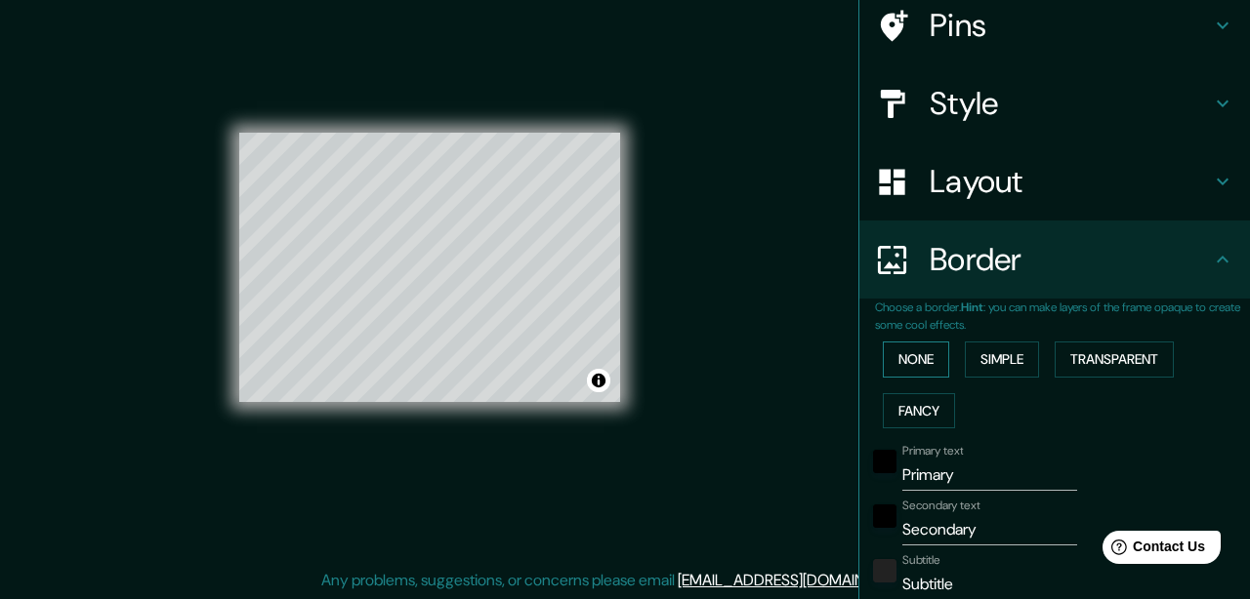
click at [926, 362] on button "None" at bounding box center [916, 360] width 66 height 36
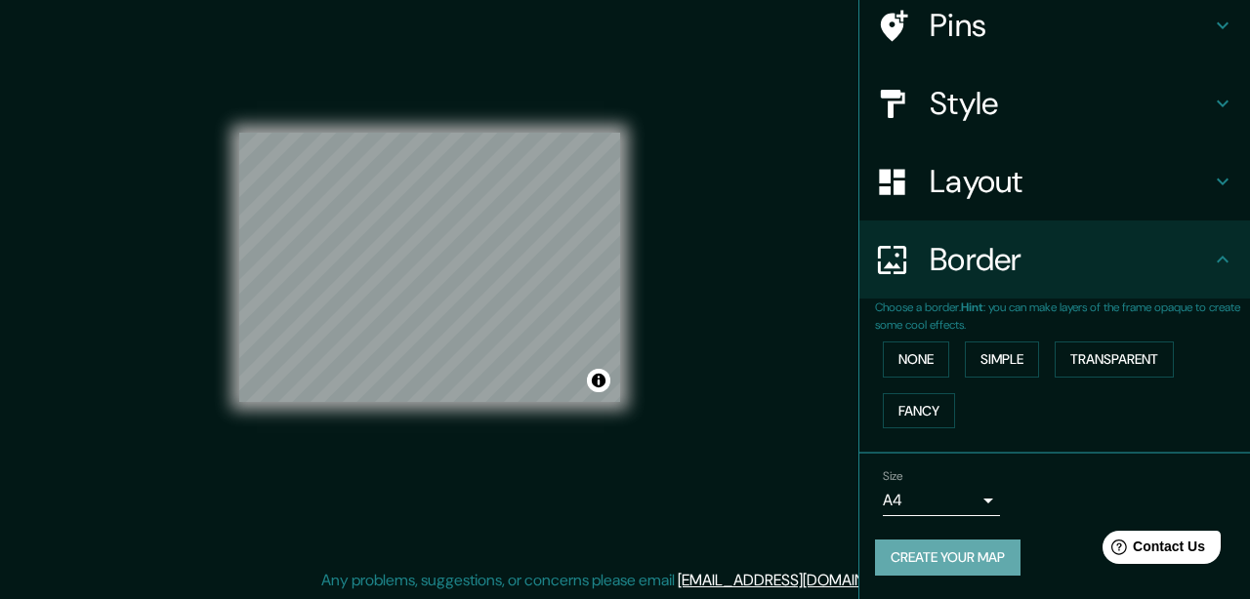
click at [995, 549] on button "Create your map" at bounding box center [947, 558] width 145 height 36
click at [927, 351] on button "None" at bounding box center [916, 360] width 66 height 36
click at [963, 562] on div "Create your map" at bounding box center [1054, 558] width 359 height 36
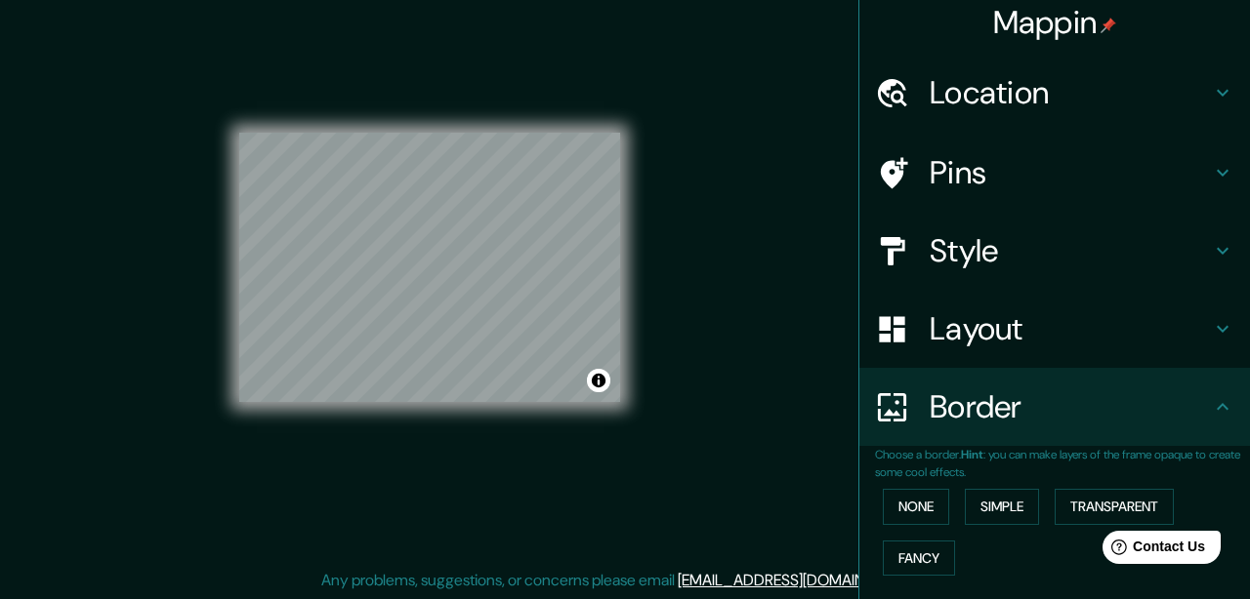
scroll to position [0, 0]
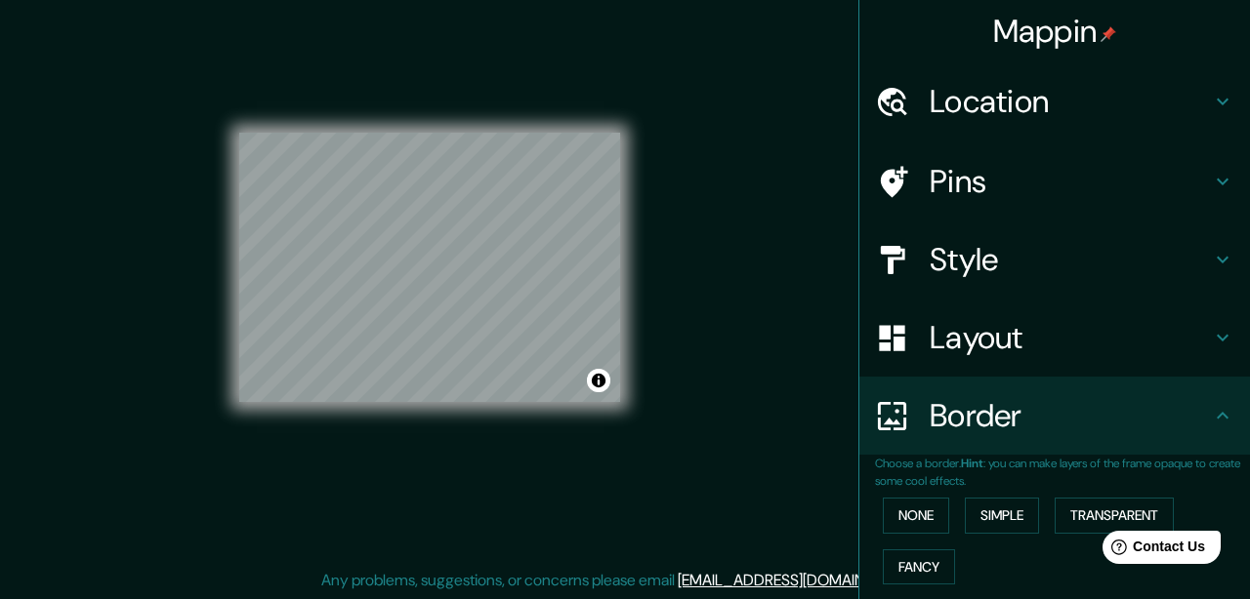
click at [1211, 327] on icon at bounding box center [1222, 337] width 23 height 23
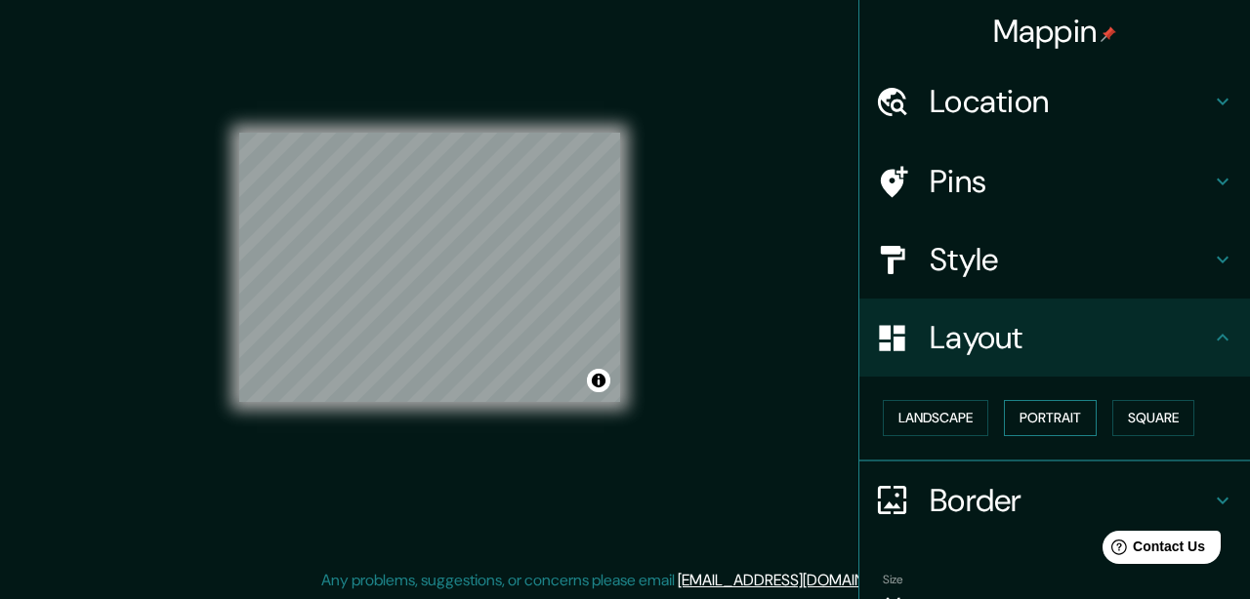
click at [1042, 433] on button "Portrait" at bounding box center [1050, 418] width 93 height 36
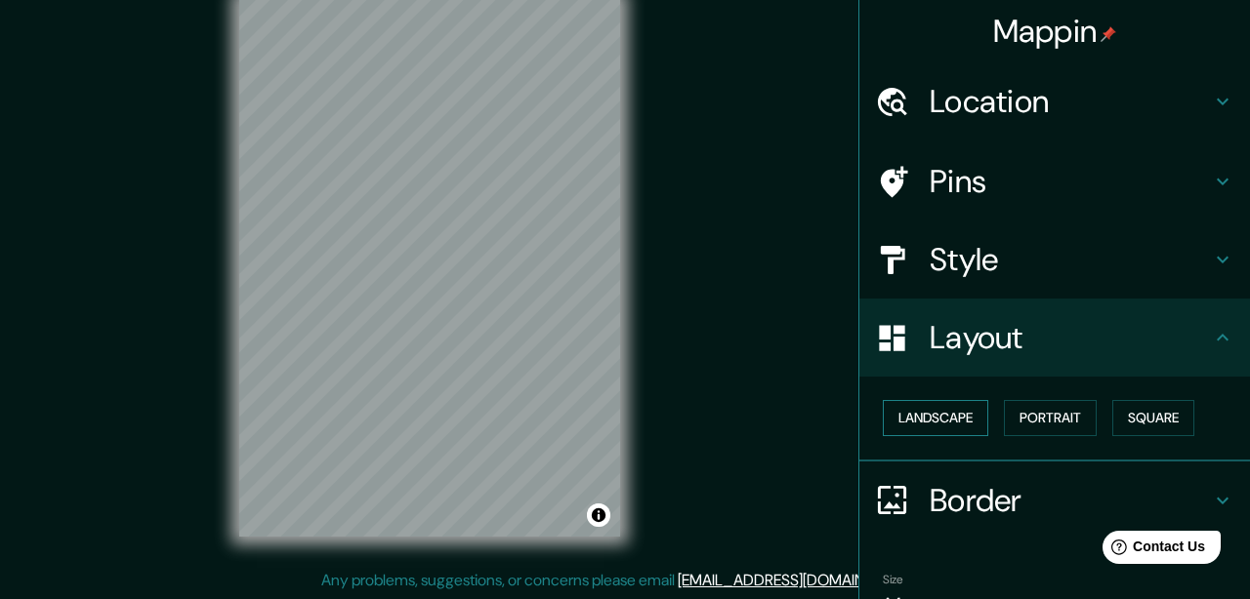
click at [948, 418] on button "Landscape" at bounding box center [935, 418] width 105 height 36
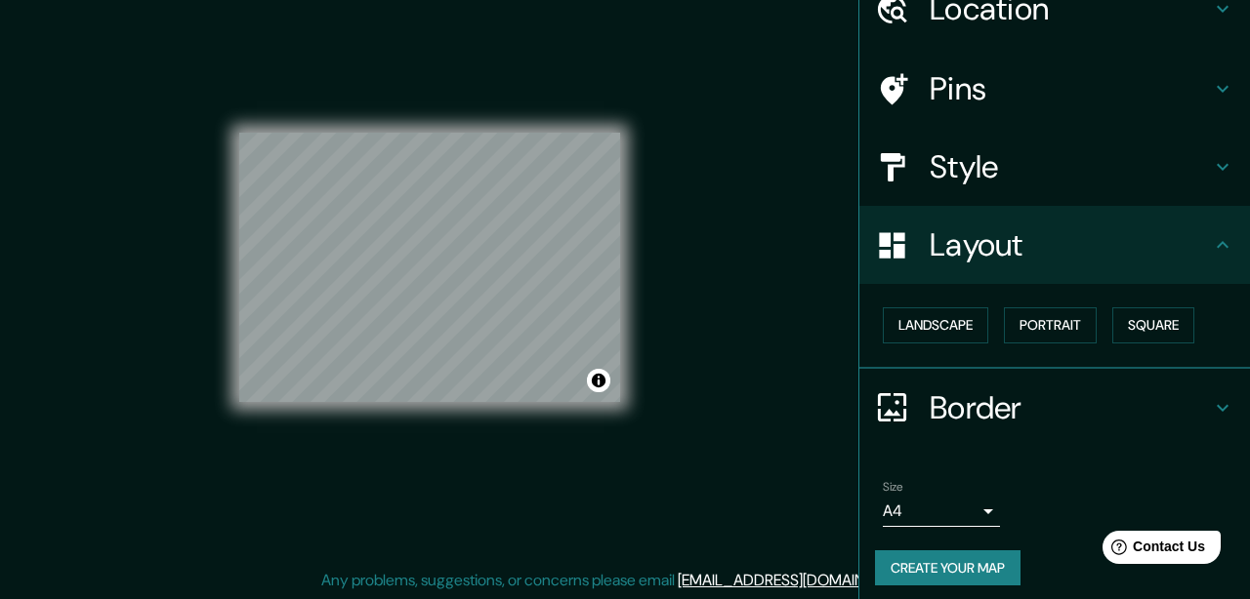
scroll to position [103, 0]
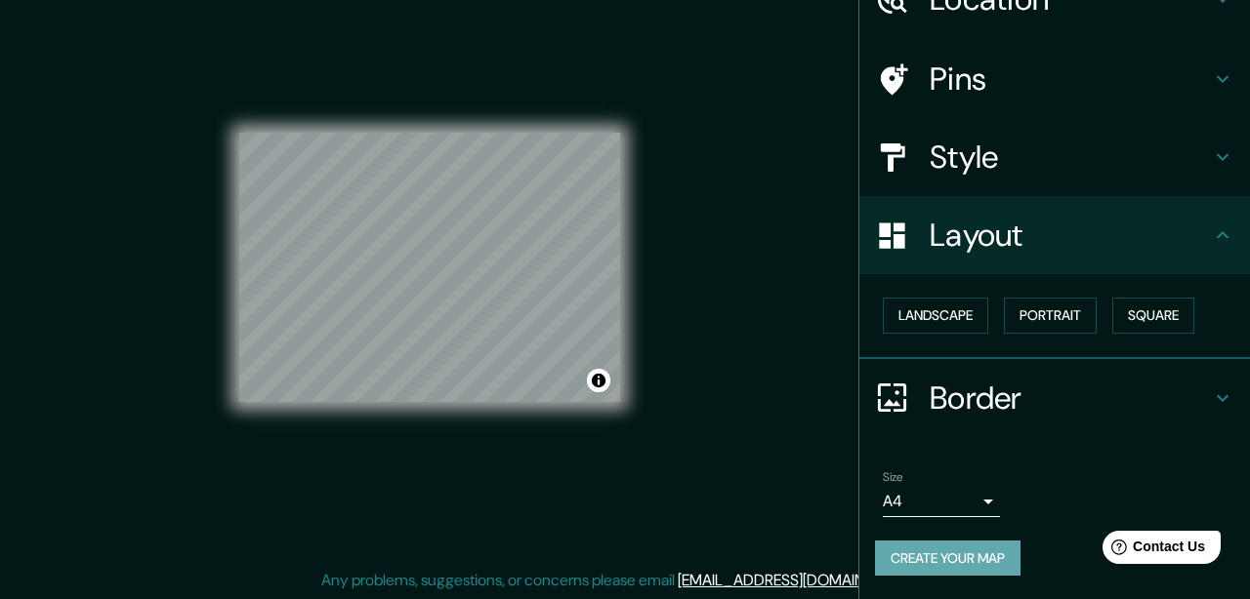
click at [946, 562] on button "Create your map" at bounding box center [947, 559] width 145 height 36
click at [914, 555] on button "Create your map" at bounding box center [947, 559] width 145 height 36
click at [596, 381] on button "Toggle attribution" at bounding box center [598, 380] width 23 height 23
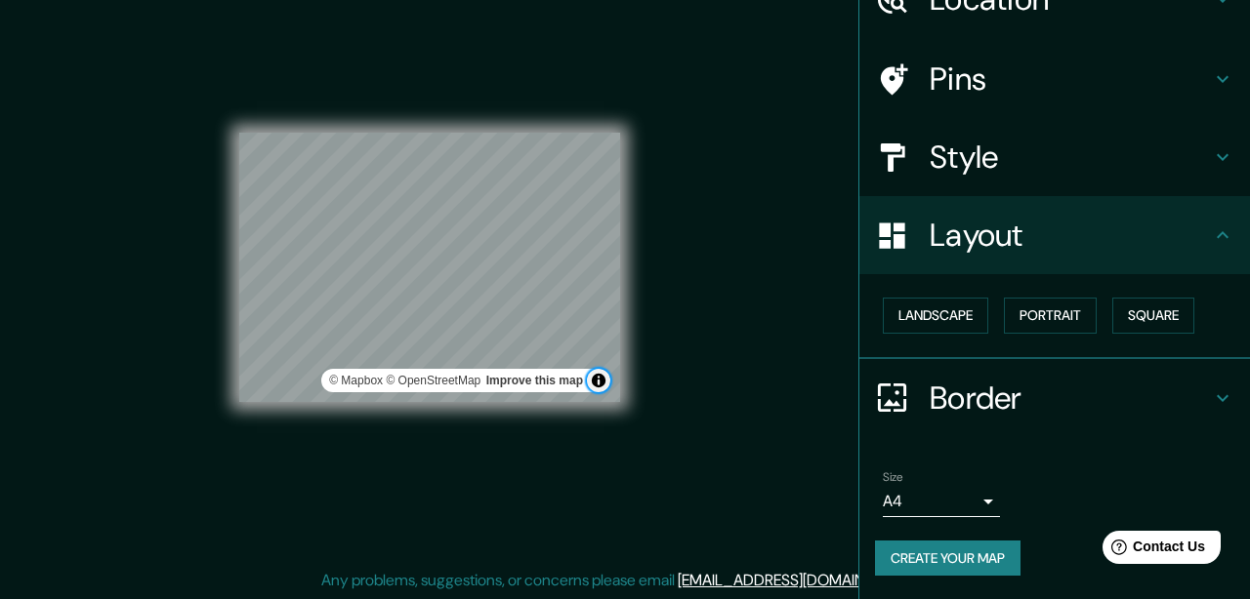
click at [595, 379] on button "Toggle attribution" at bounding box center [598, 380] width 23 height 23
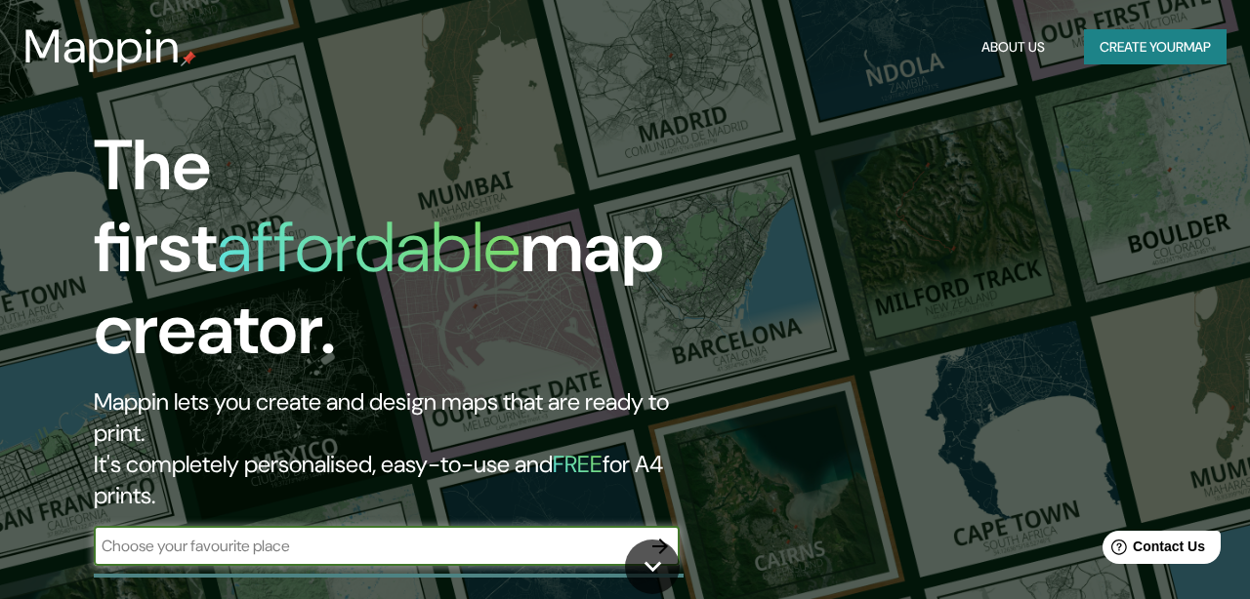
click at [1130, 49] on button "Create your map" at bounding box center [1155, 47] width 143 height 36
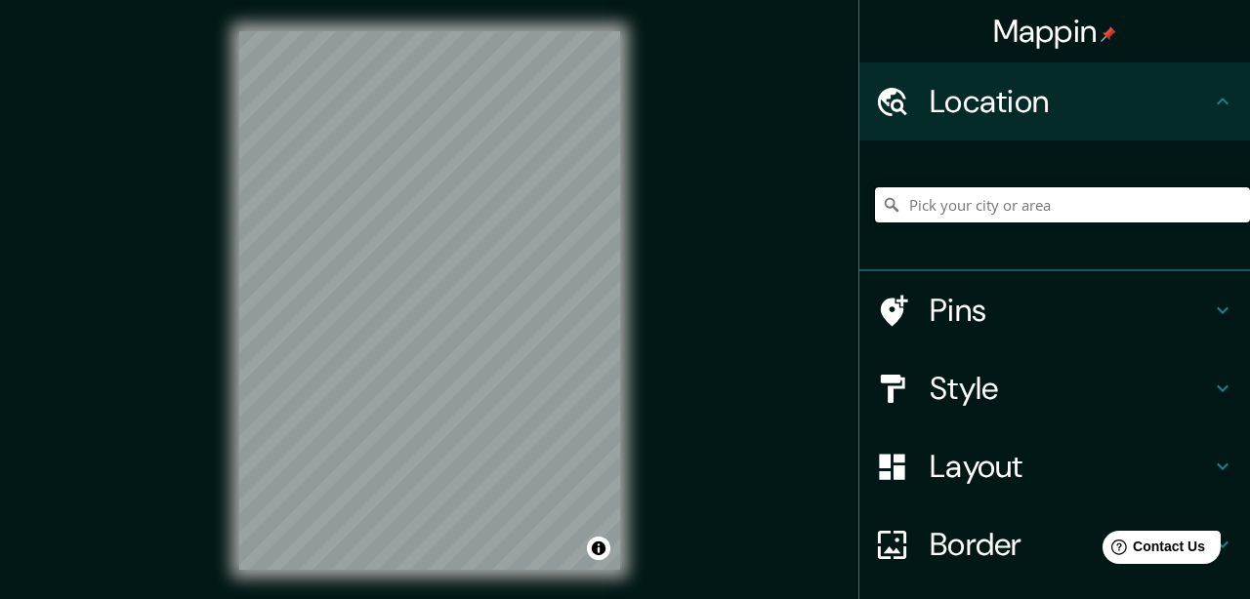
click at [971, 197] on input "Pick your city or area" at bounding box center [1062, 204] width 375 height 35
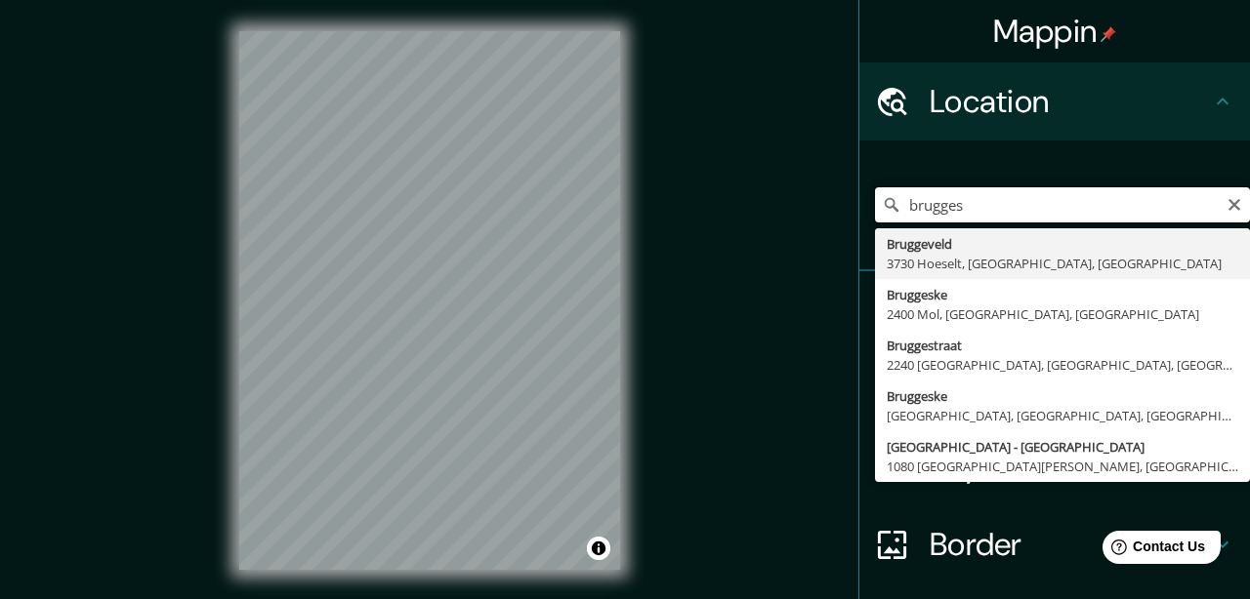
drag, startPoint x: 974, startPoint y: 214, endPoint x: 839, endPoint y: 199, distance: 136.5
click at [875, 199] on input "brugges" at bounding box center [1062, 204] width 375 height 35
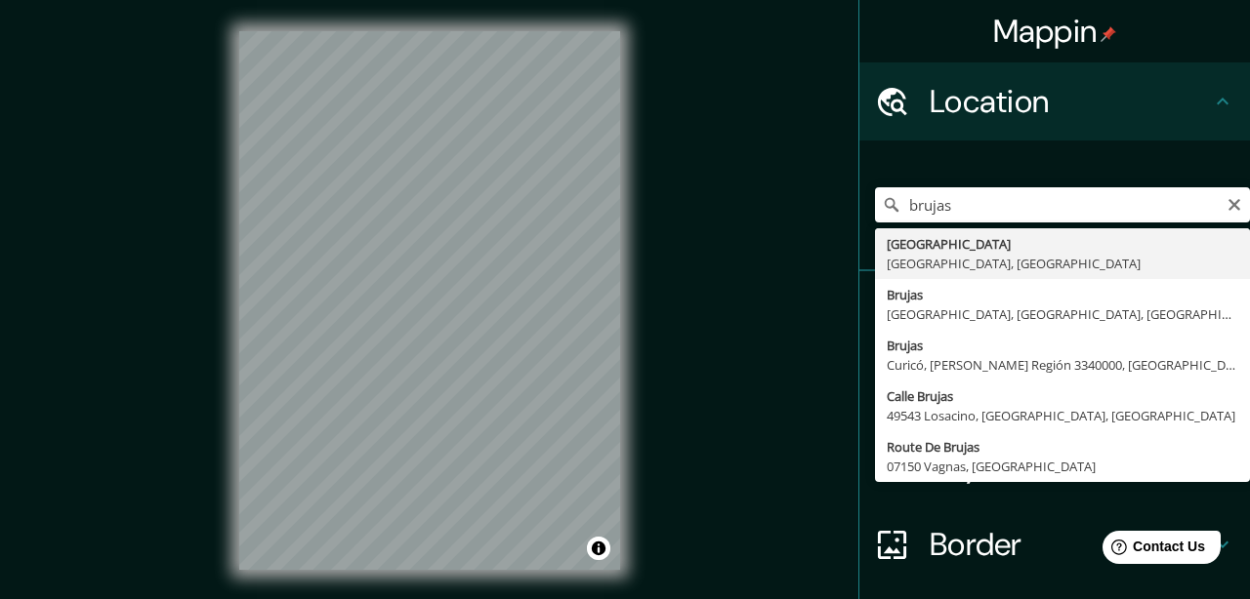
type input "Brugge, West Flanders, Belgium"
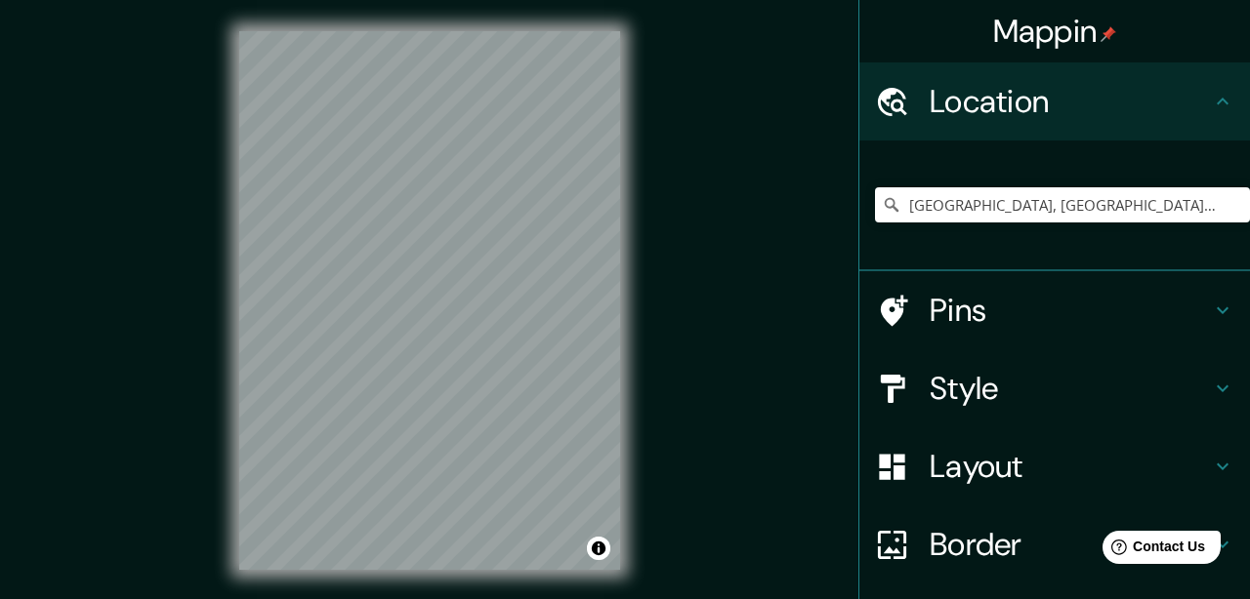
click at [1224, 401] on div "Style" at bounding box center [1054, 389] width 391 height 78
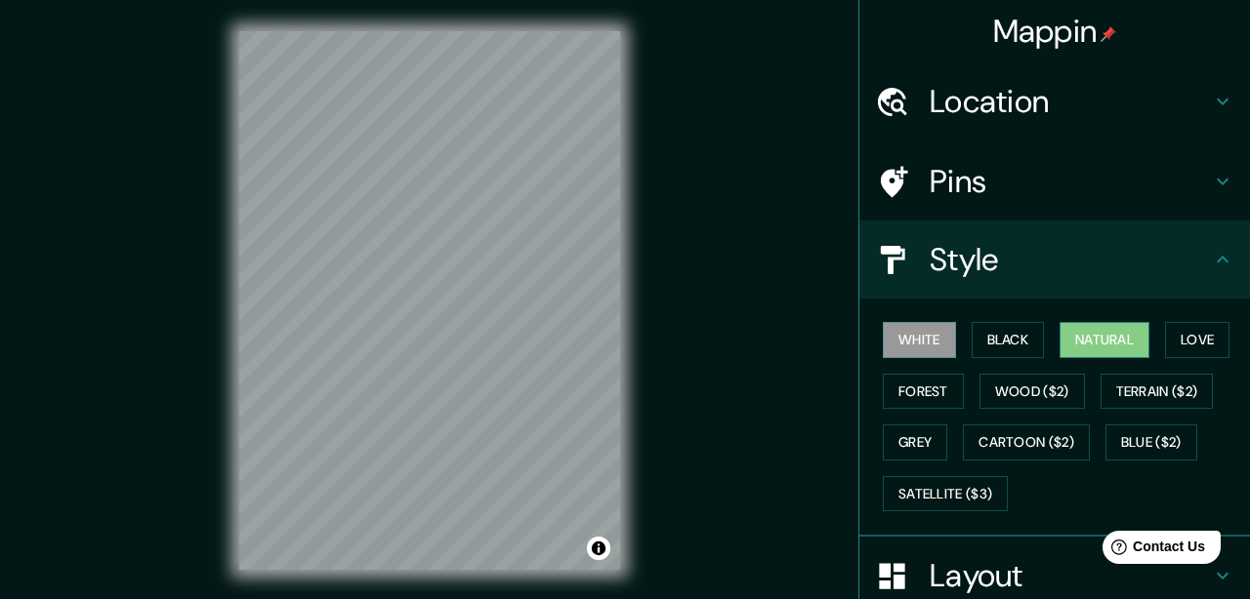
click at [1109, 331] on button "Natural" at bounding box center [1104, 340] width 90 height 36
click at [1218, 260] on icon at bounding box center [1222, 259] width 23 height 23
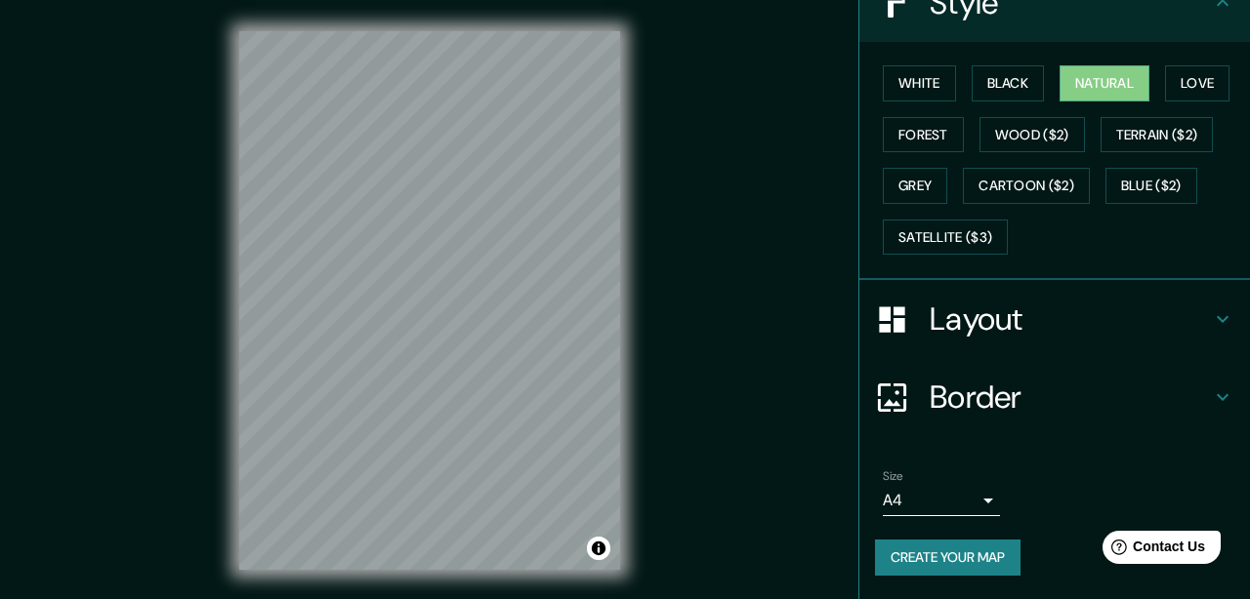
click at [1207, 319] on h4 "Layout" at bounding box center [1070, 319] width 281 height 39
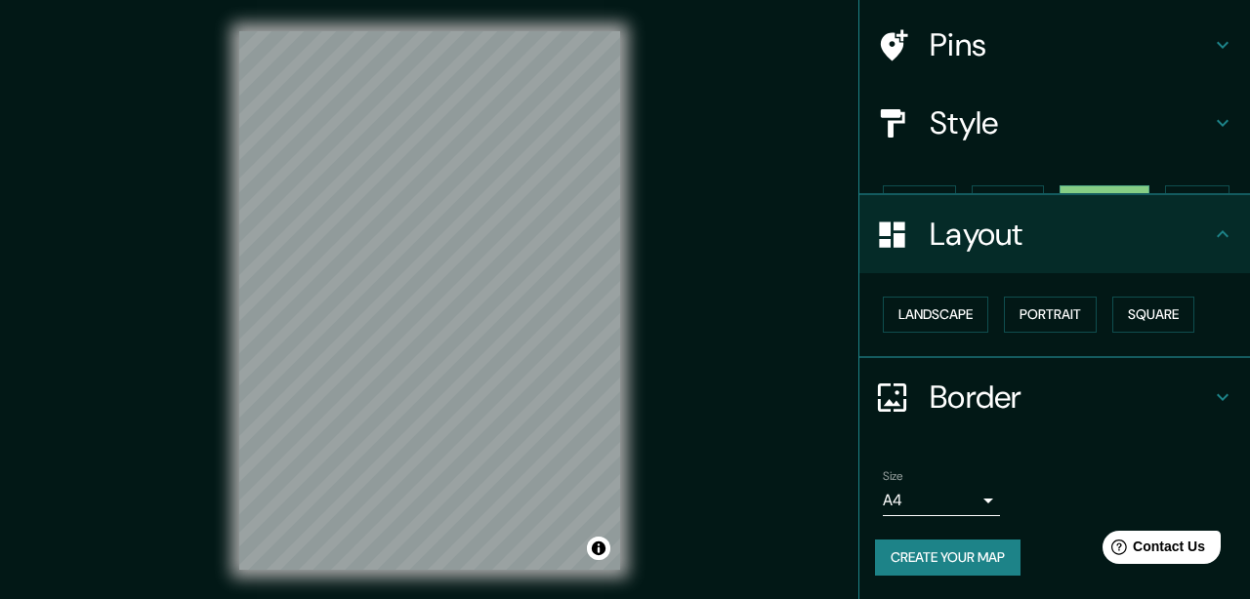
scroll to position [103, 0]
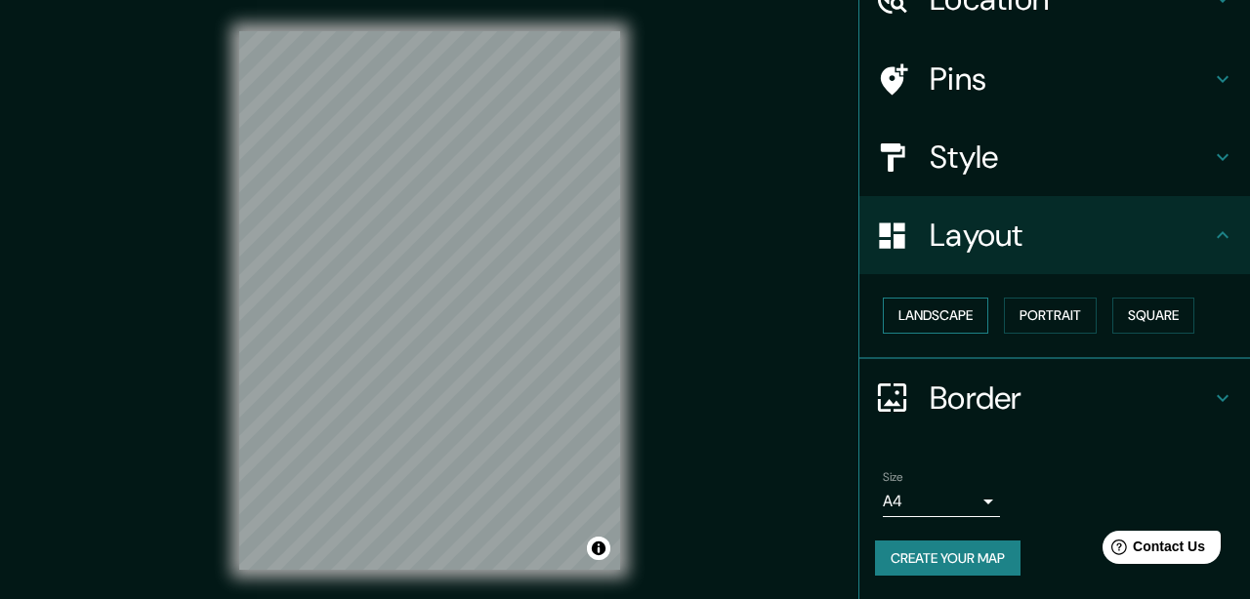
click at [953, 320] on button "Landscape" at bounding box center [935, 316] width 105 height 36
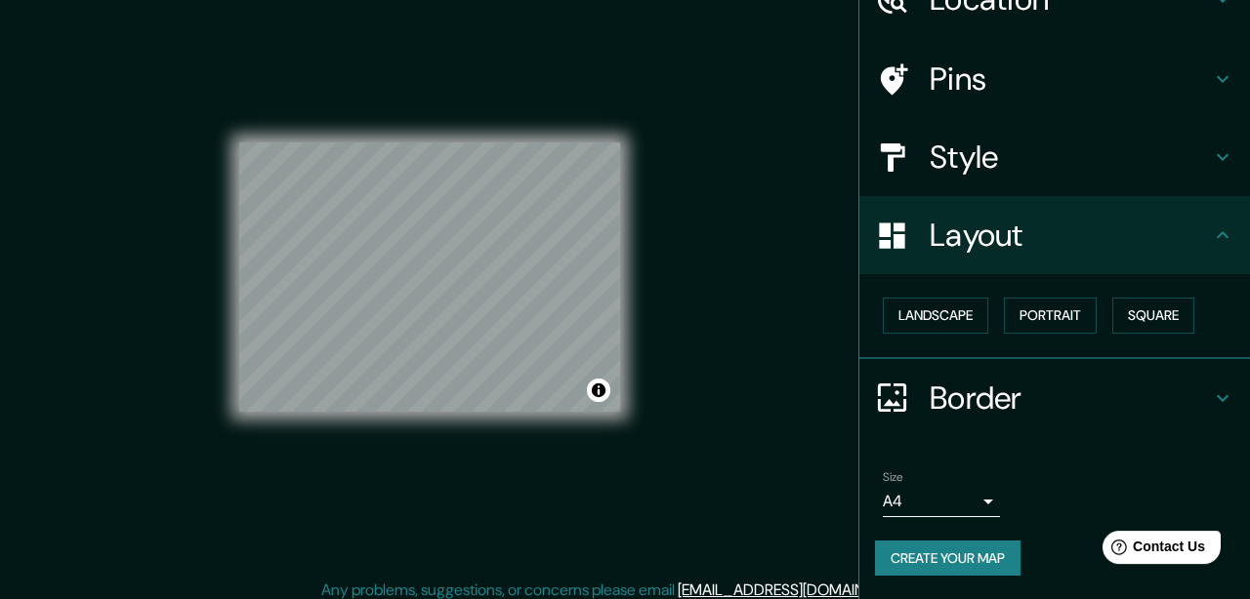
scroll to position [33, 0]
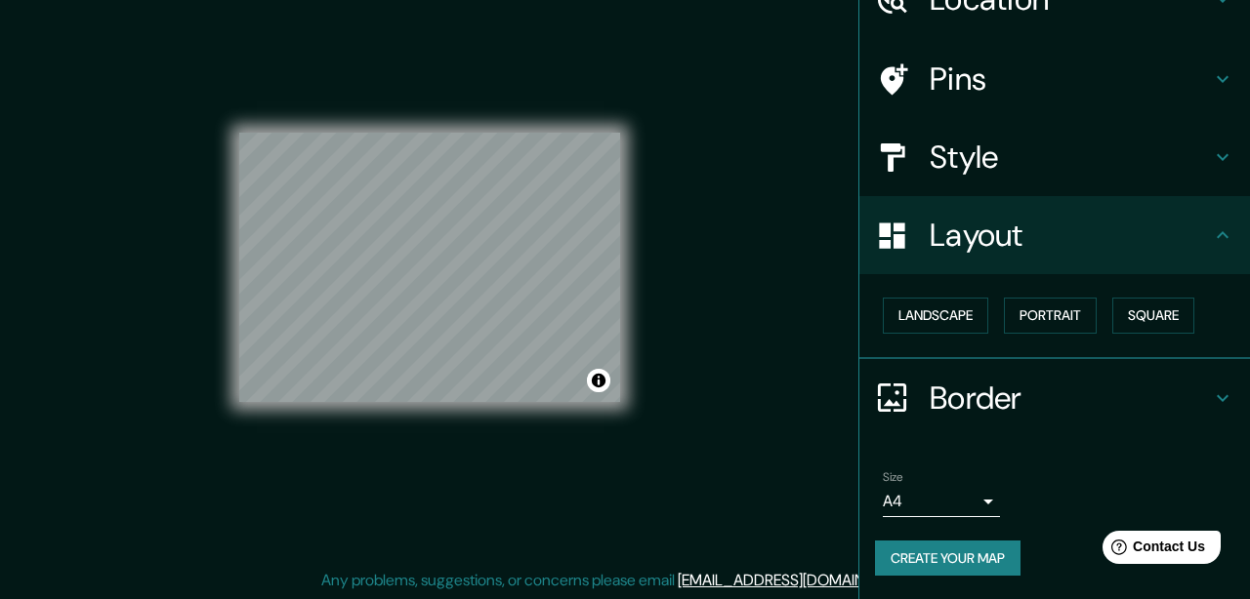
click at [982, 553] on button "Create your map" at bounding box center [947, 559] width 145 height 36
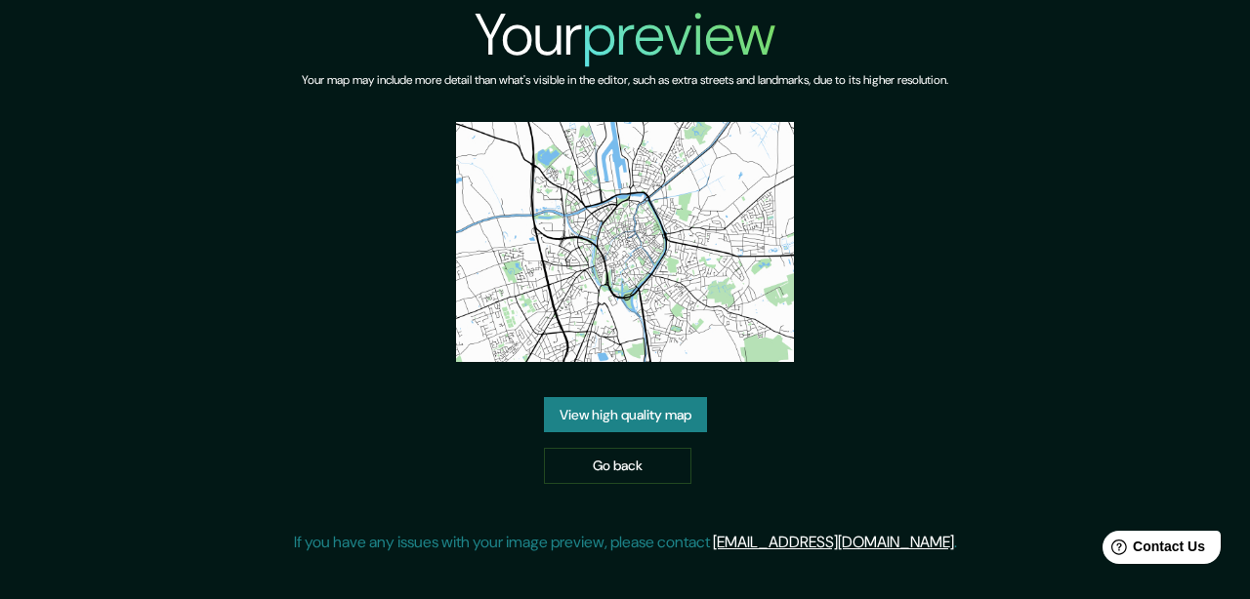
click at [694, 404] on link "View high quality map" at bounding box center [625, 415] width 163 height 36
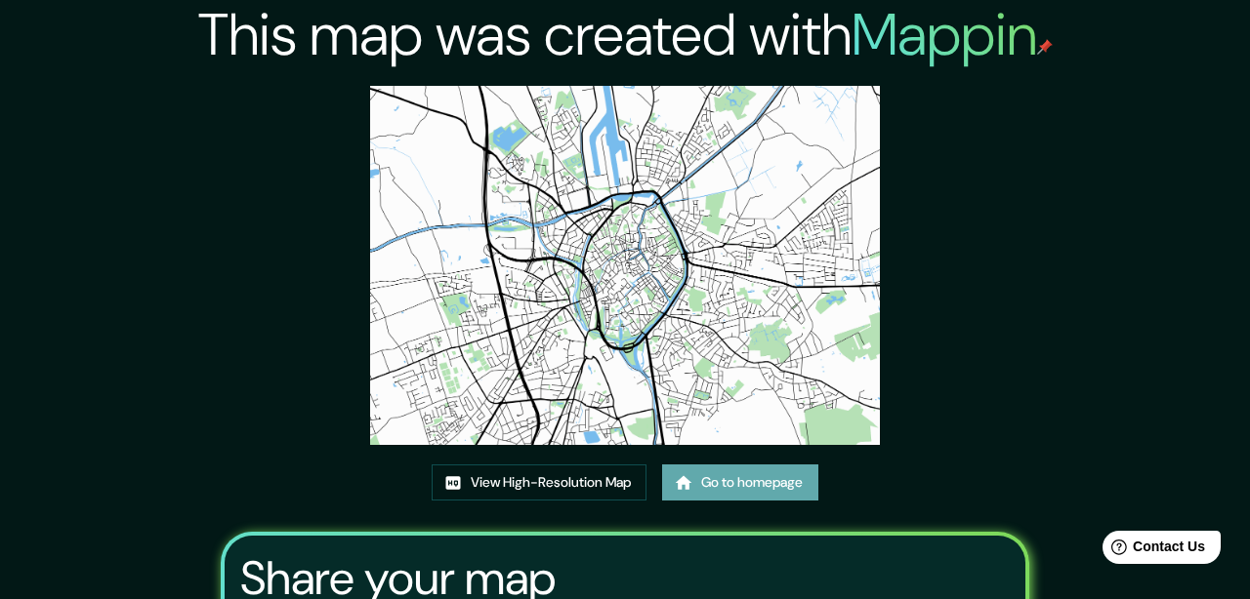
click at [733, 481] on link "Go to homepage" at bounding box center [740, 483] width 156 height 36
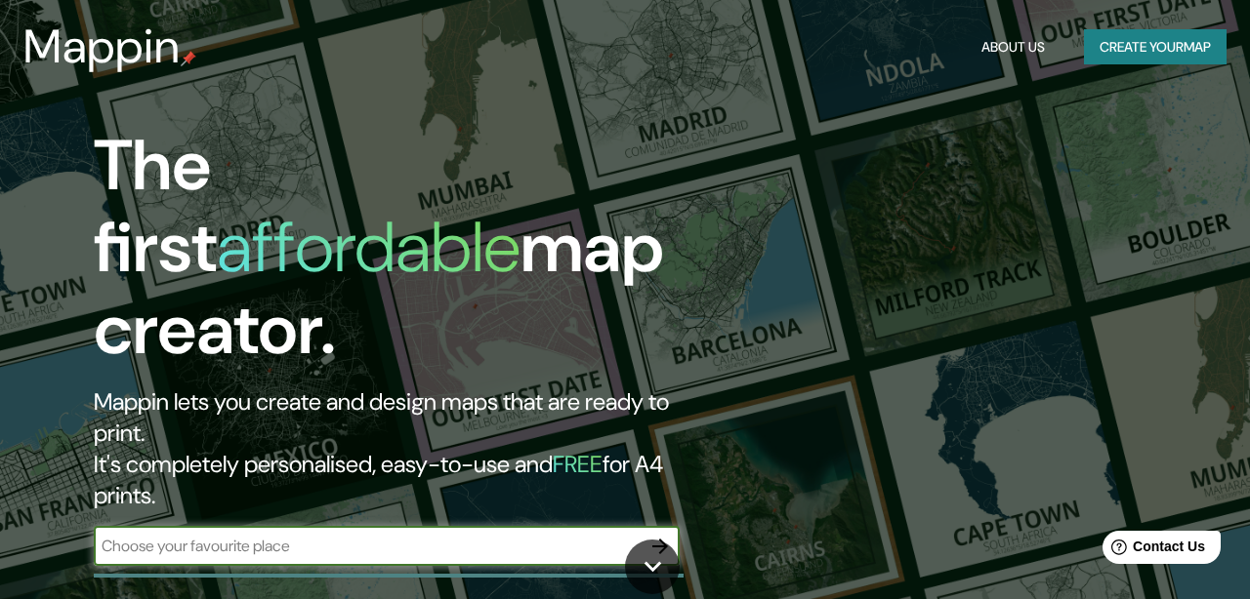
click at [353, 535] on input "text" at bounding box center [367, 546] width 547 height 22
type input "KOKSIJDE"
click at [657, 535] on icon "button" at bounding box center [659, 546] width 23 height 23
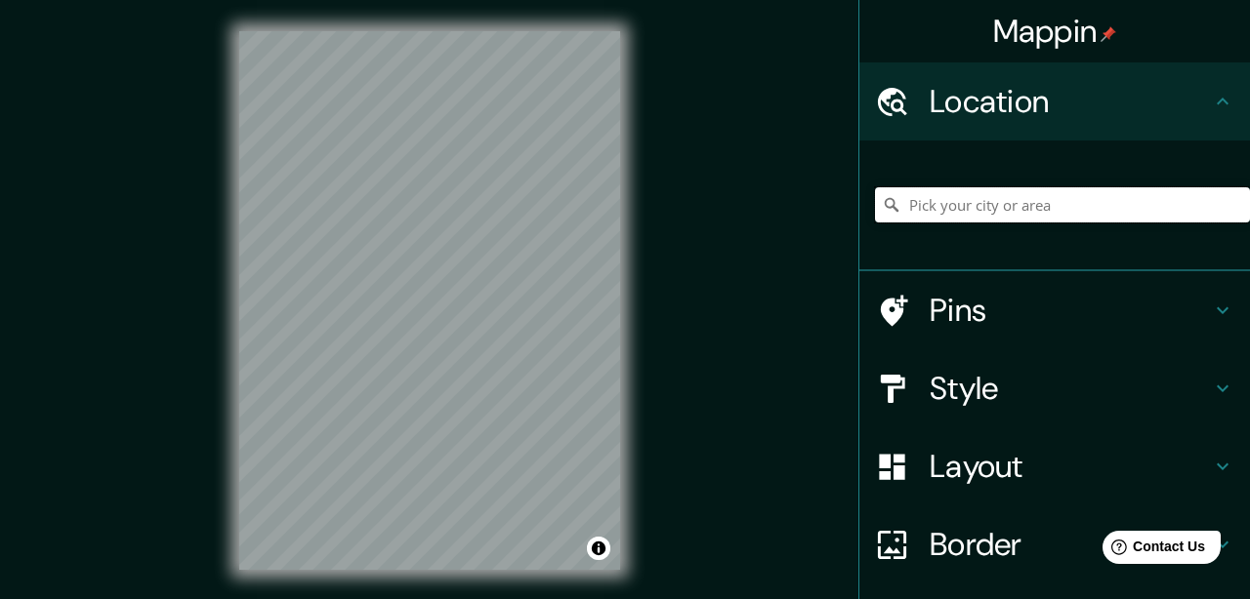
click at [990, 208] on input "Pick your city or area" at bounding box center [1062, 204] width 375 height 35
paste input "KOKSIJDE"
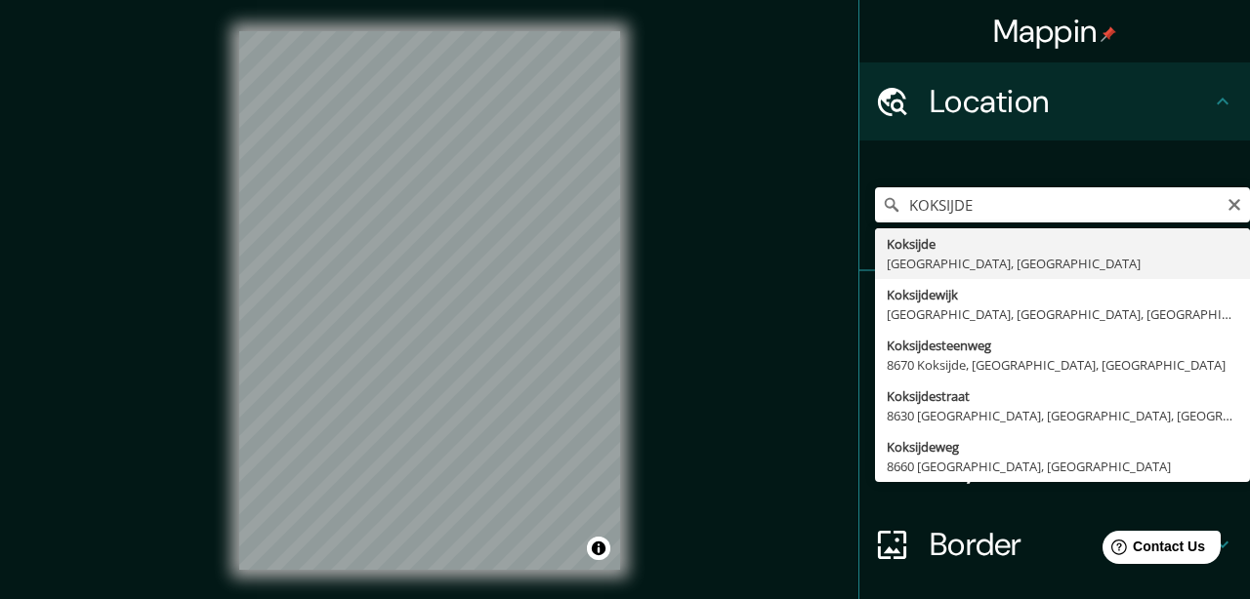
type input "Koksijde, West Flanders, Belgium"
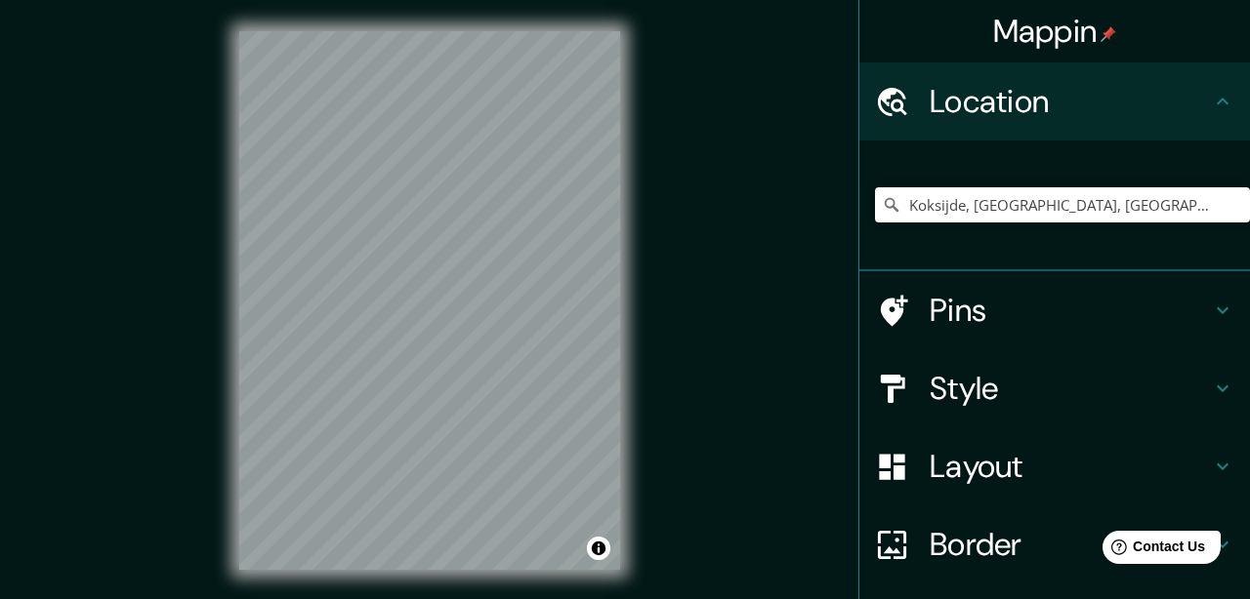
click at [1015, 460] on h4 "Layout" at bounding box center [1070, 466] width 281 height 39
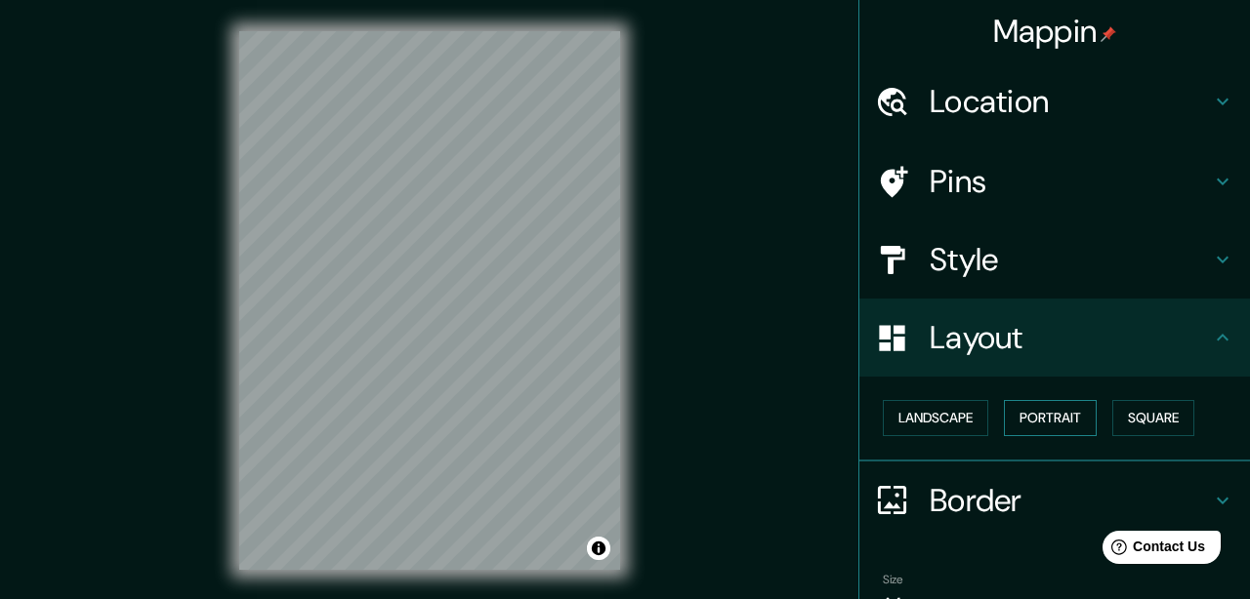
click at [1032, 420] on button "Portrait" at bounding box center [1050, 418] width 93 height 36
click at [944, 414] on button "Landscape" at bounding box center [935, 418] width 105 height 36
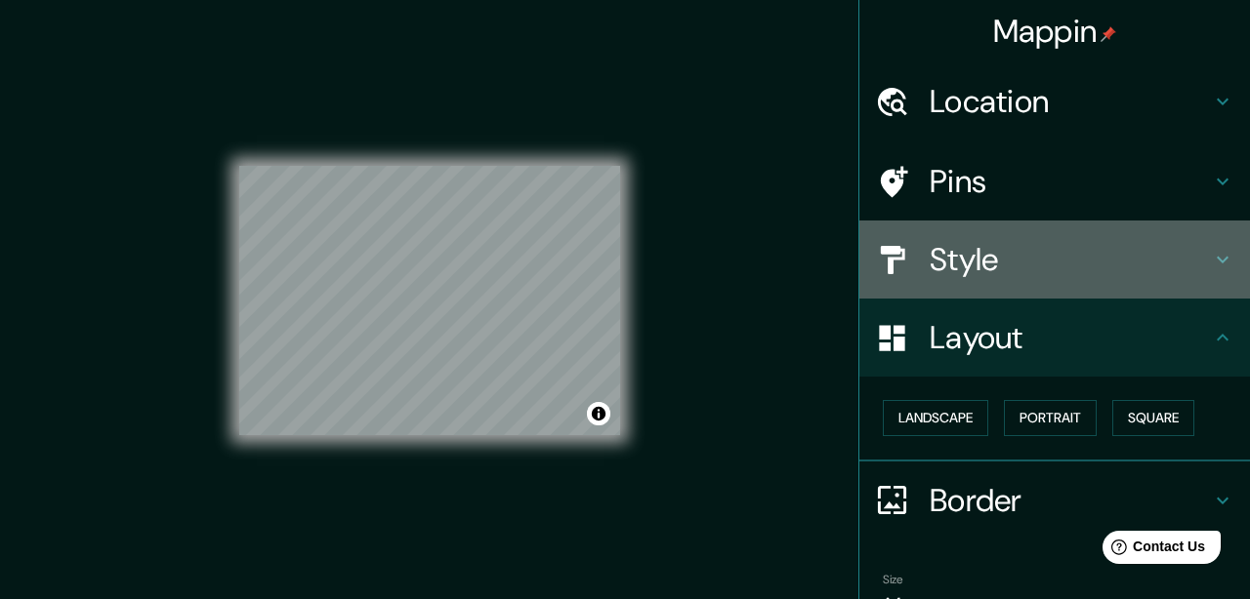
click at [1220, 253] on icon at bounding box center [1222, 259] width 23 height 23
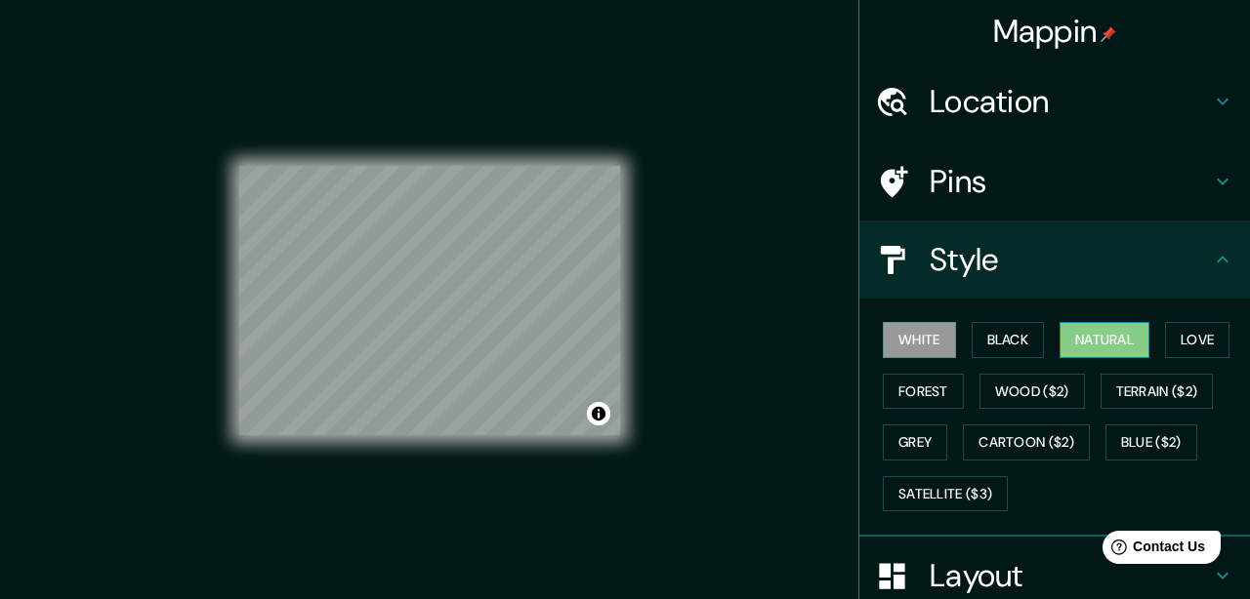
click at [1140, 329] on button "Natural" at bounding box center [1104, 340] width 90 height 36
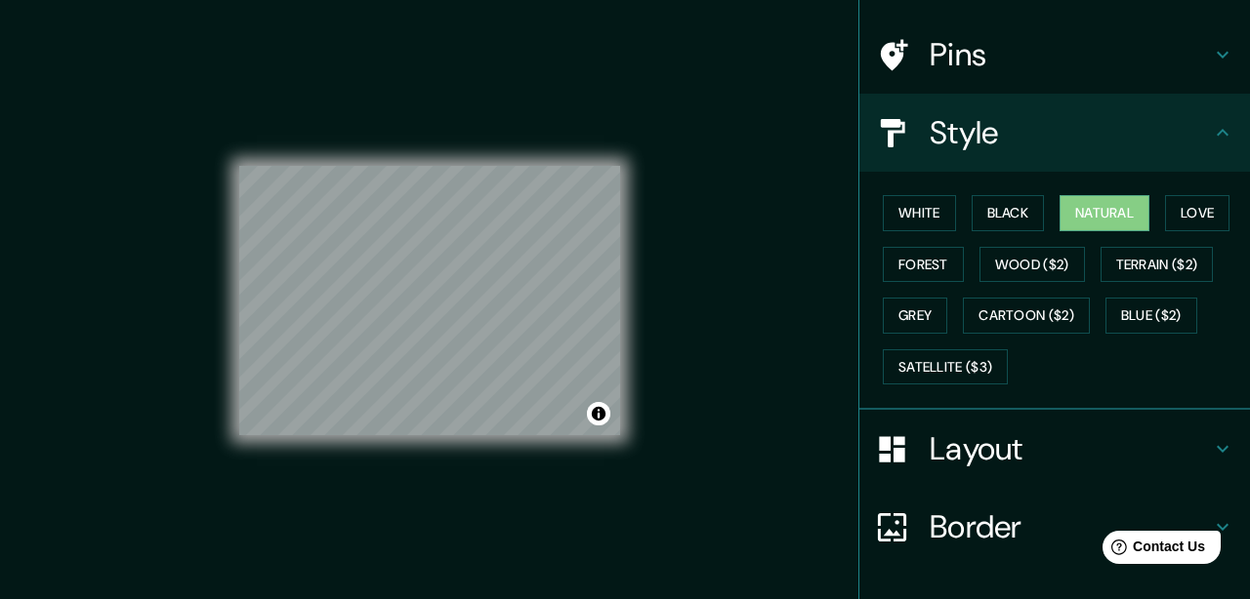
scroll to position [257, 0]
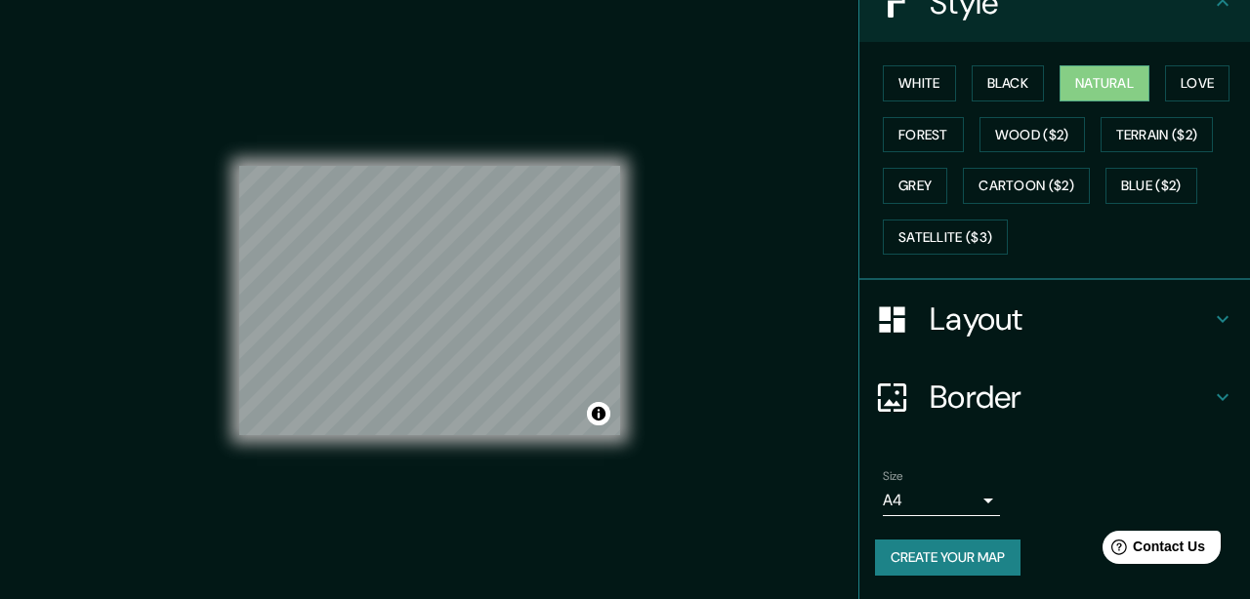
click at [948, 561] on button "Create your map" at bounding box center [947, 558] width 145 height 36
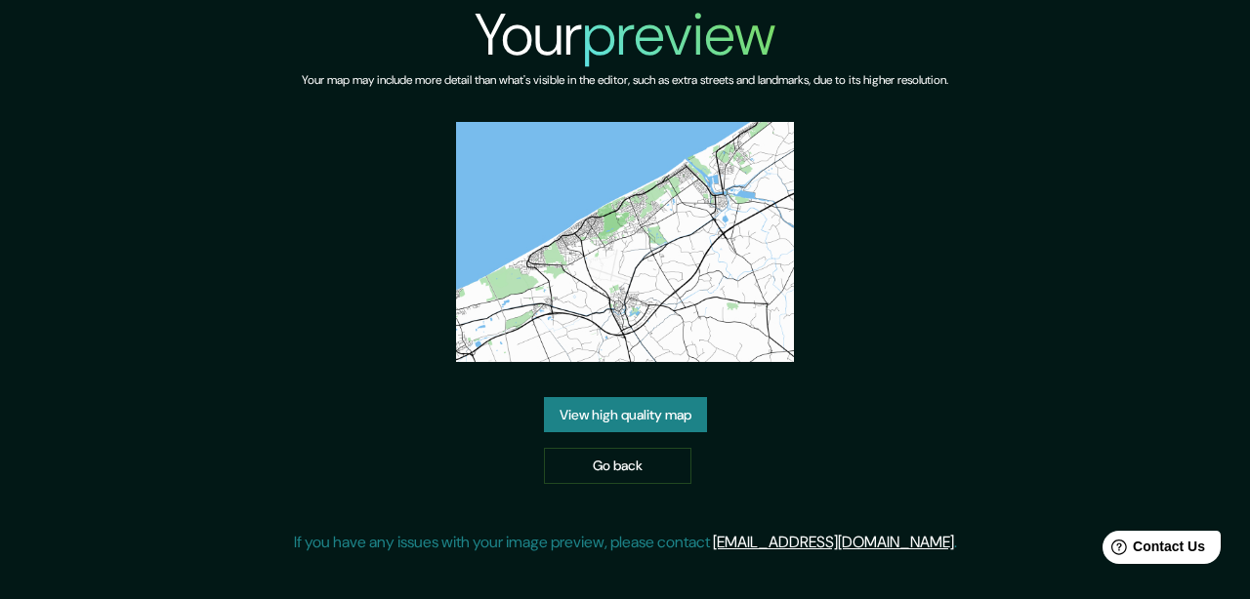
click at [626, 404] on link "View high quality map" at bounding box center [625, 415] width 163 height 36
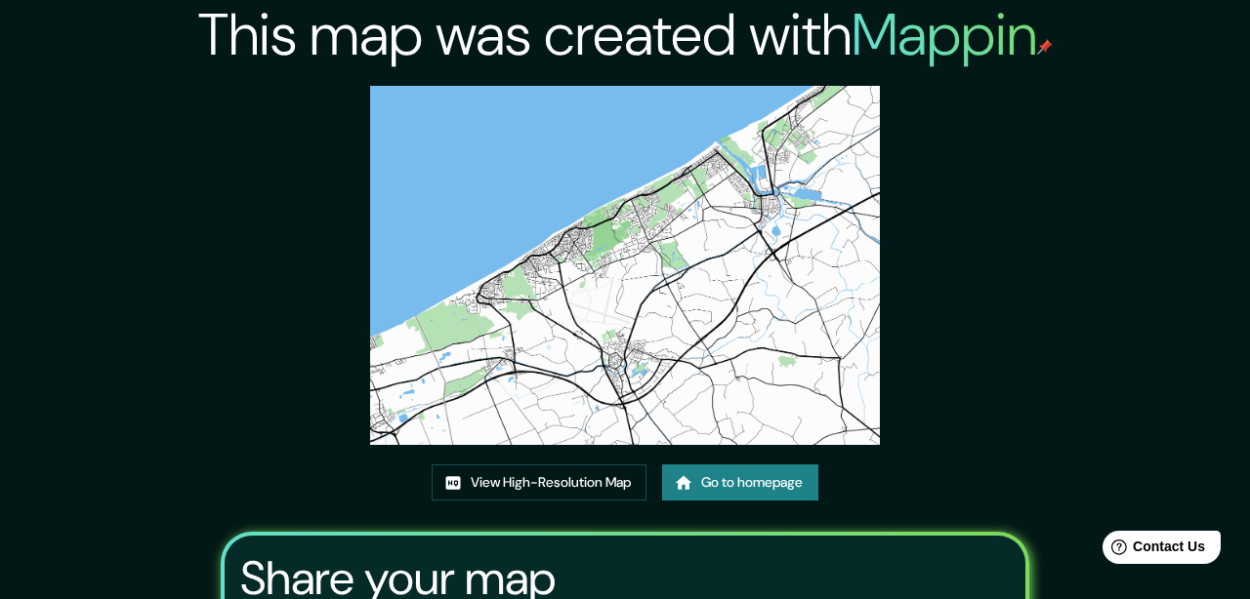
click at [510, 227] on img at bounding box center [624, 265] width 509 height 359
click at [570, 475] on link "View High-Resolution Map" at bounding box center [539, 483] width 215 height 36
click at [740, 476] on link "Go to homepage" at bounding box center [740, 483] width 156 height 36
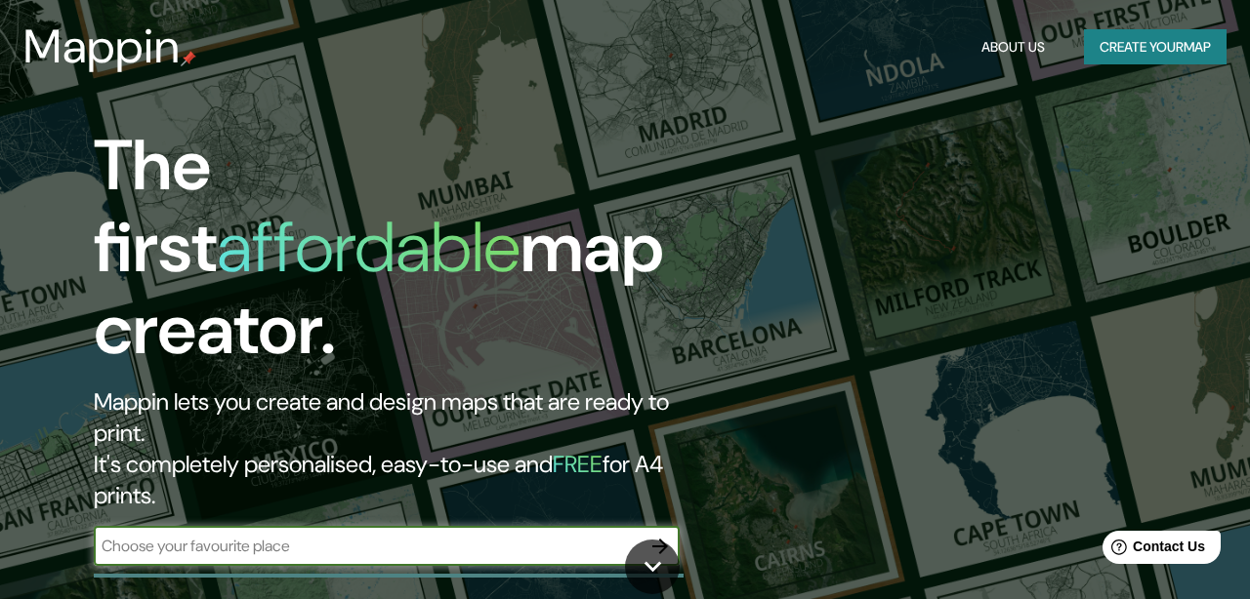
click at [418, 535] on input "text" at bounding box center [367, 546] width 547 height 22
type input "gante"
click at [649, 535] on icon "button" at bounding box center [659, 546] width 23 height 23
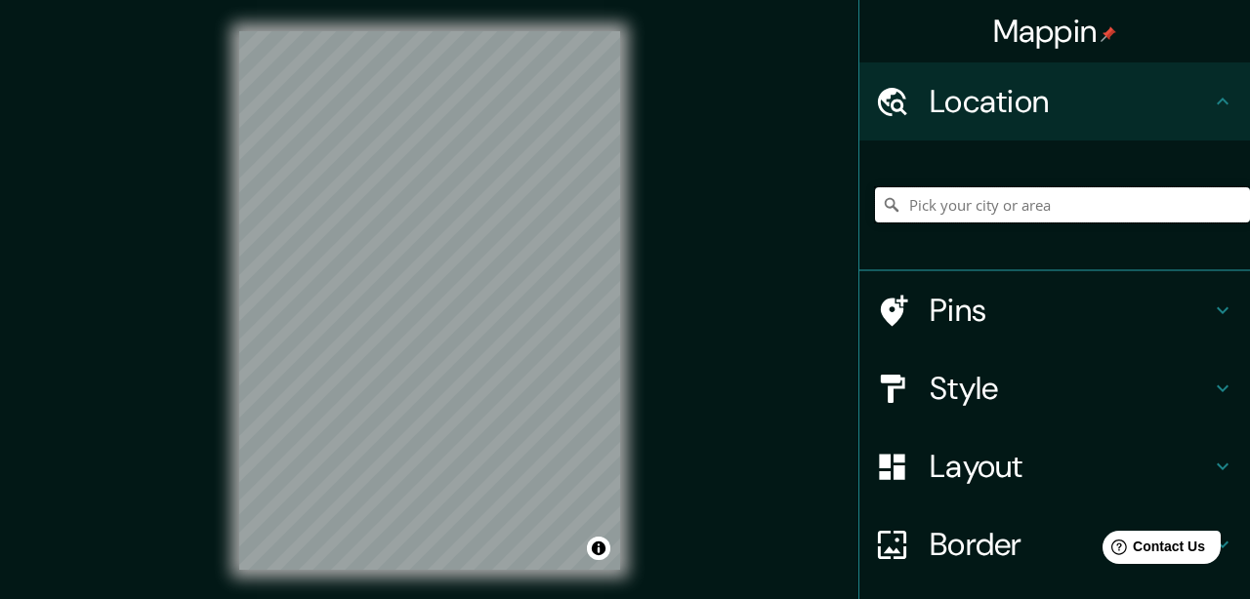
click at [936, 203] on input "Pick your city or area" at bounding box center [1062, 204] width 375 height 35
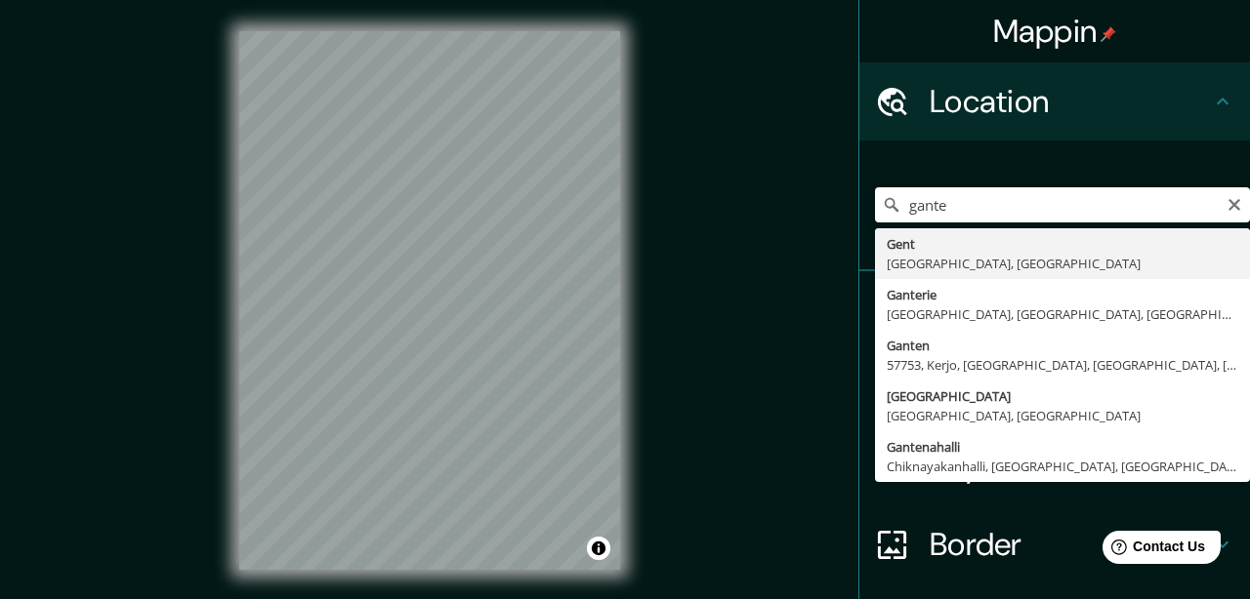
type input "[GEOGRAPHIC_DATA], [GEOGRAPHIC_DATA], [GEOGRAPHIC_DATA]"
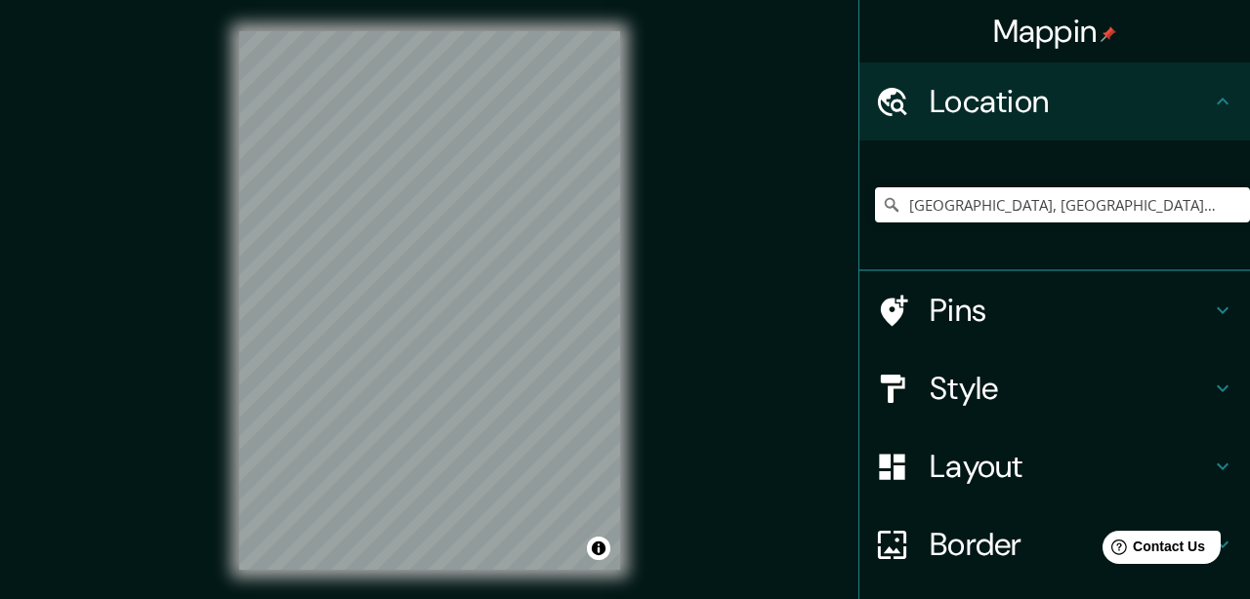
click at [1229, 463] on icon at bounding box center [1222, 466] width 23 height 23
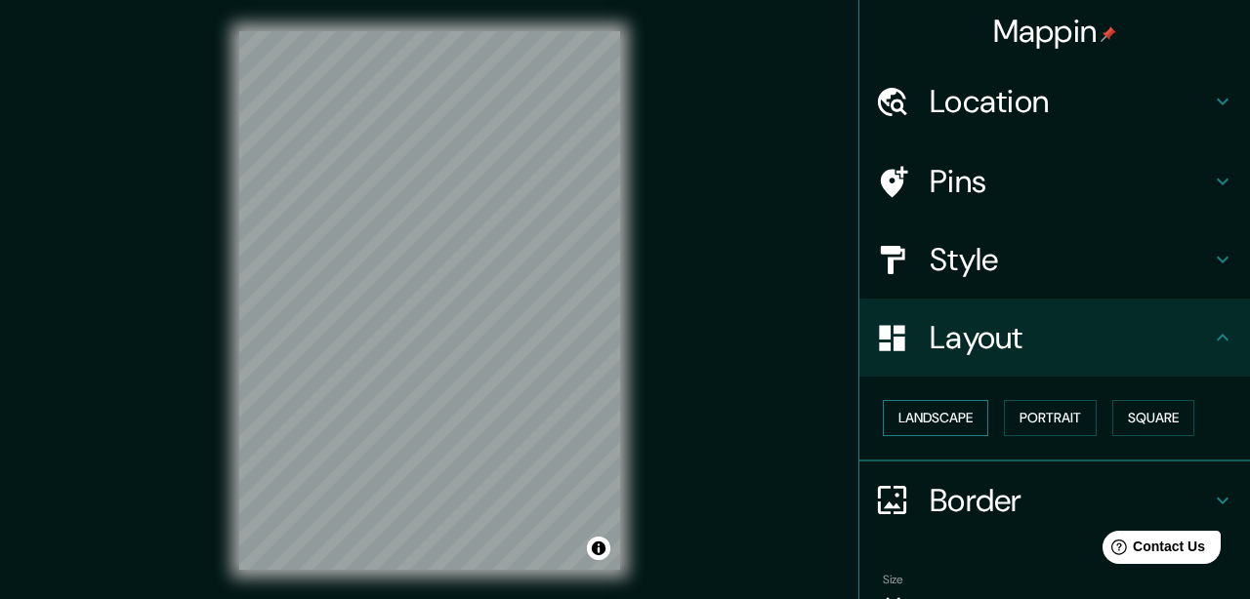
click at [940, 411] on button "Landscape" at bounding box center [935, 418] width 105 height 36
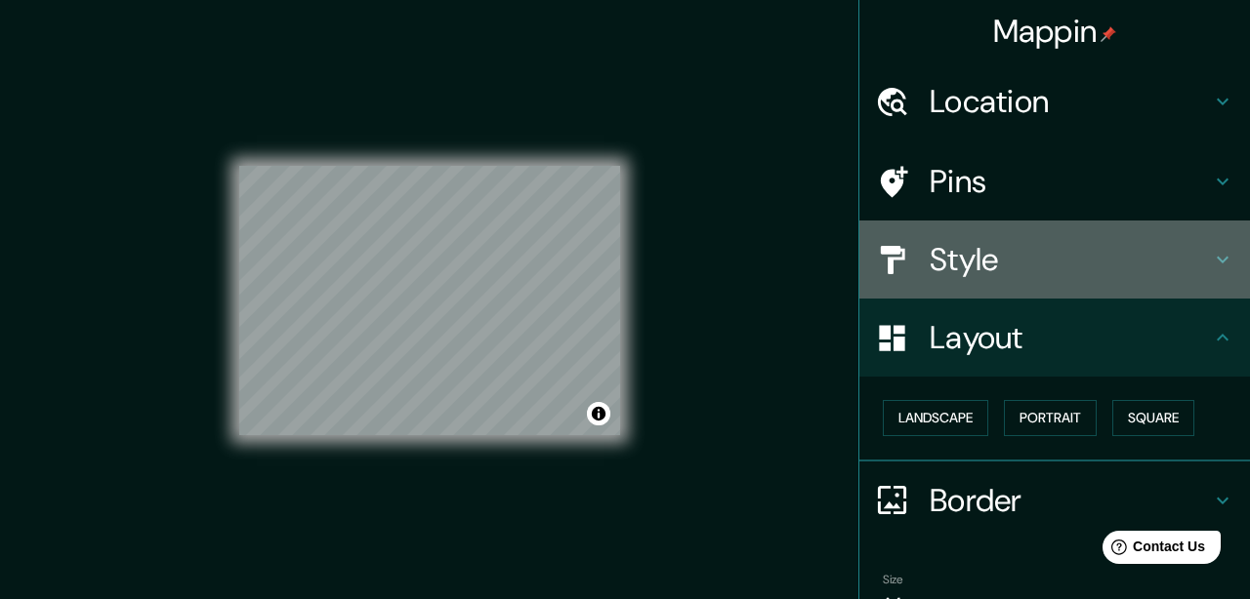
click at [1233, 256] on icon at bounding box center [1222, 259] width 23 height 23
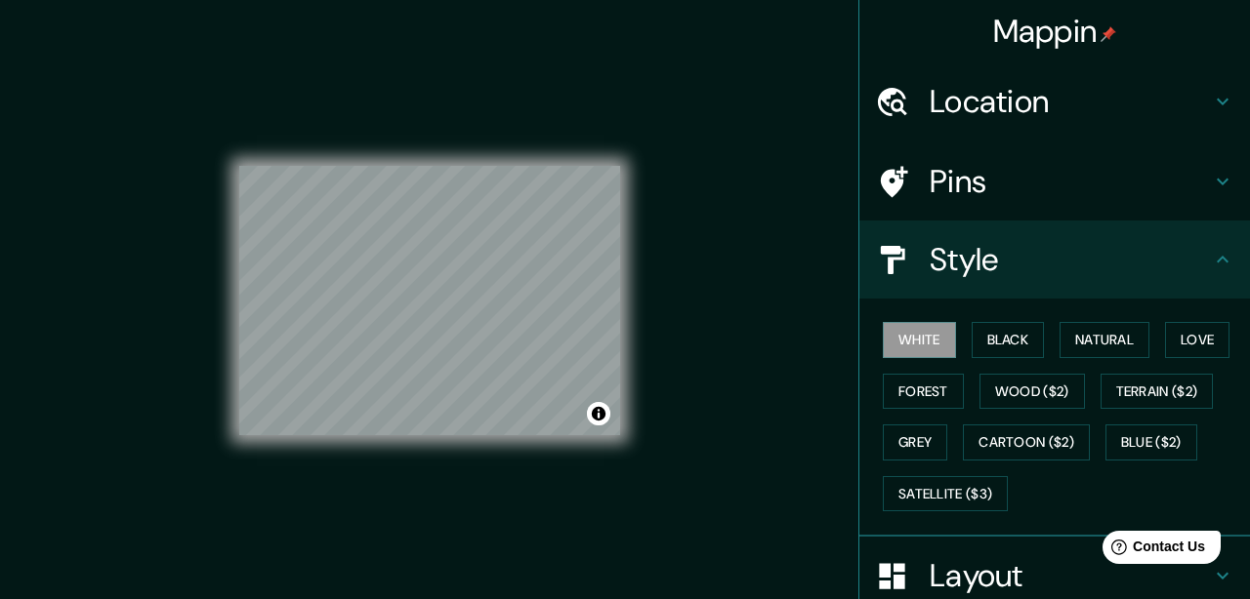
drag, startPoint x: 1134, startPoint y: 341, endPoint x: 1200, endPoint y: 291, distance: 83.0
click at [1133, 341] on button "Natural" at bounding box center [1104, 340] width 90 height 36
click at [1225, 257] on icon at bounding box center [1222, 259] width 23 height 23
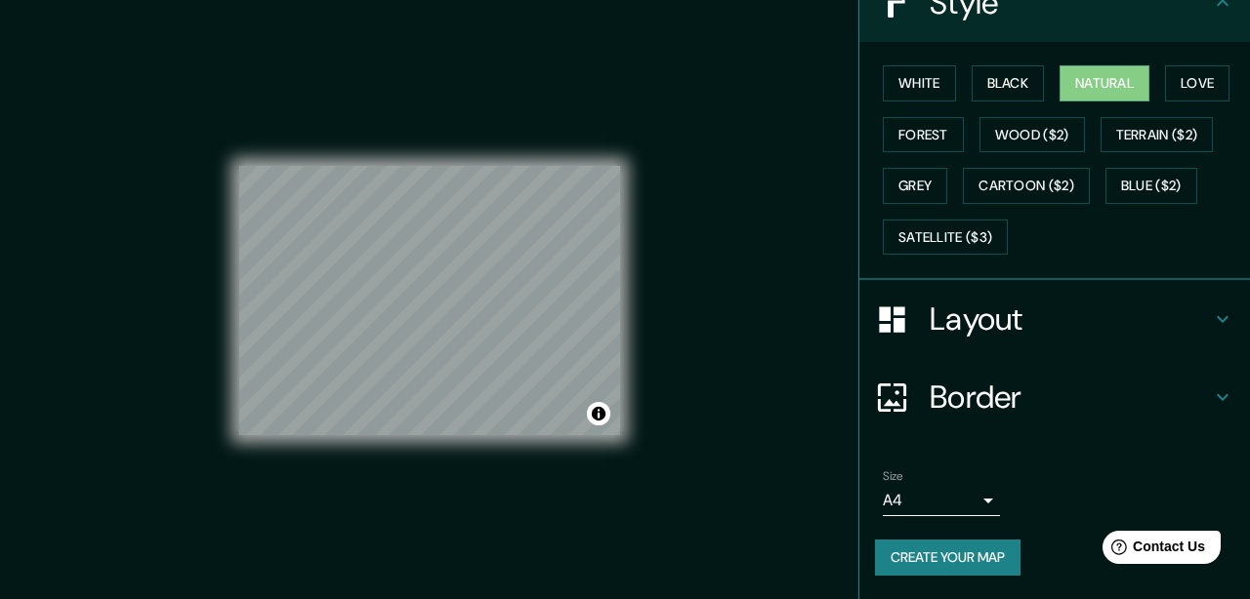
scroll to position [33, 0]
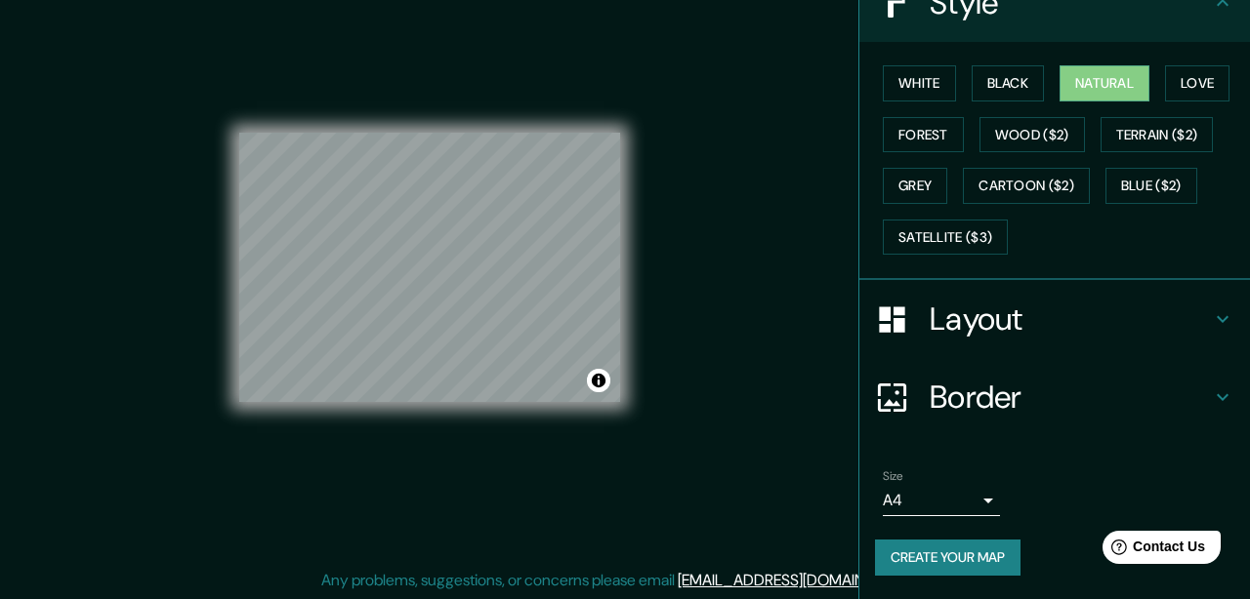
click at [925, 565] on button "Create your map" at bounding box center [947, 558] width 145 height 36
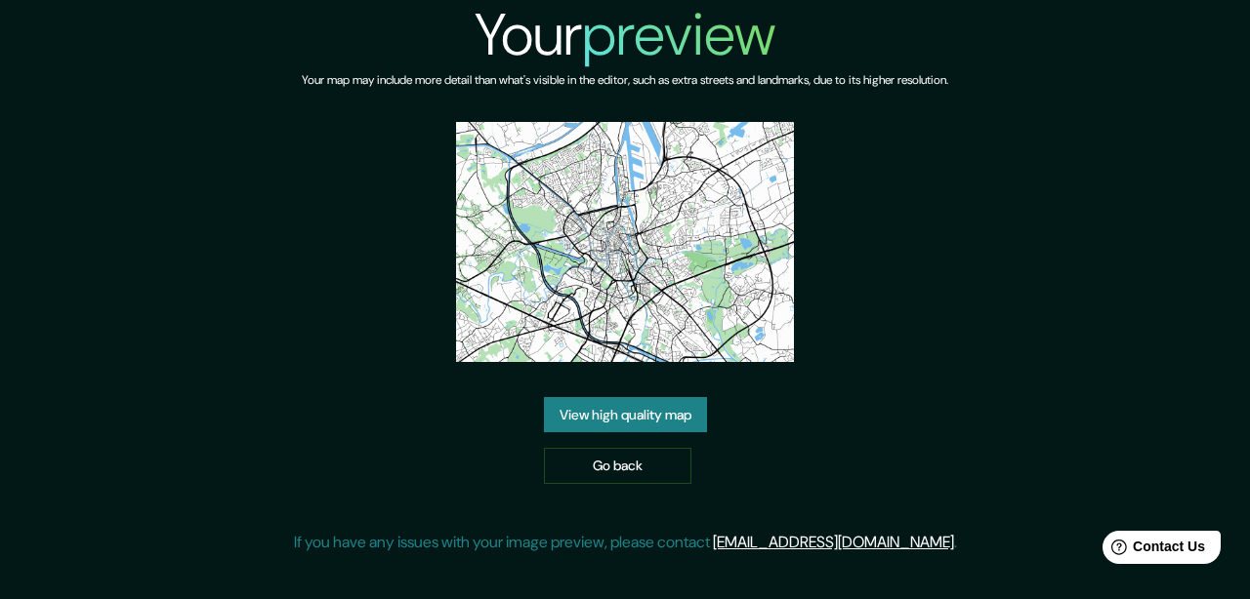
click at [571, 408] on link "View high quality map" at bounding box center [625, 415] width 163 height 36
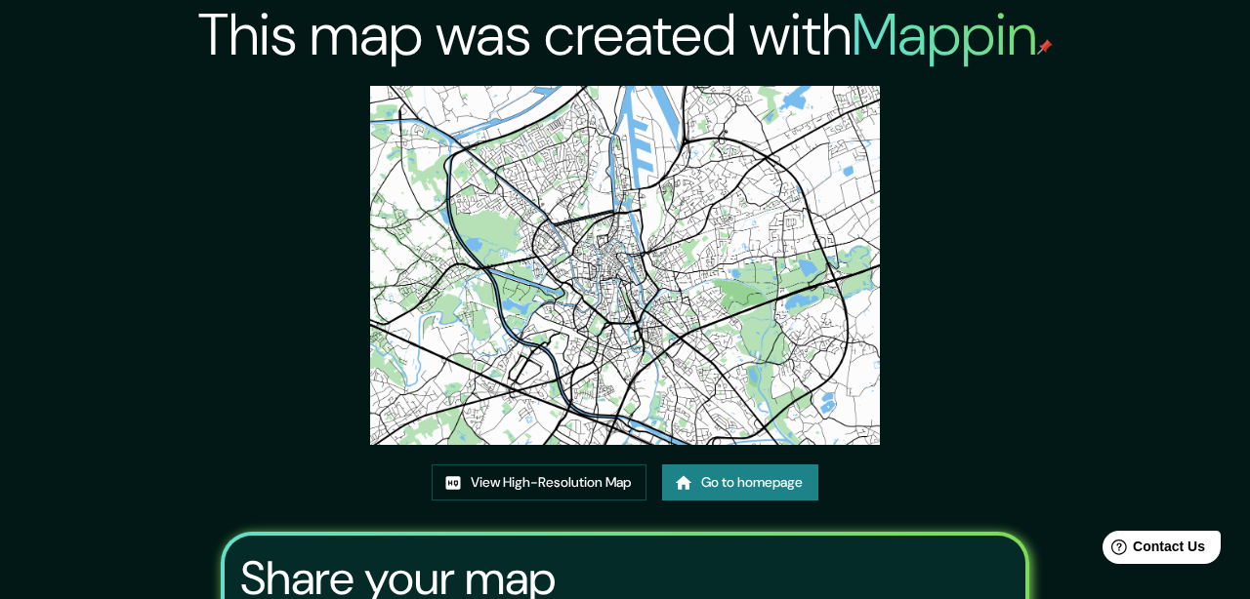
click at [719, 484] on link "Go to homepage" at bounding box center [740, 483] width 156 height 36
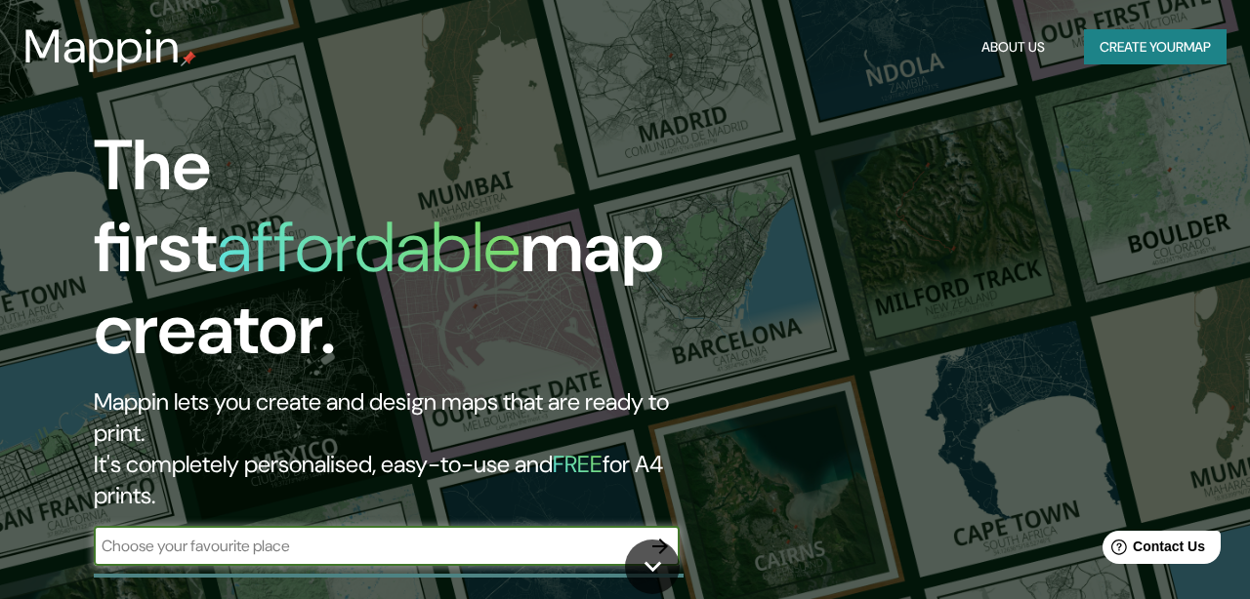
click at [658, 539] on icon "button" at bounding box center [660, 547] width 16 height 16
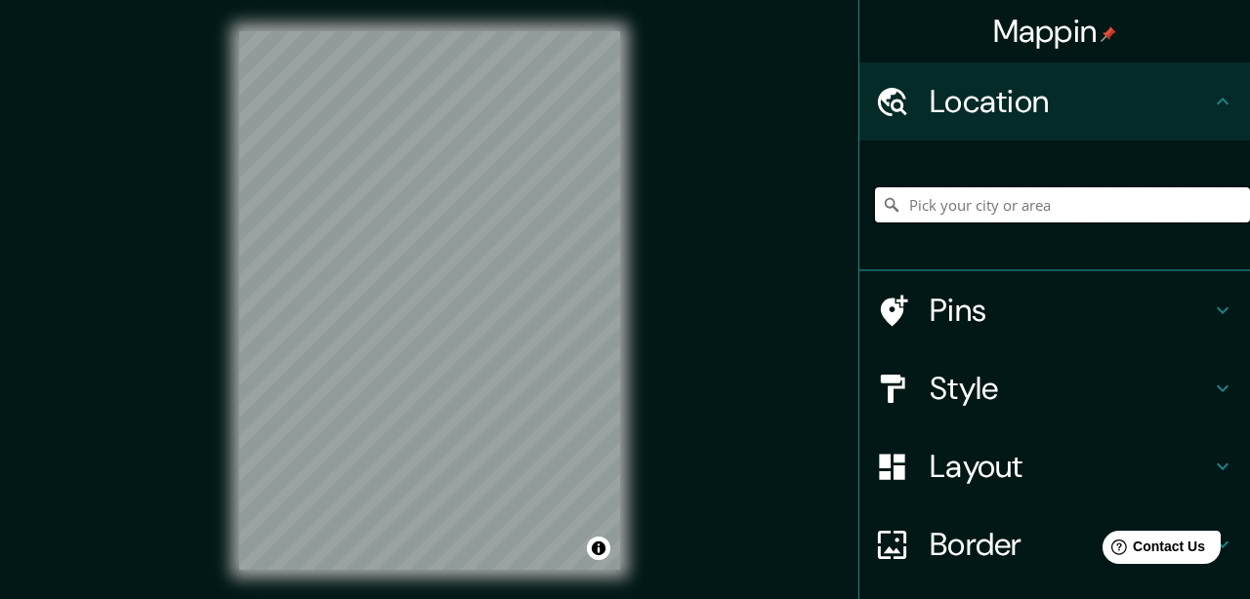
click at [1010, 200] on input "Pick your city or area" at bounding box center [1062, 204] width 375 height 35
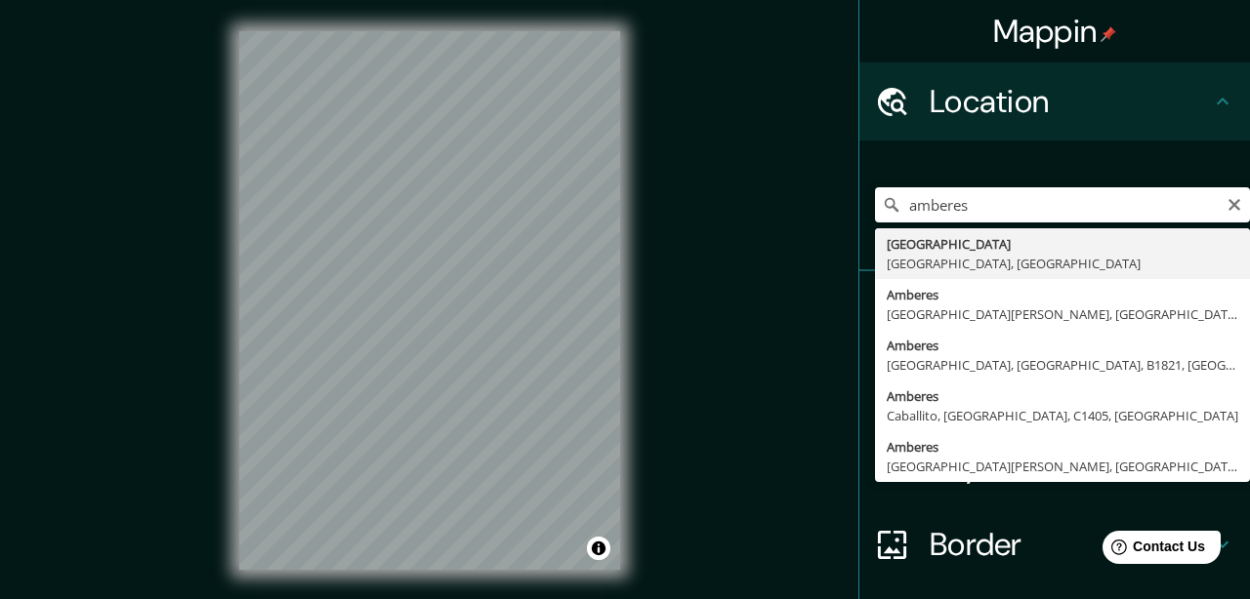
type input "Antwerpen, Antwerp, Belgium"
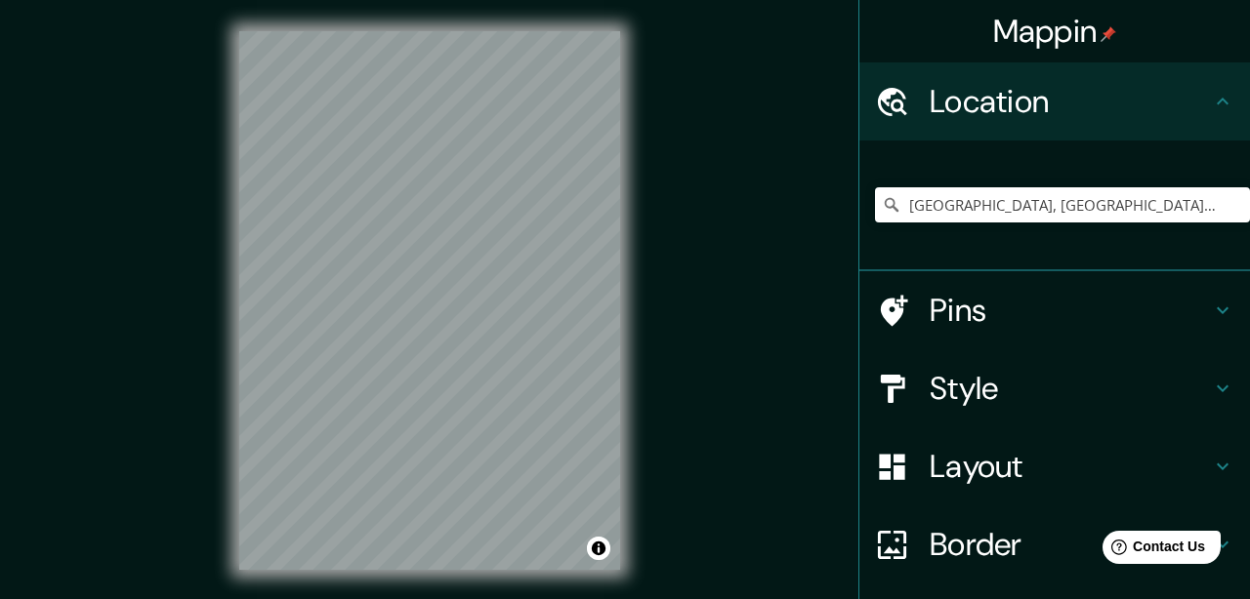
click at [1222, 394] on icon at bounding box center [1222, 388] width 23 height 23
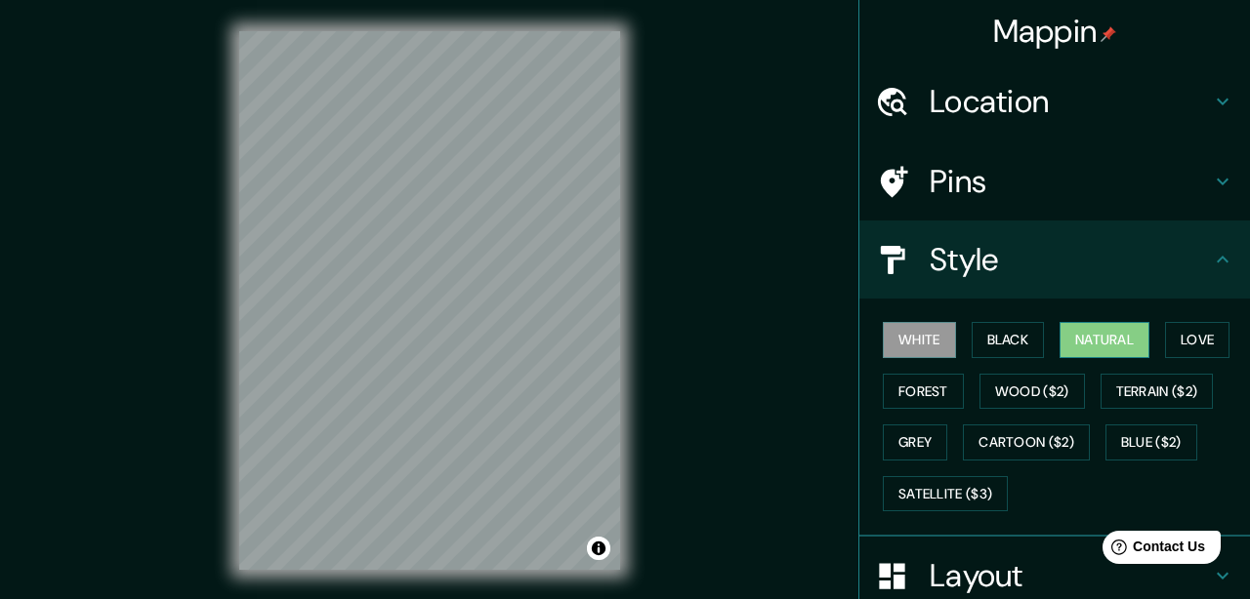
click at [1145, 339] on button "Natural" at bounding box center [1104, 340] width 90 height 36
click at [1225, 264] on icon at bounding box center [1222, 259] width 23 height 23
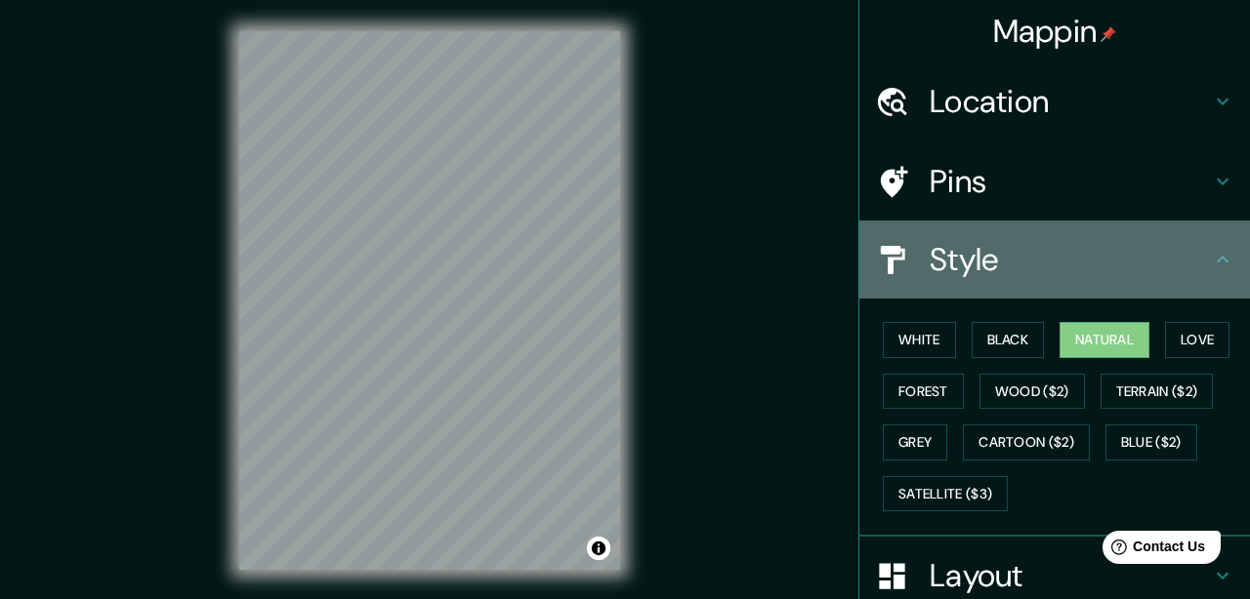
click at [1222, 270] on icon at bounding box center [1222, 259] width 23 height 23
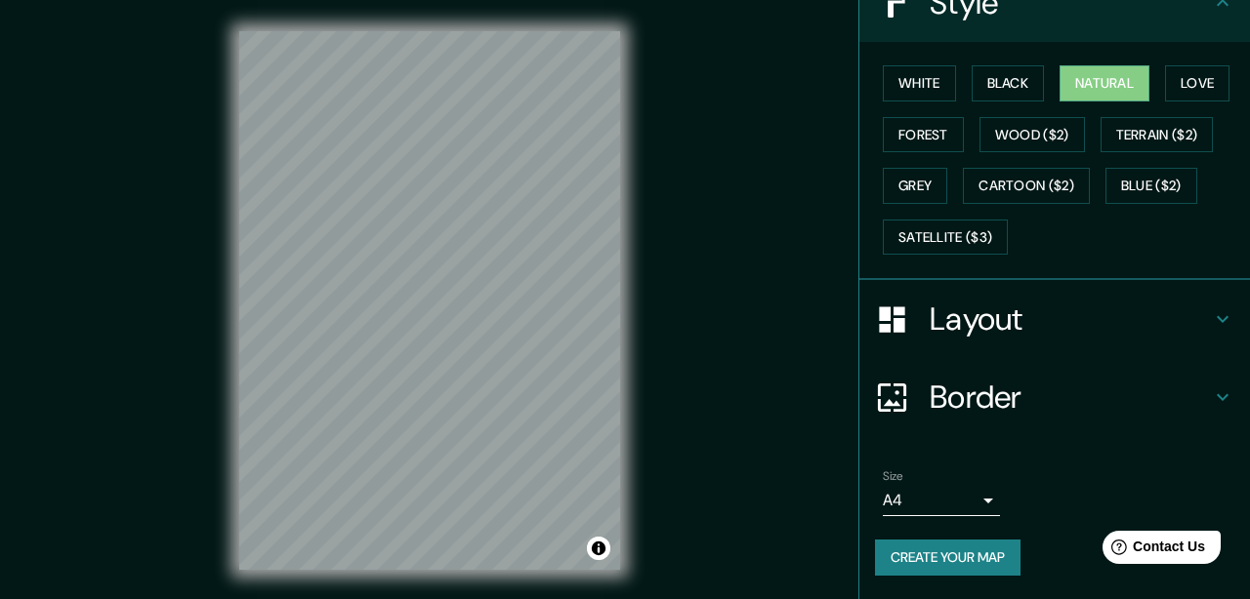
click at [1216, 323] on icon at bounding box center [1222, 319] width 23 height 23
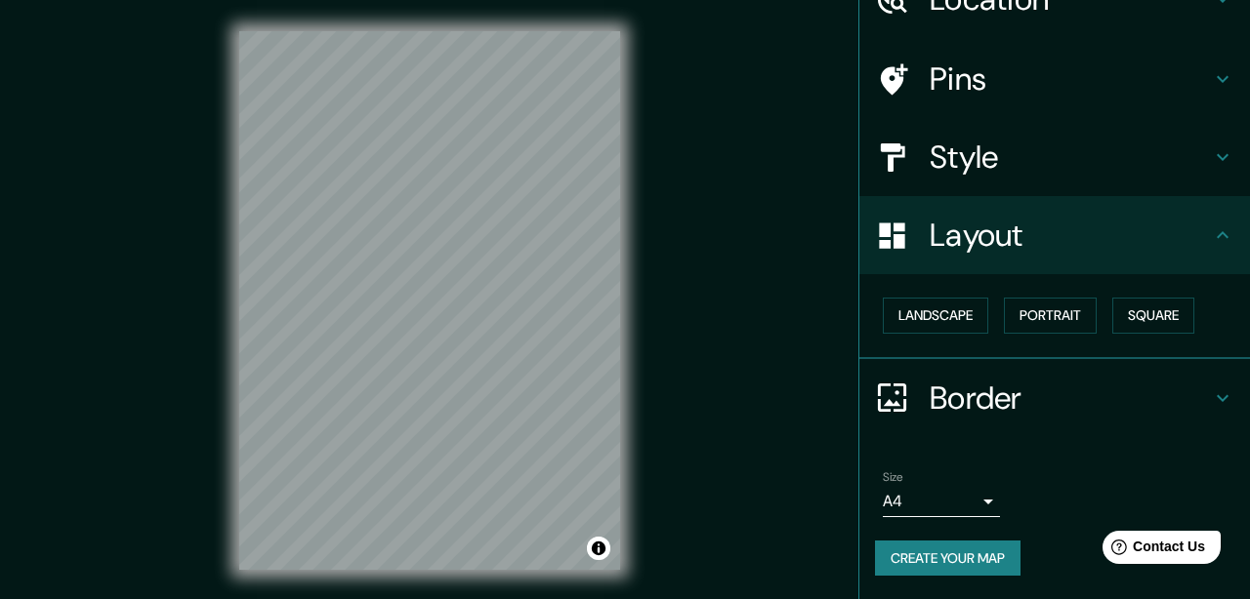
scroll to position [103, 0]
click at [1019, 312] on button "Portrait" at bounding box center [1050, 316] width 93 height 36
click at [1061, 316] on button "Portrait" at bounding box center [1050, 316] width 93 height 36
click at [969, 308] on button "Landscape" at bounding box center [935, 316] width 105 height 36
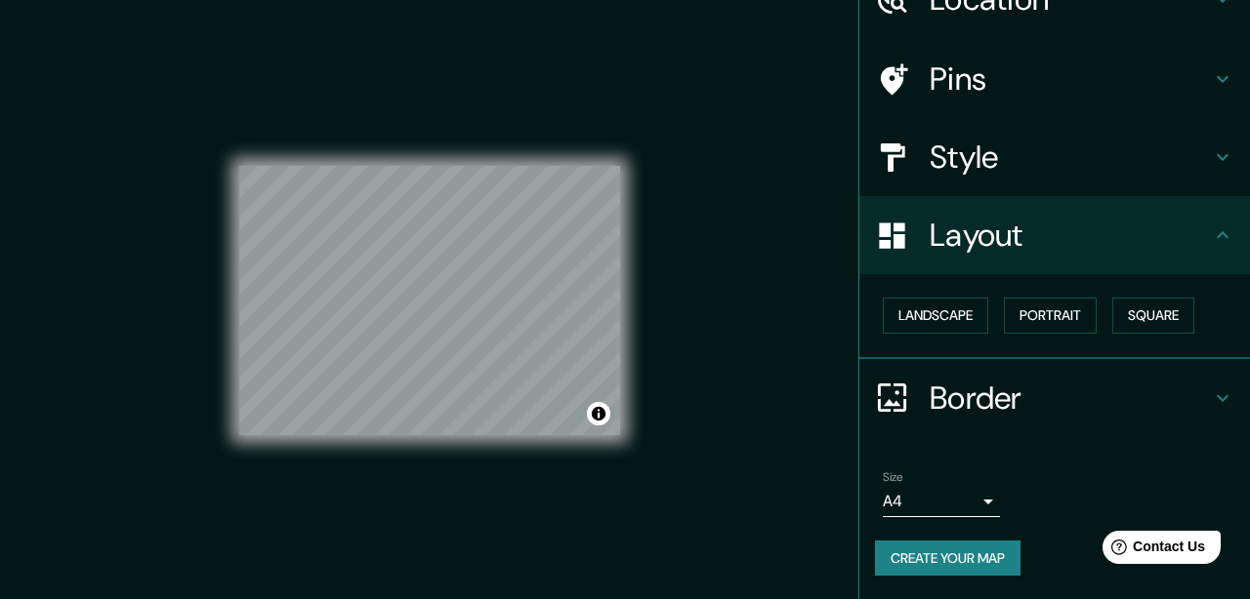
click at [998, 546] on button "Create your map" at bounding box center [947, 559] width 145 height 36
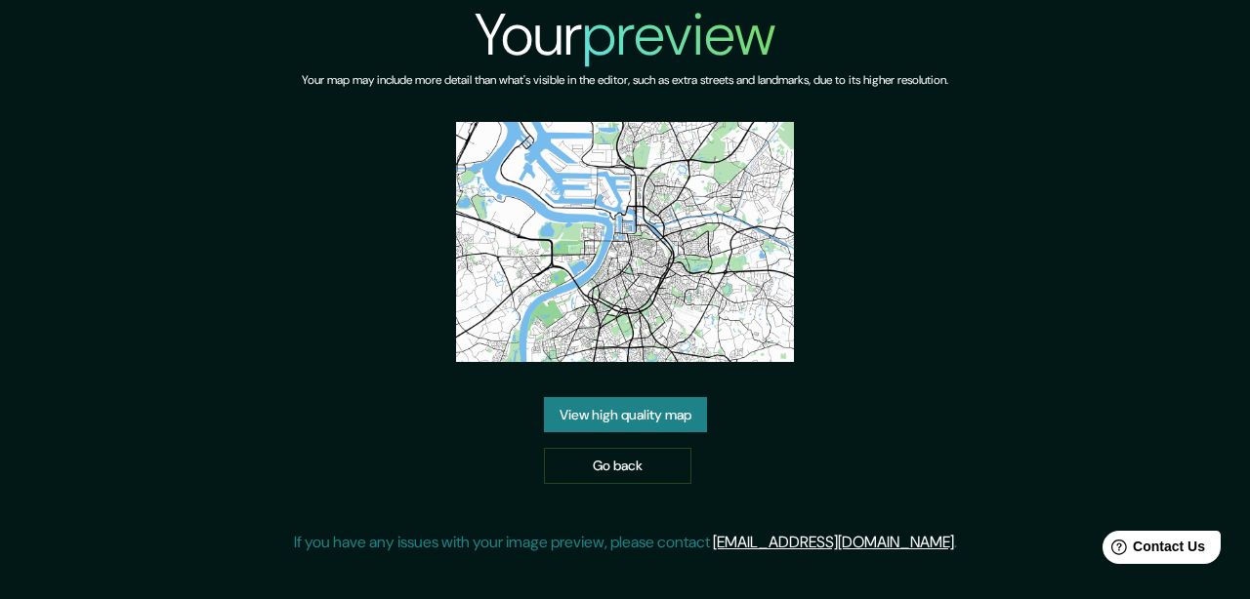
click at [613, 425] on link "View high quality map" at bounding box center [625, 415] width 163 height 36
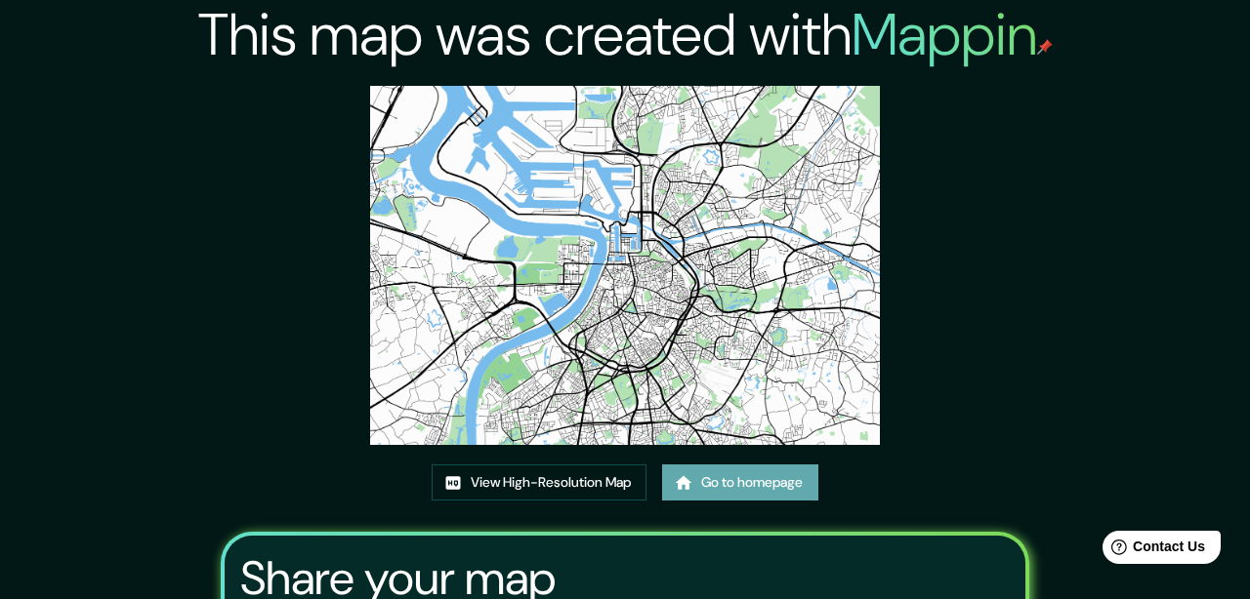
click at [699, 479] on link "Go to homepage" at bounding box center [740, 483] width 156 height 36
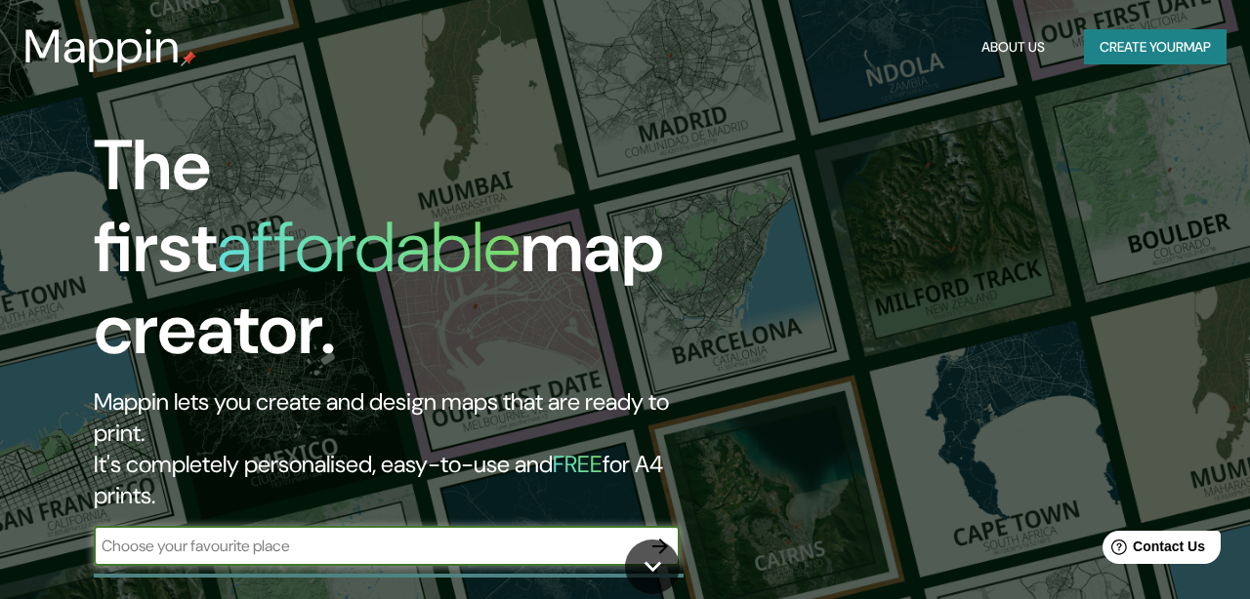
click at [209, 535] on input "text" at bounding box center [367, 546] width 547 height 22
type input "Utrecht"
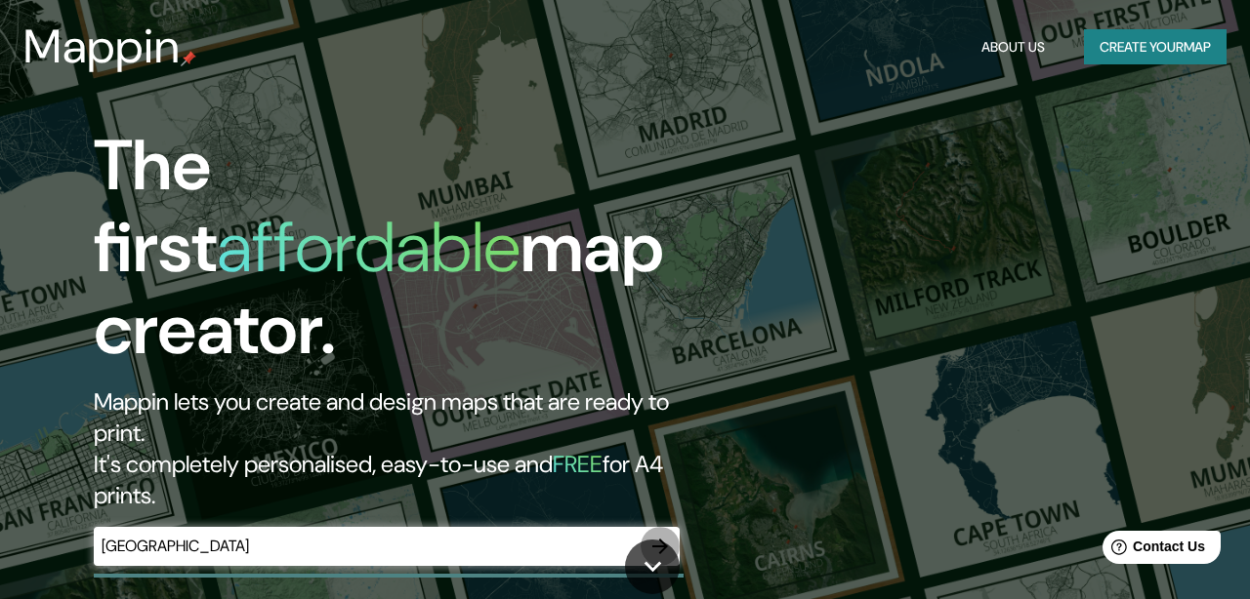
click at [666, 535] on icon "button" at bounding box center [659, 546] width 23 height 23
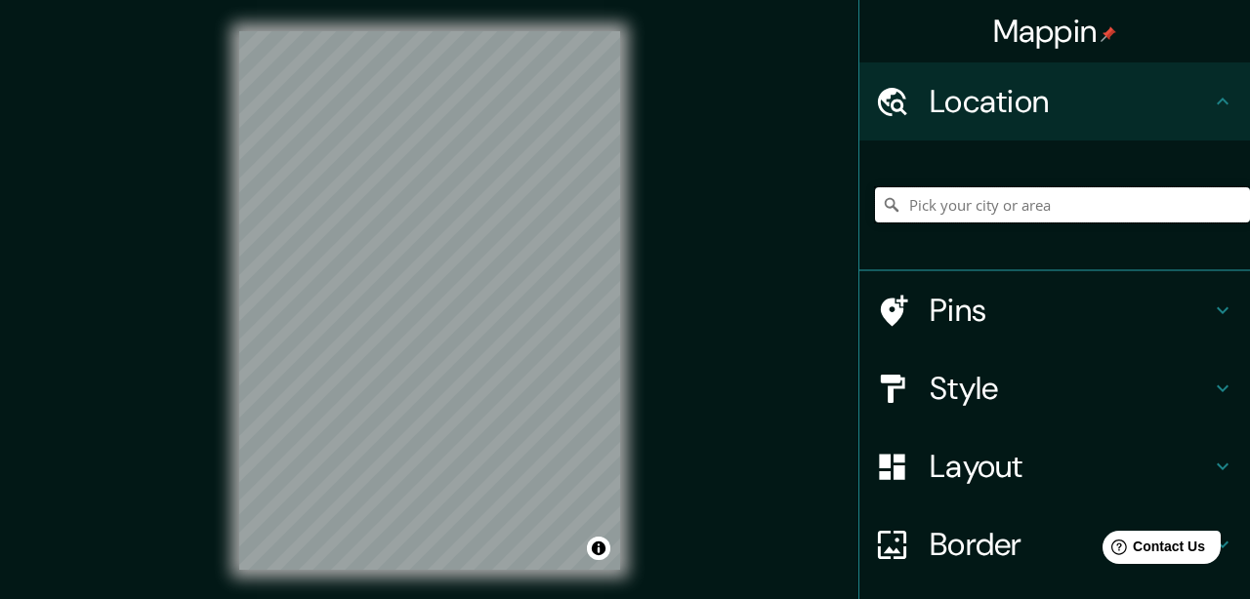
click at [938, 203] on input "Pick your city or area" at bounding box center [1062, 204] width 375 height 35
paste input "Utrecht"
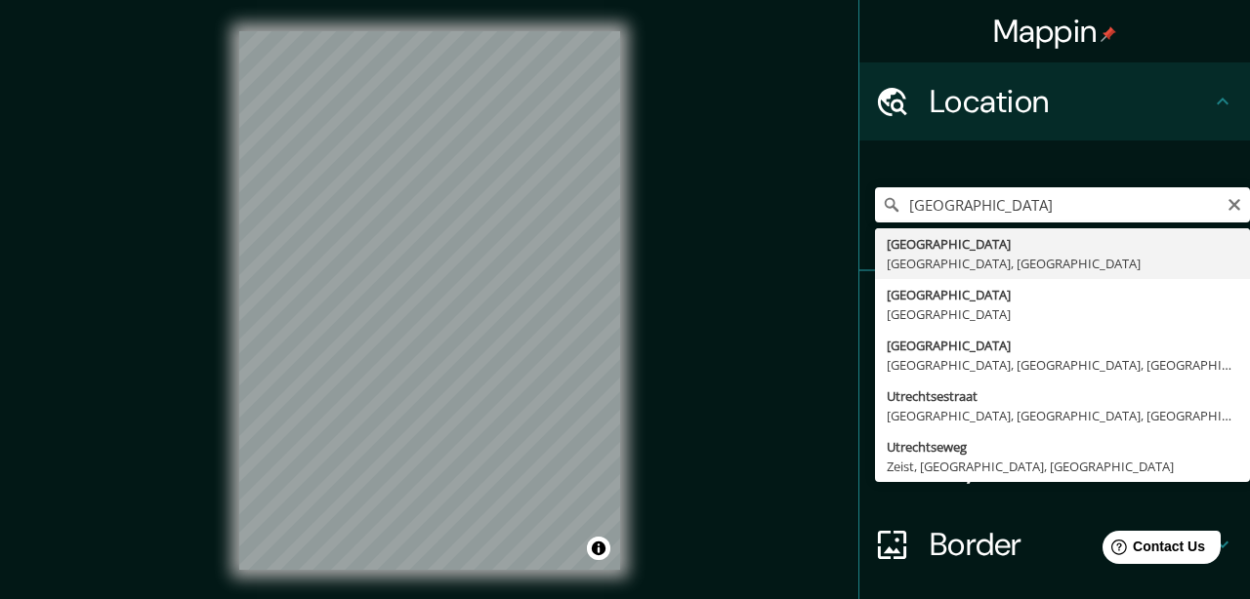
type input "Utrecht, Utrecht, Netherlands"
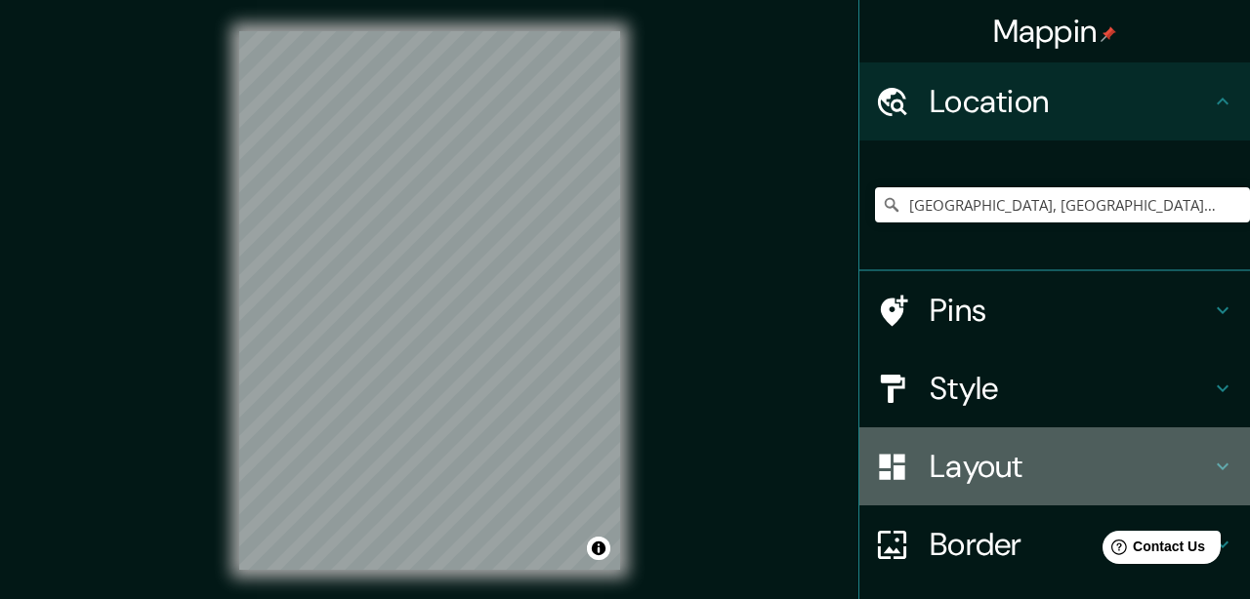
click at [1218, 462] on icon at bounding box center [1222, 466] width 23 height 23
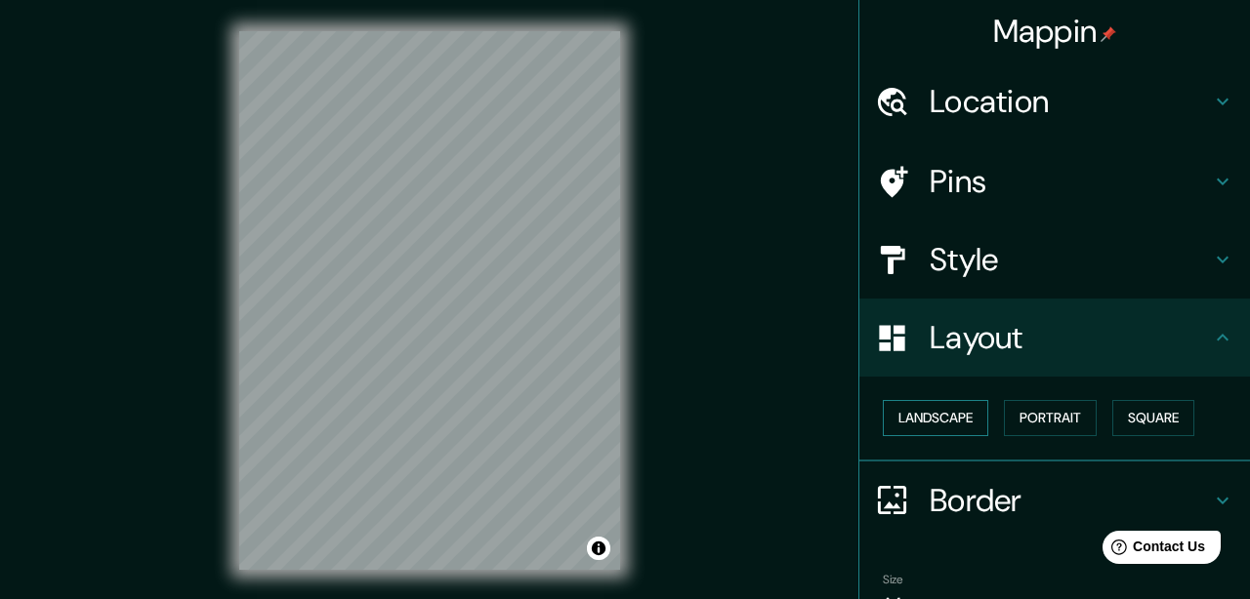
click at [972, 420] on button "Landscape" at bounding box center [935, 418] width 105 height 36
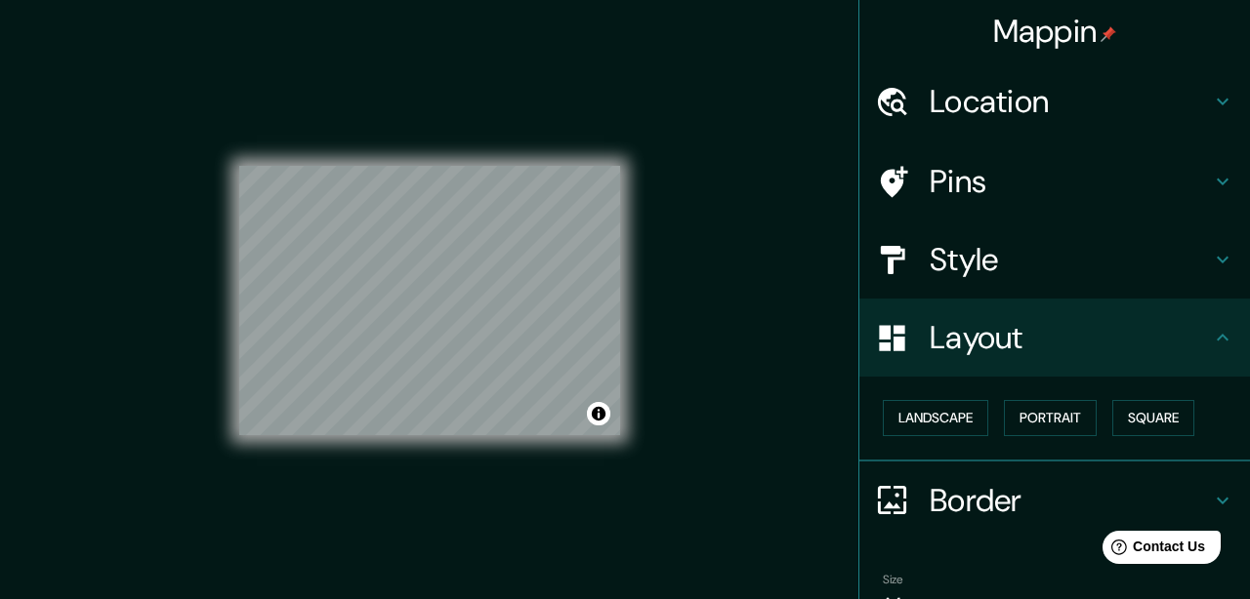
click at [1214, 258] on icon at bounding box center [1222, 259] width 23 height 23
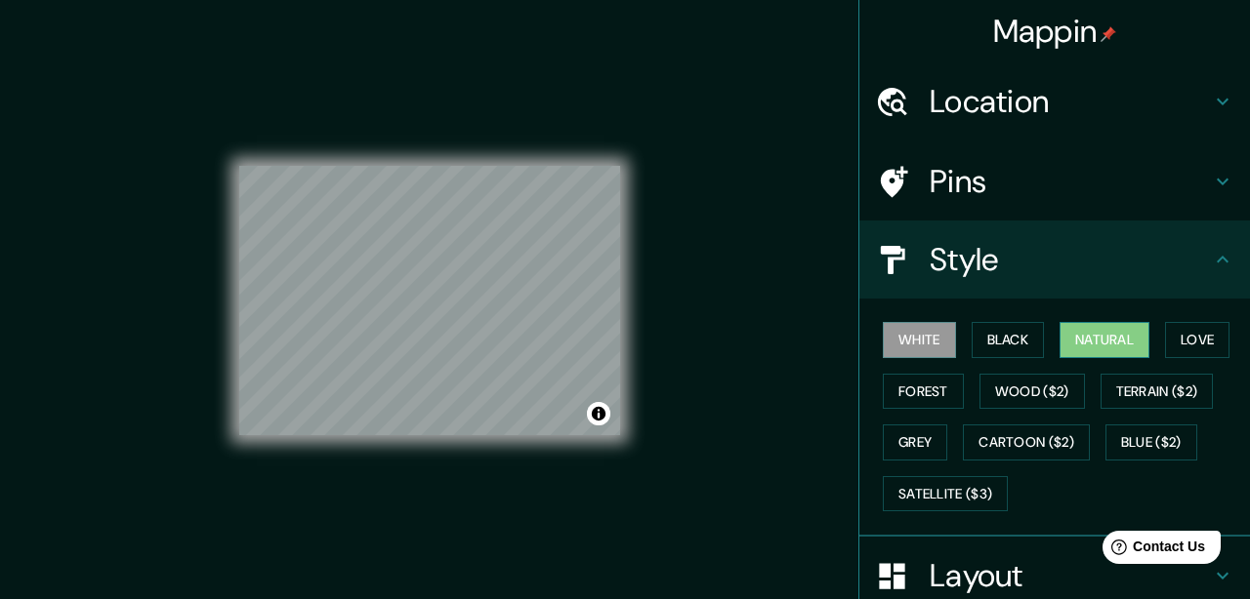
click at [1128, 338] on button "Natural" at bounding box center [1104, 340] width 90 height 36
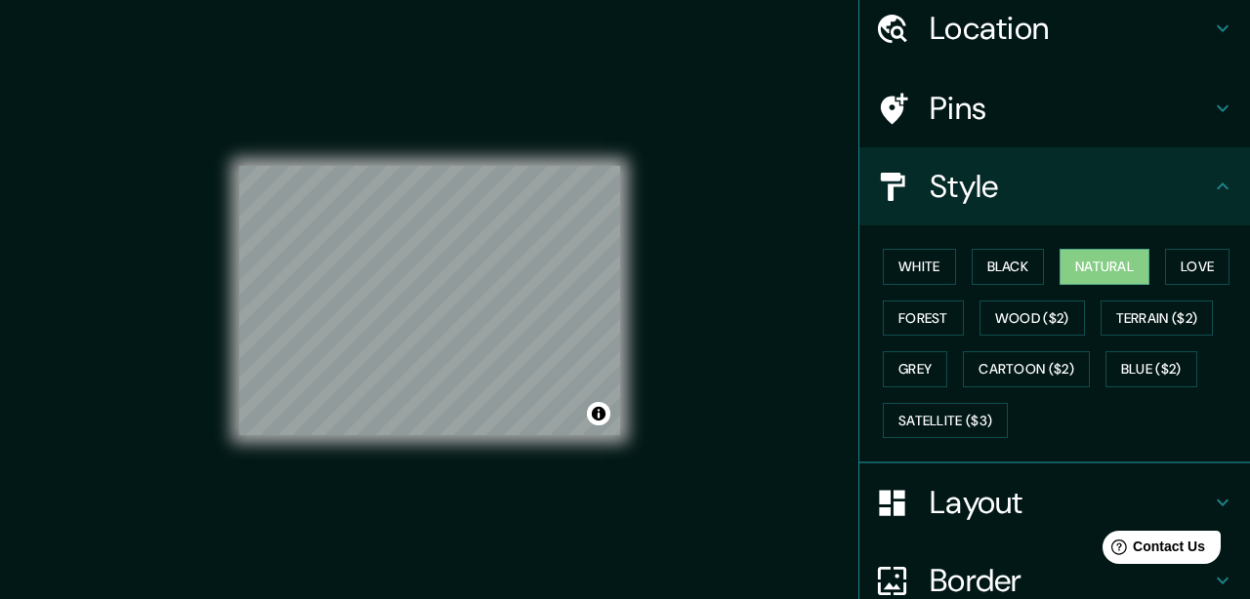
scroll to position [257, 0]
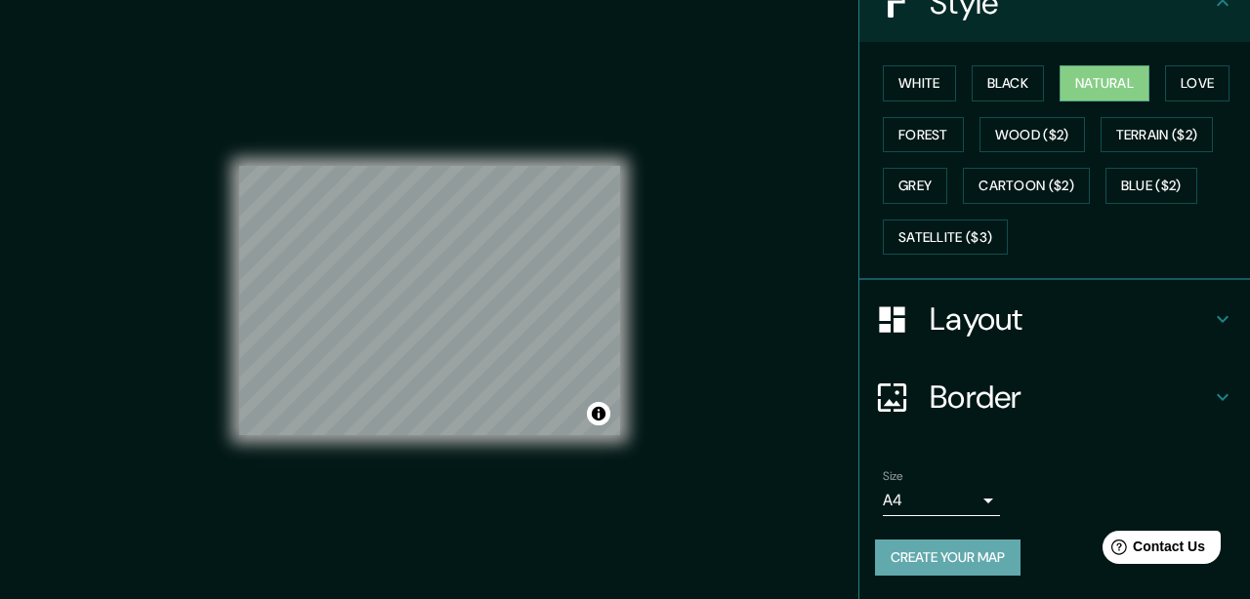
click at [955, 547] on button "Create your map" at bounding box center [947, 558] width 145 height 36
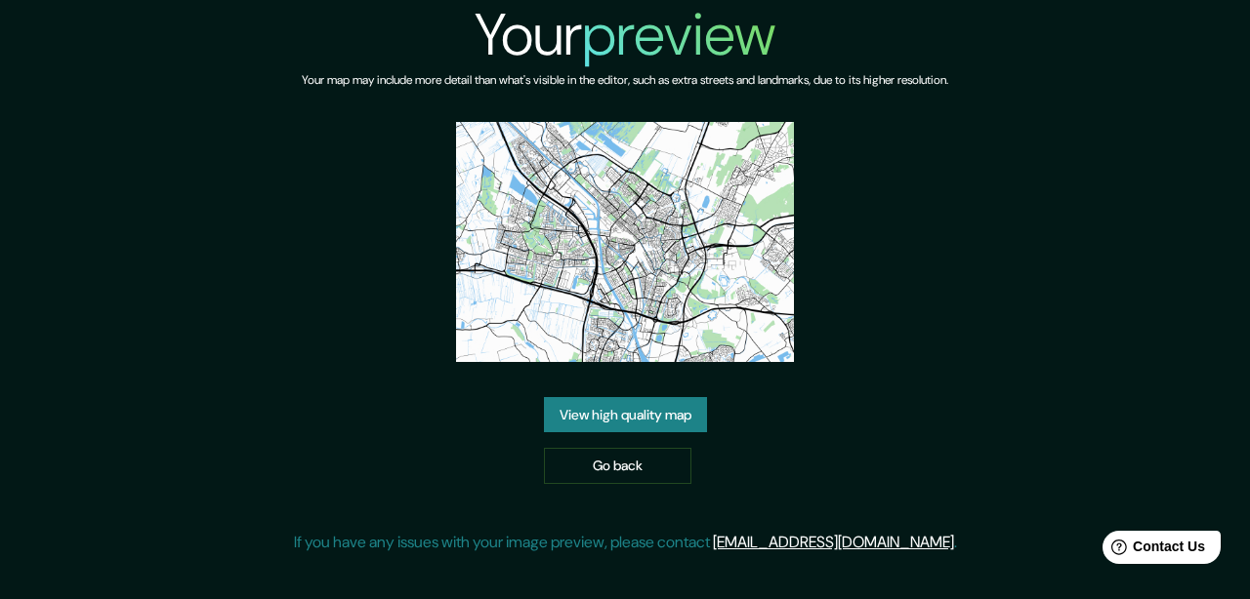
click at [650, 404] on link "View high quality map" at bounding box center [625, 415] width 163 height 36
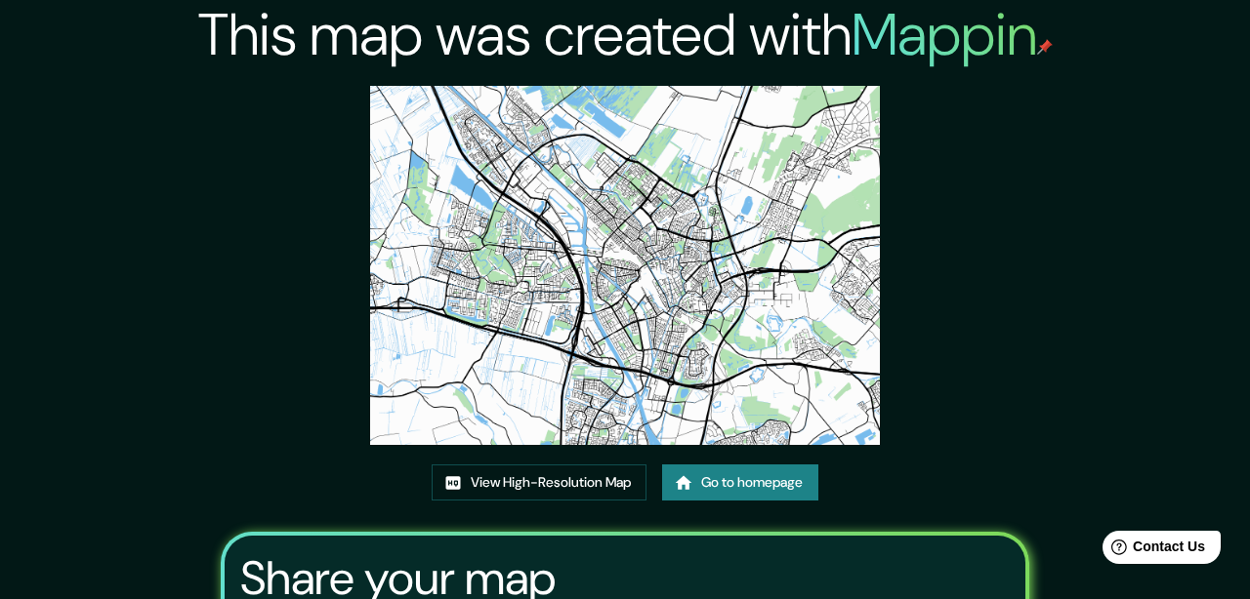
click at [523, 164] on img at bounding box center [624, 265] width 509 height 359
click at [485, 482] on link "View High-Resolution Map" at bounding box center [539, 483] width 215 height 36
click at [741, 487] on link "Go to homepage" at bounding box center [740, 483] width 156 height 36
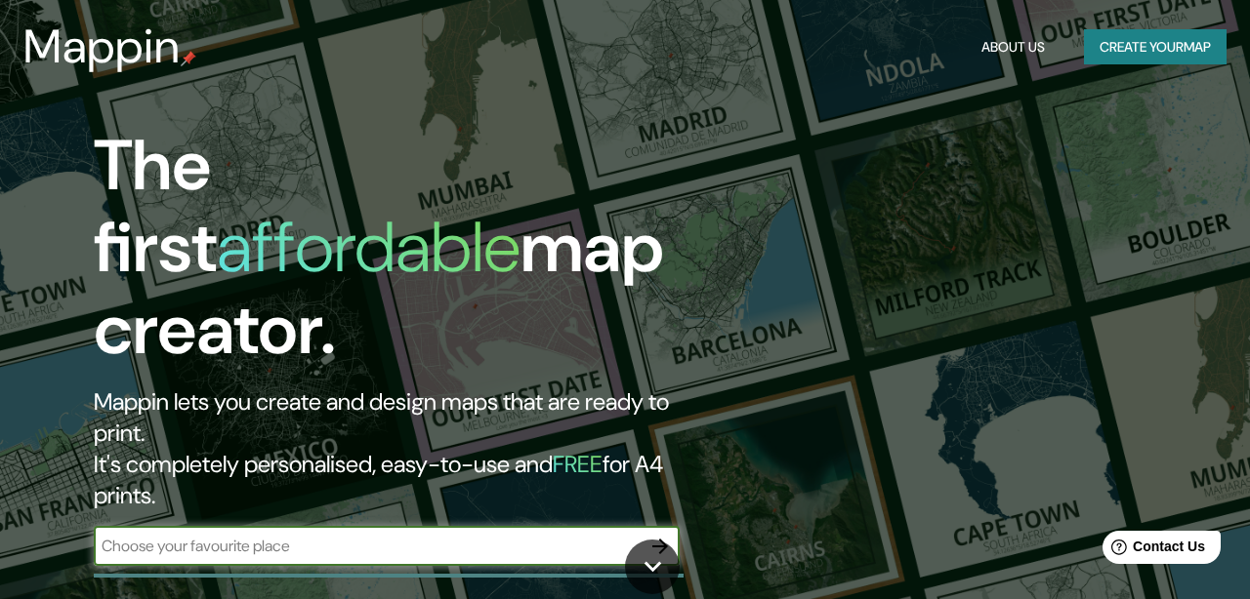
click at [422, 535] on input "text" at bounding box center [367, 546] width 547 height 22
type input "amsterdam"
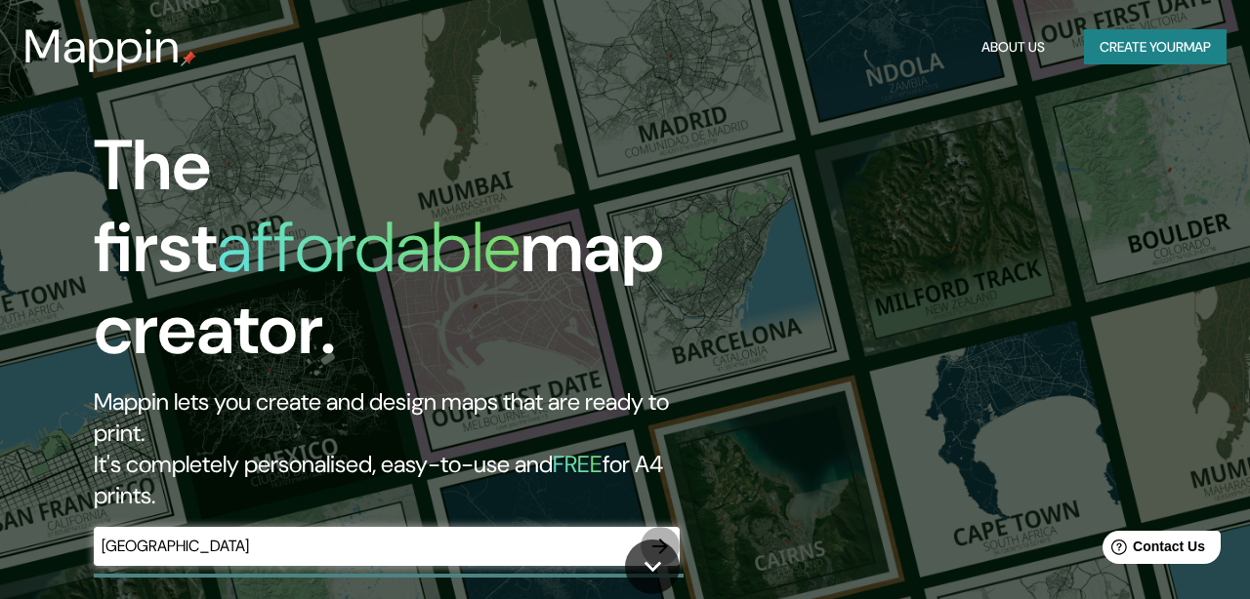
click at [660, 535] on icon "button" at bounding box center [659, 546] width 23 height 23
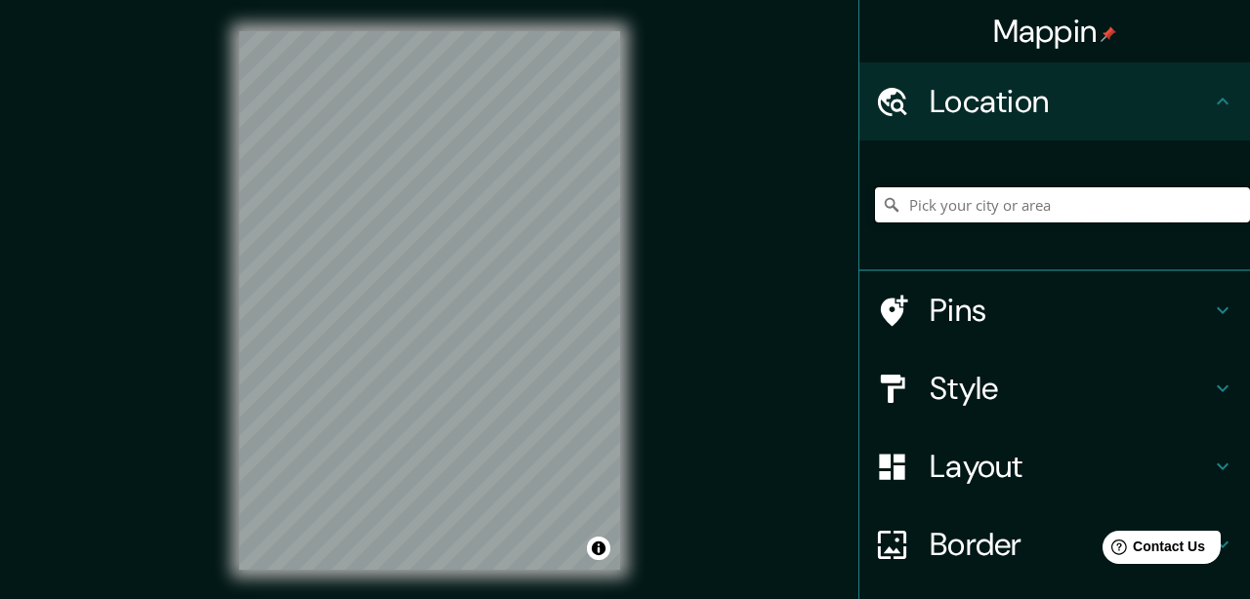
click at [1009, 210] on input "Pick your city or area" at bounding box center [1062, 204] width 375 height 35
paste input "amsterdam"
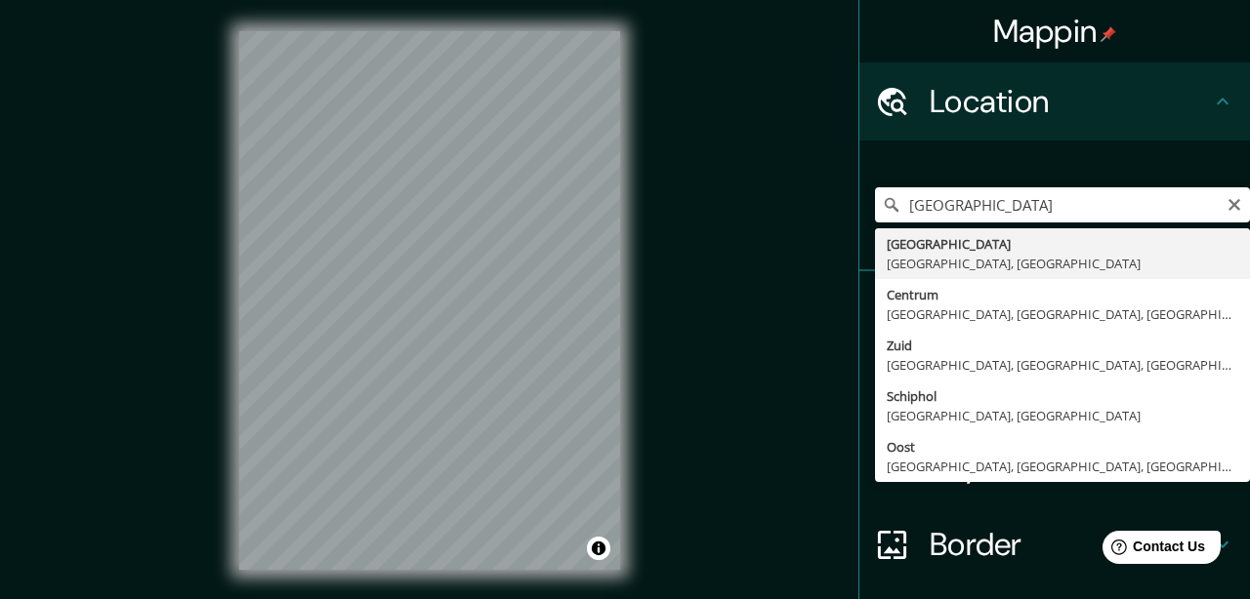
type input "Amsterdam, North Holland, Netherlands"
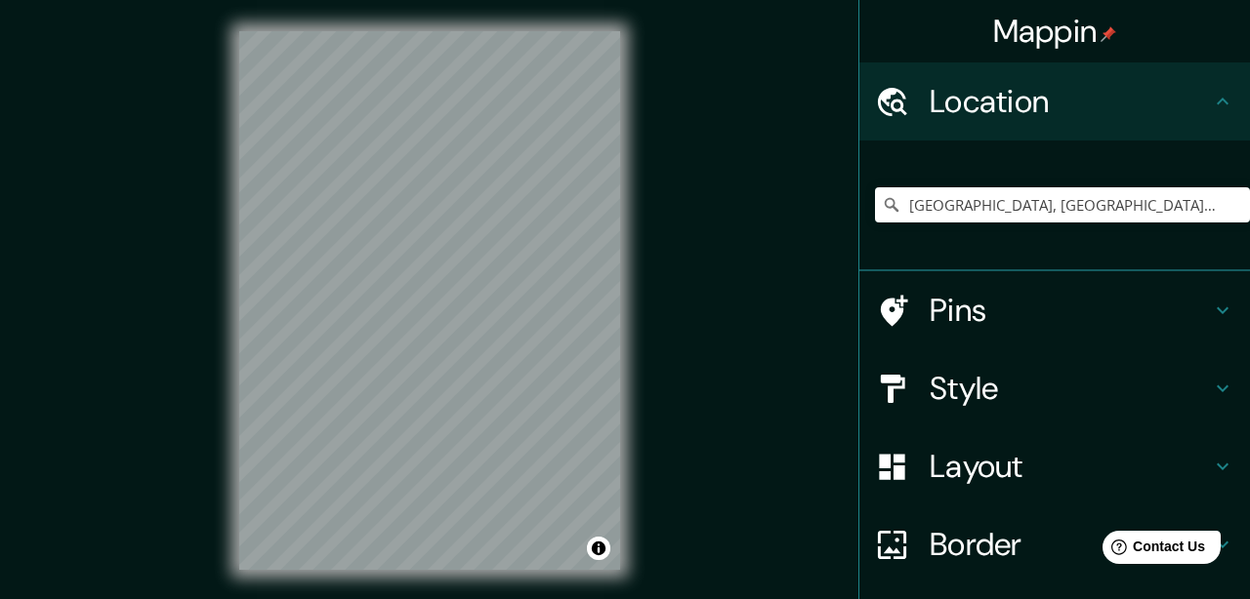
click at [1228, 475] on icon at bounding box center [1222, 466] width 23 height 23
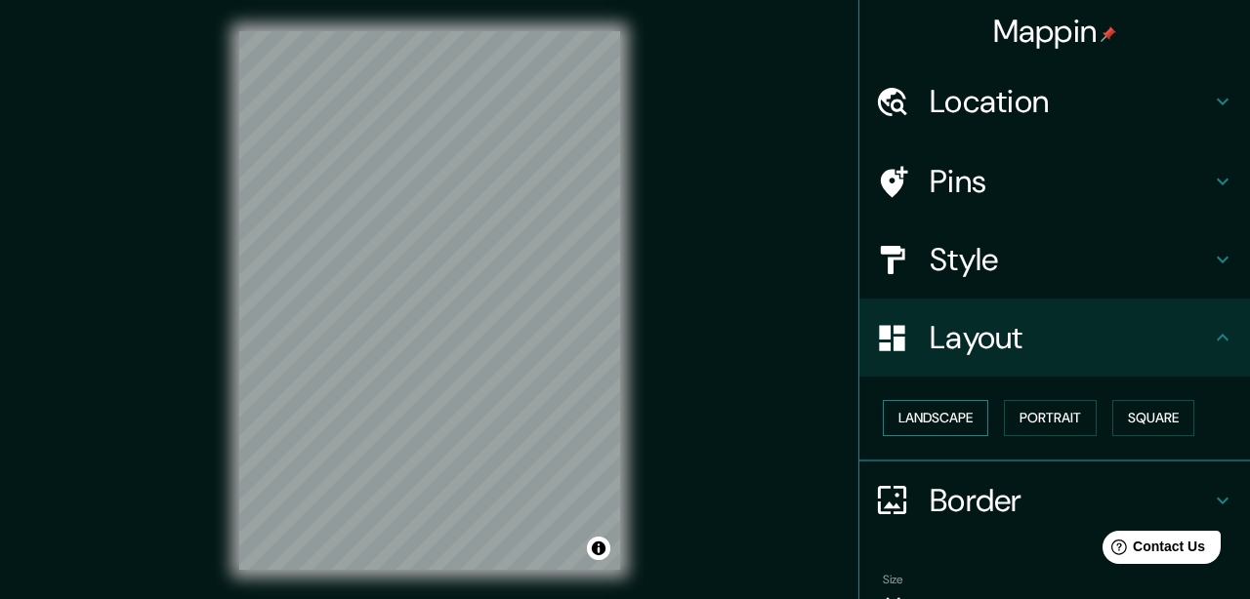
click at [930, 418] on button "Landscape" at bounding box center [935, 418] width 105 height 36
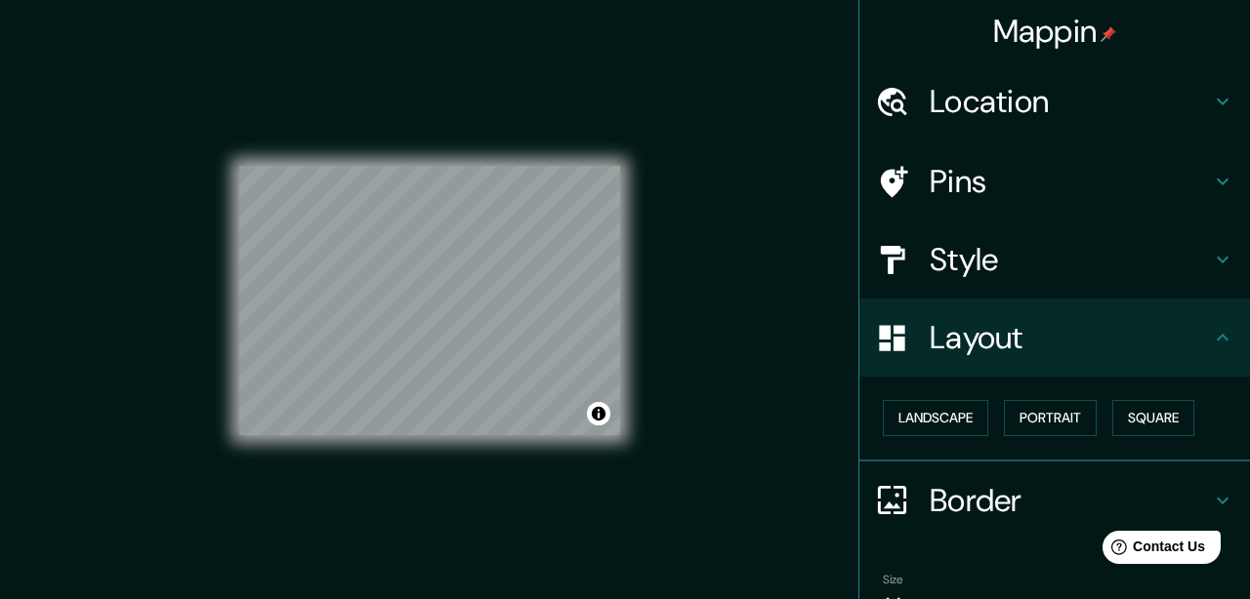
click at [1214, 250] on icon at bounding box center [1222, 259] width 23 height 23
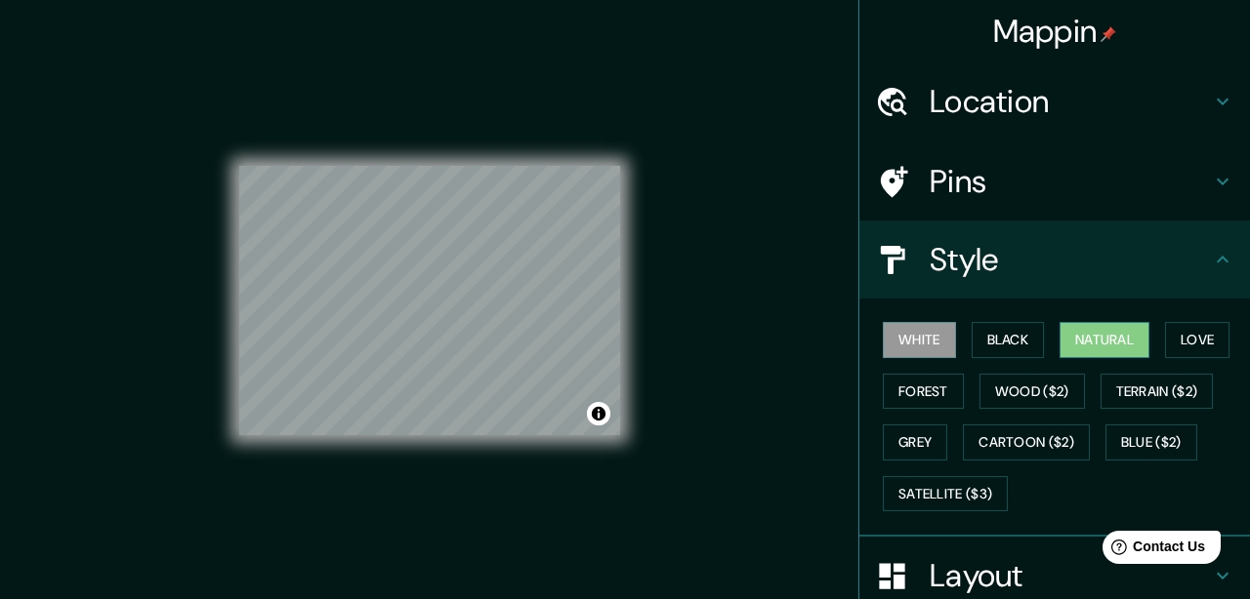
click at [1109, 338] on button "Natural" at bounding box center [1104, 340] width 90 height 36
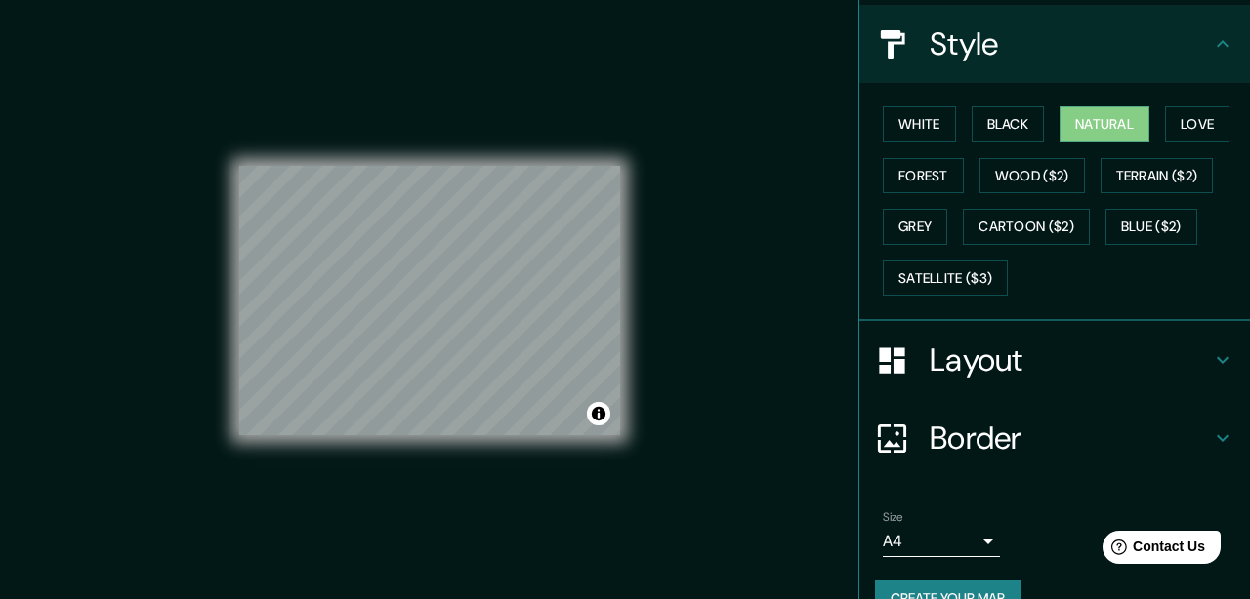
scroll to position [257, 0]
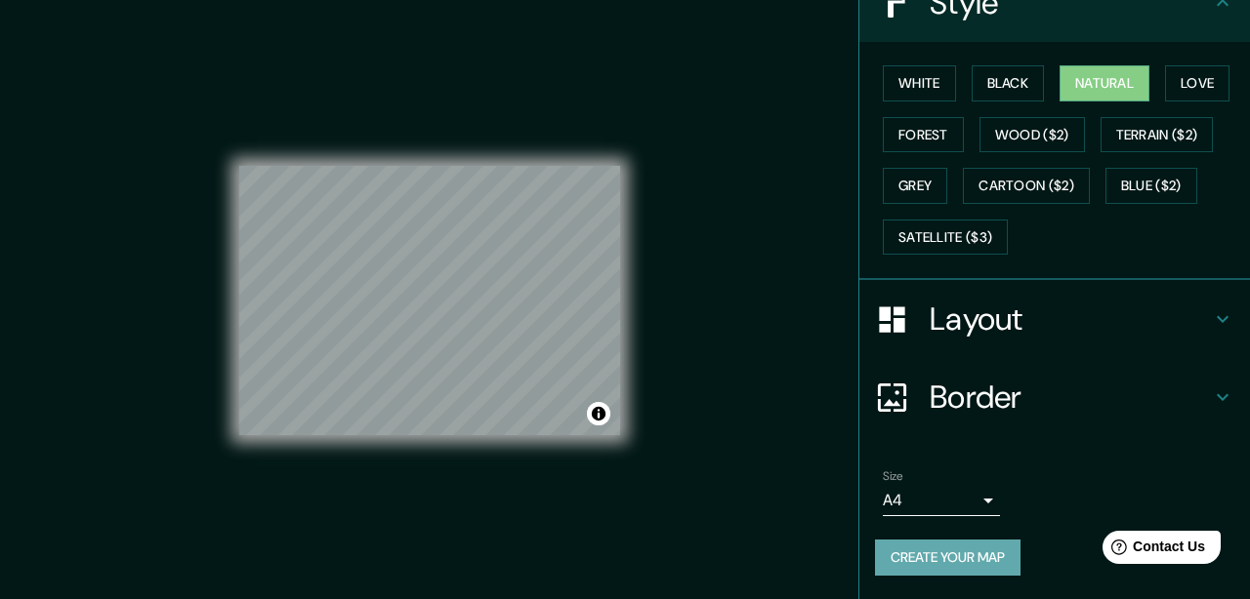
click at [962, 550] on button "Create your map" at bounding box center [947, 558] width 145 height 36
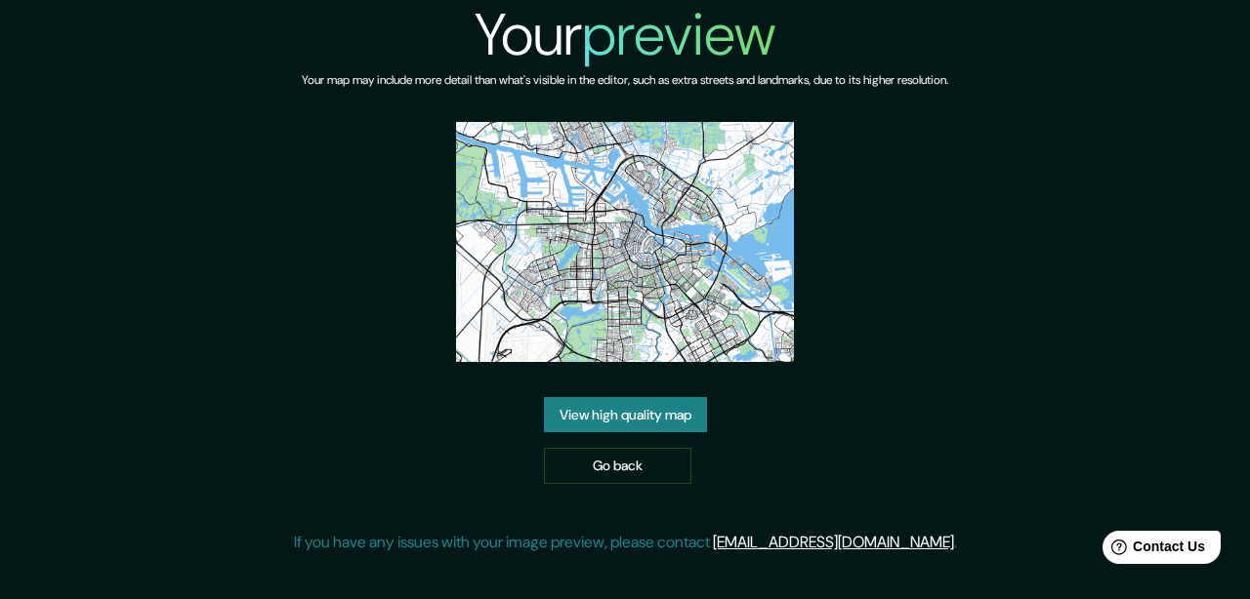
click at [588, 397] on link "View high quality map" at bounding box center [625, 415] width 163 height 36
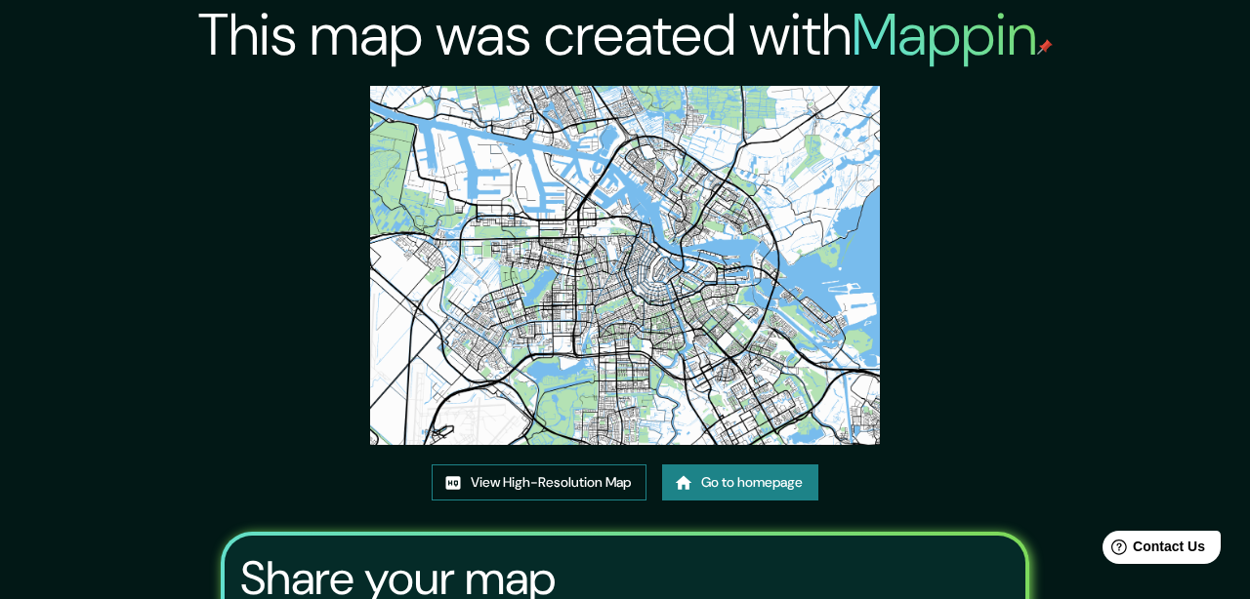
click at [515, 481] on link "View High-Resolution Map" at bounding box center [539, 483] width 215 height 36
click at [791, 481] on link "Go to homepage" at bounding box center [740, 483] width 156 height 36
